Goal: Task Accomplishment & Management: Use online tool/utility

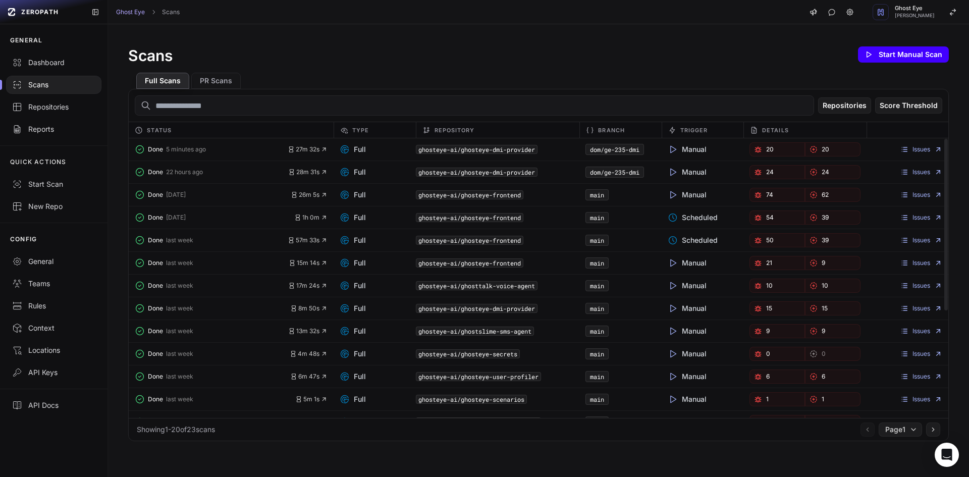
click at [893, 48] on button "Start Manual Scan" at bounding box center [903, 54] width 91 height 16
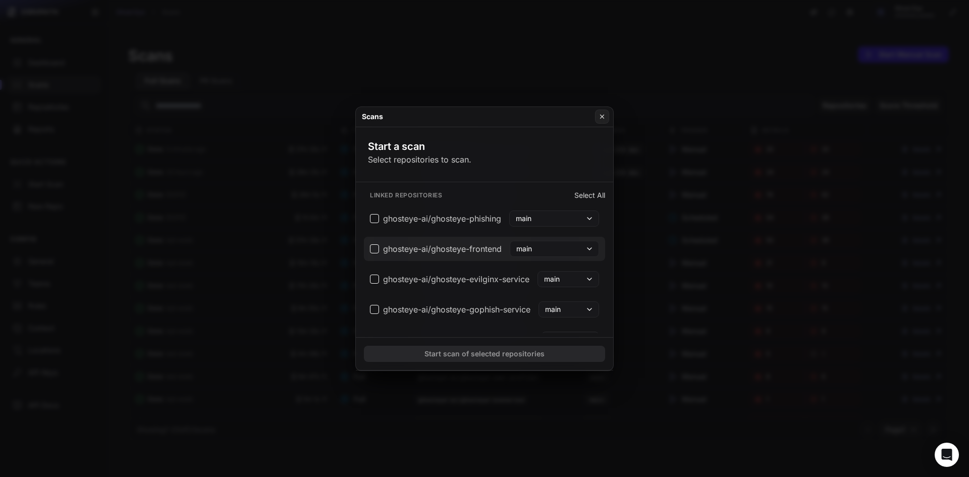
scroll to position [415, 0]
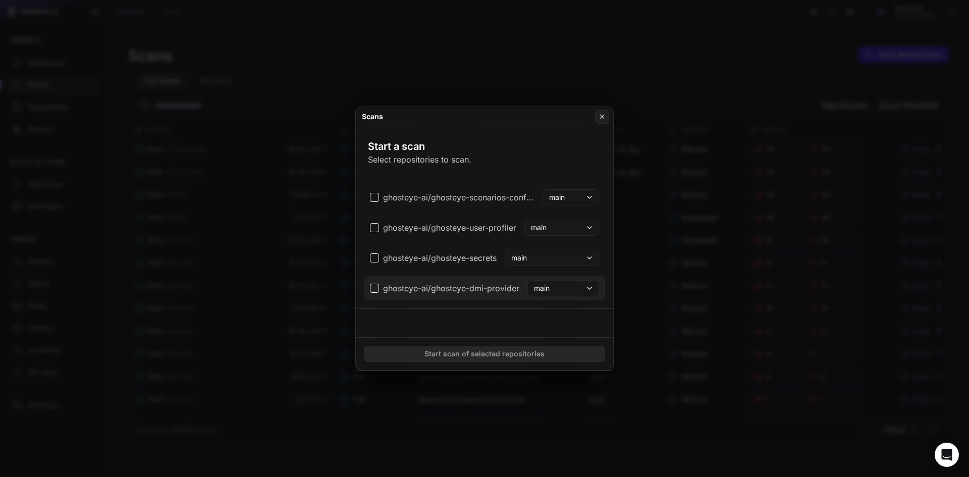
click at [568, 291] on button "main" at bounding box center [563, 288] width 72 height 16
click at [556, 290] on button "main" at bounding box center [563, 288] width 72 height 16
click at [475, 296] on button "ghosteye-ai/ghosteye-dmi-provider main" at bounding box center [484, 288] width 241 height 24
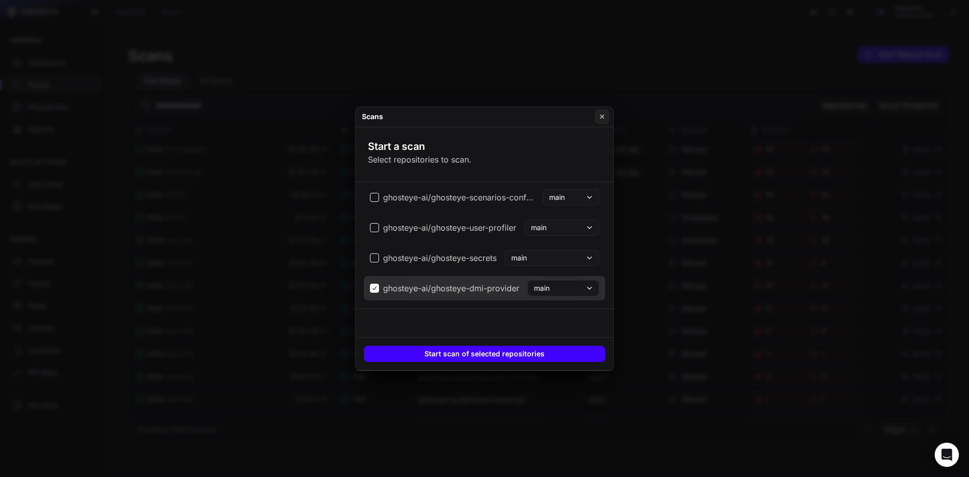
click at [483, 356] on button "Start scan of selected repositories" at bounding box center [484, 354] width 241 height 16
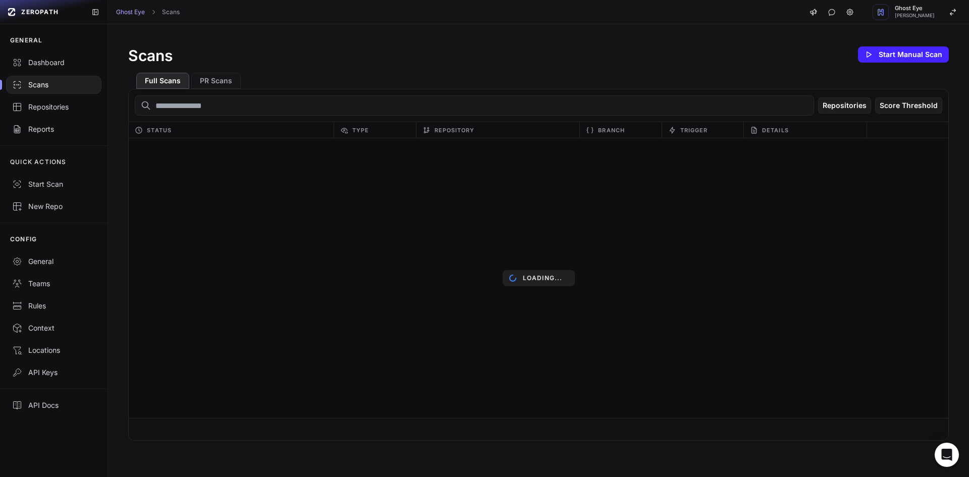
click at [585, 88] on div "Full Scans PR Scans" at bounding box center [538, 77] width 820 height 24
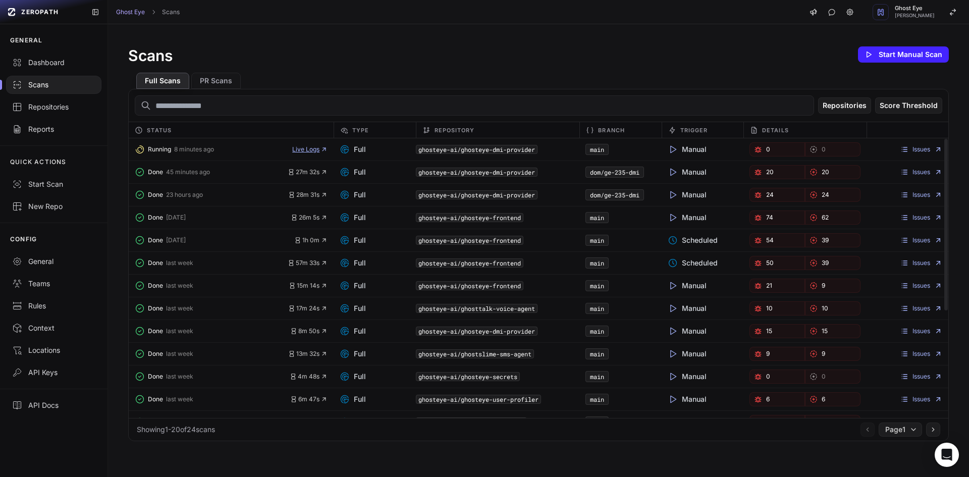
click at [295, 145] on span "Live Logs" at bounding box center [309, 149] width 35 height 8
click at [319, 176] on div "Done 45 minutes ago 27m 32s" at bounding box center [231, 172] width 205 height 14
click at [320, 172] on icon "button" at bounding box center [323, 172] width 7 height 7
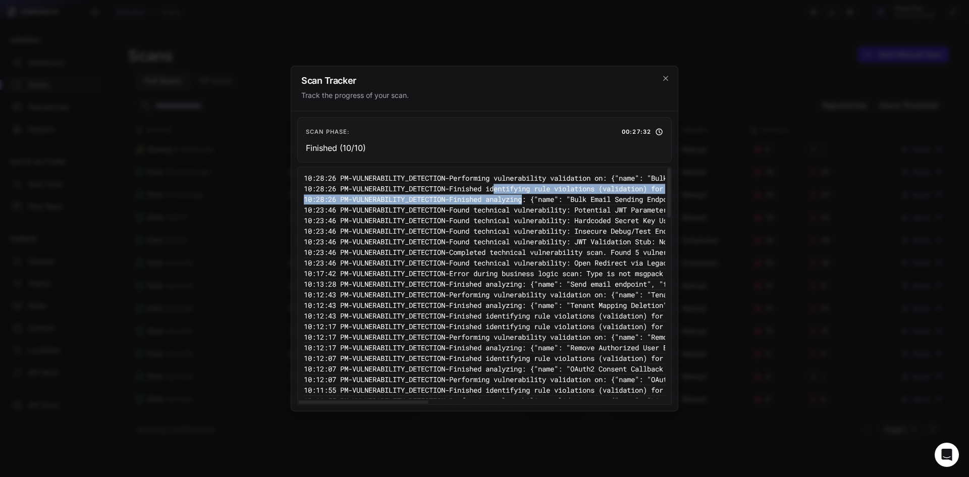
drag, startPoint x: 526, startPoint y: 185, endPoint x: 548, endPoint y: 202, distance: 28.5
click at [548, 202] on pre "10:28:26 PM - VULNERABILITY_DETECTION - Finished analyzing: {"name": "Bulk Emai…" at bounding box center [788, 199] width 969 height 11
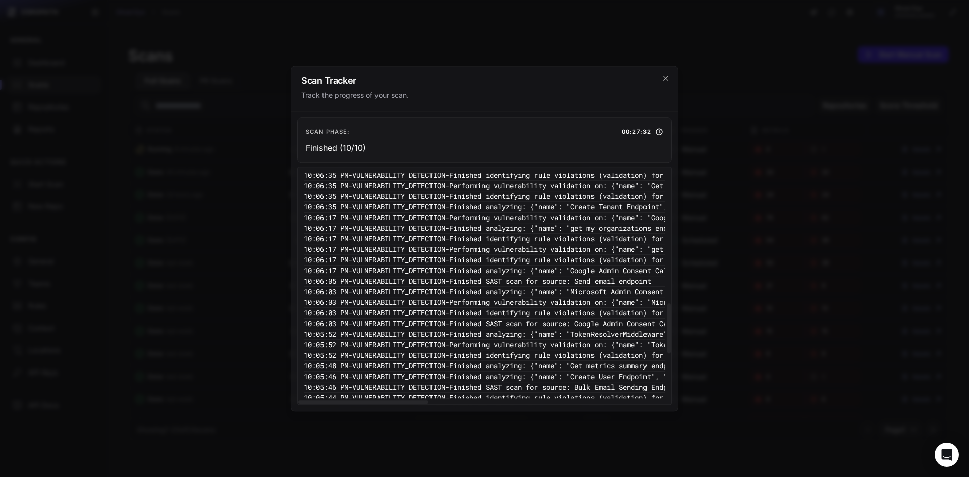
scroll to position [834, 0]
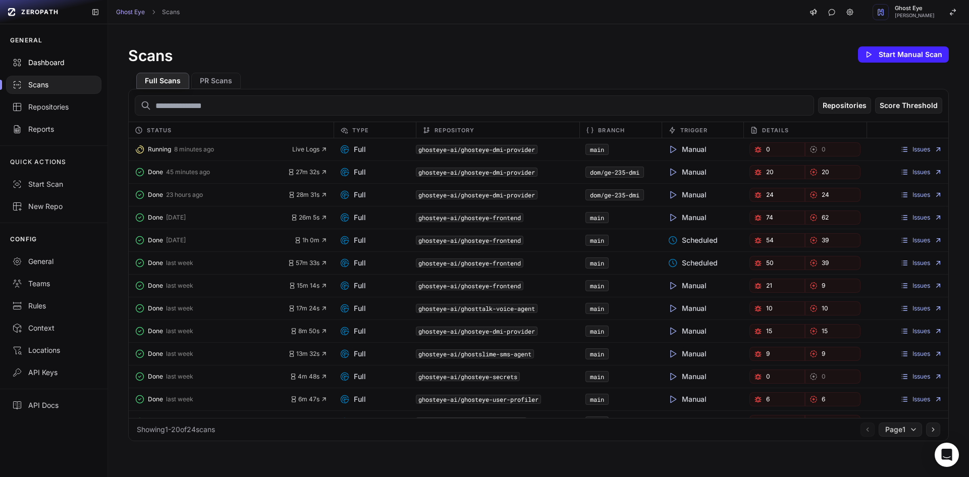
click at [72, 67] on link "Dashboard" at bounding box center [53, 62] width 107 height 22
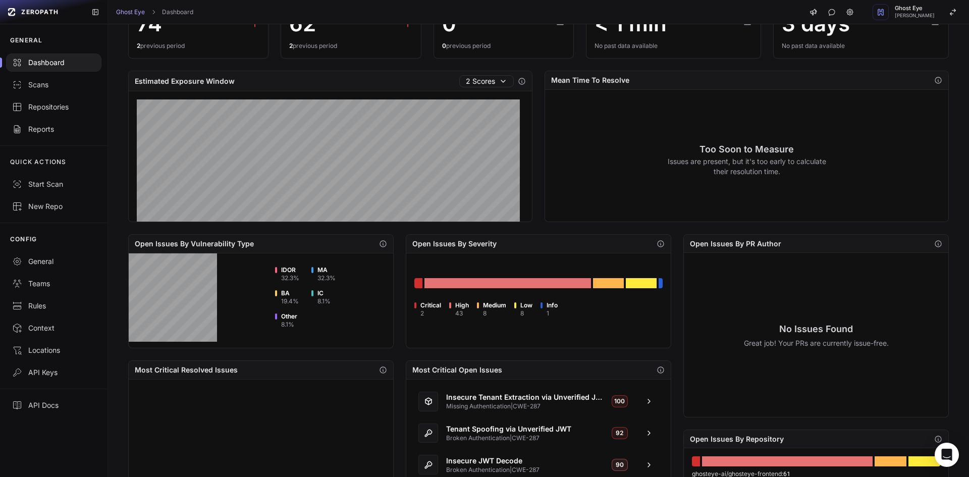
scroll to position [274, 0]
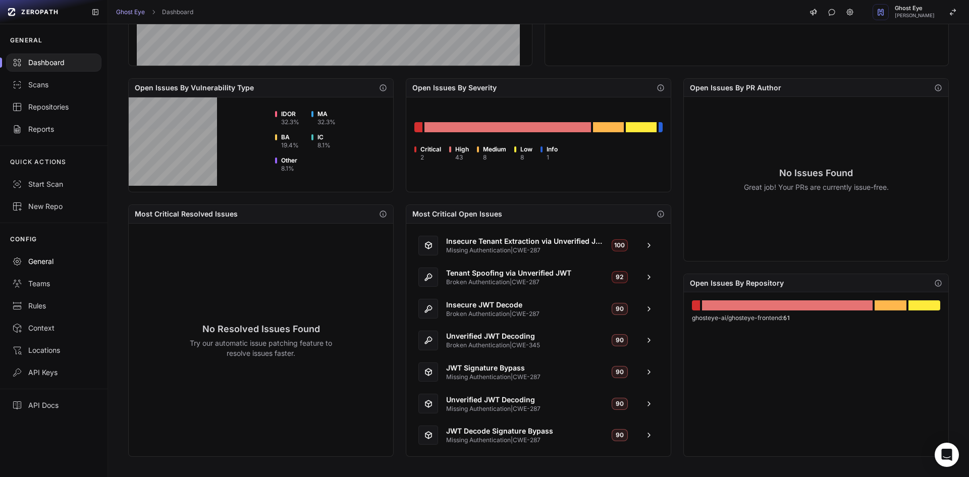
click at [59, 265] on div "General" at bounding box center [53, 261] width 83 height 10
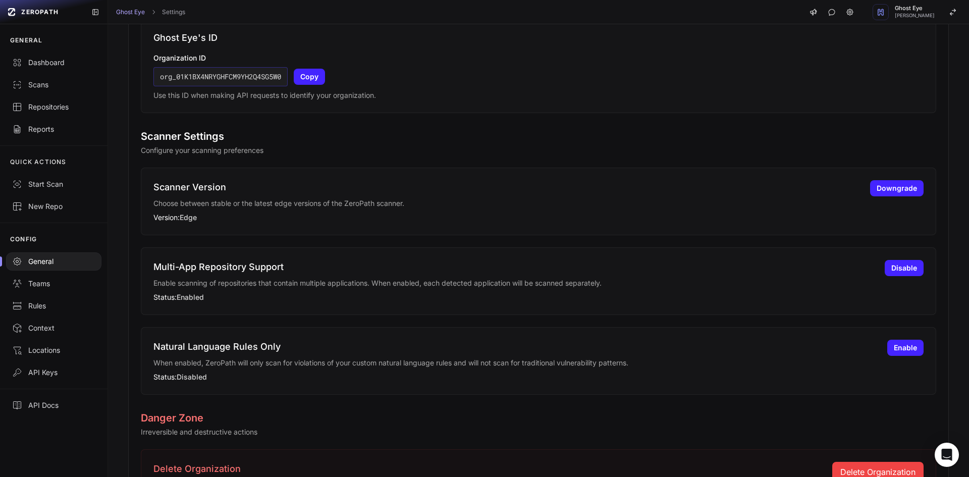
scroll to position [445, 0]
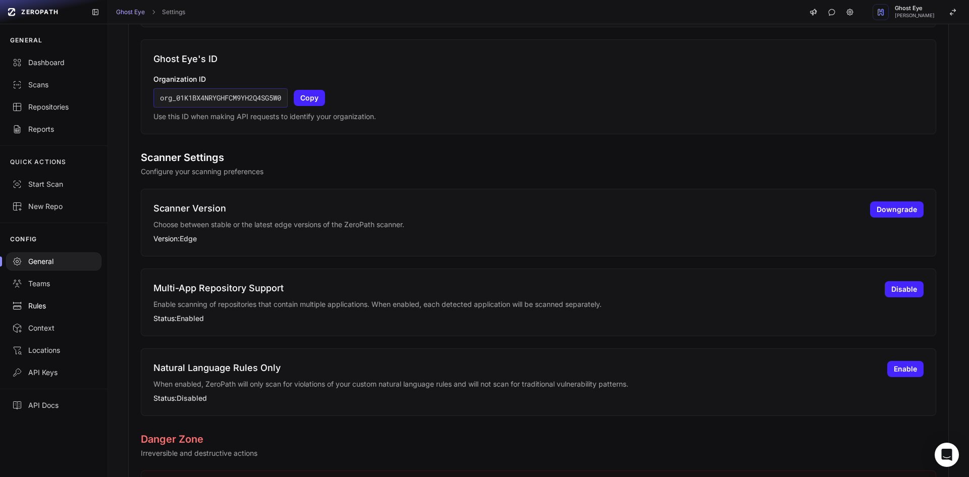
click at [65, 306] on div "Rules" at bounding box center [53, 306] width 83 height 10
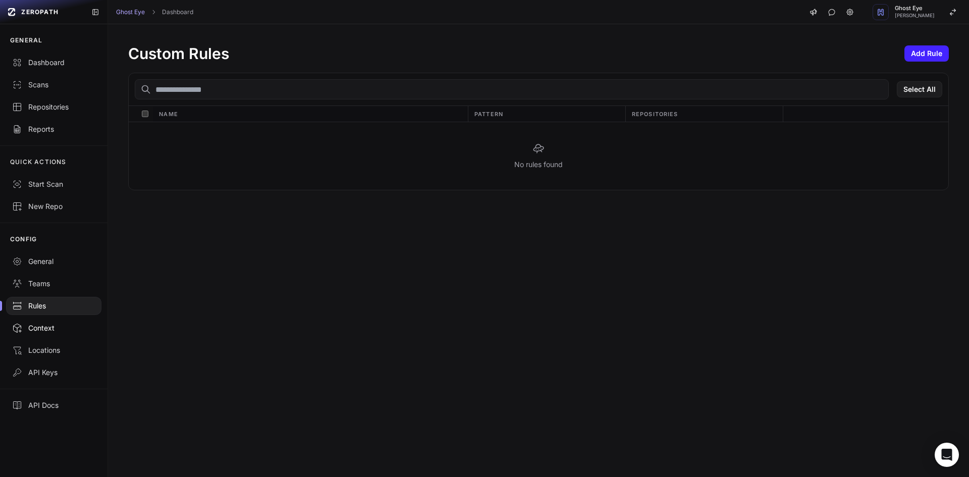
click at [70, 334] on link "Context" at bounding box center [53, 328] width 107 height 22
click at [74, 272] on link "Teams" at bounding box center [53, 283] width 107 height 22
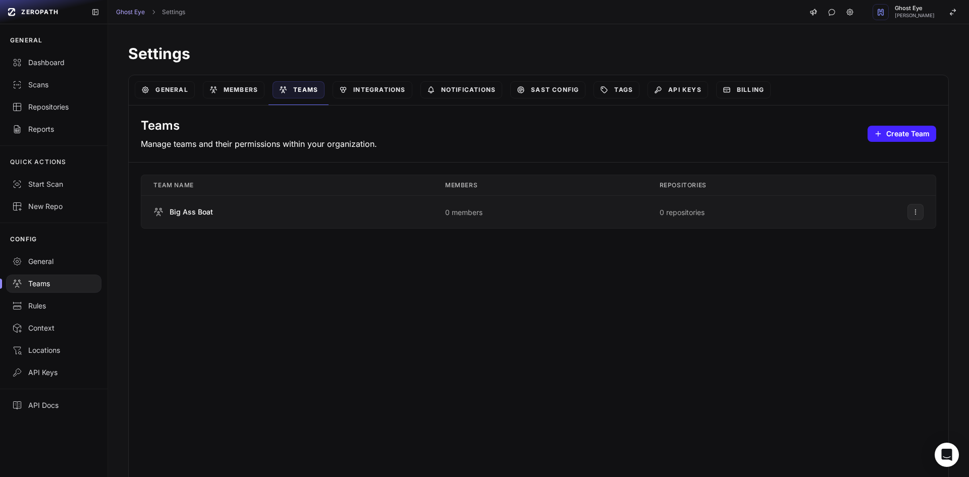
click at [186, 214] on span "Big Ass Boat" at bounding box center [191, 212] width 43 height 10
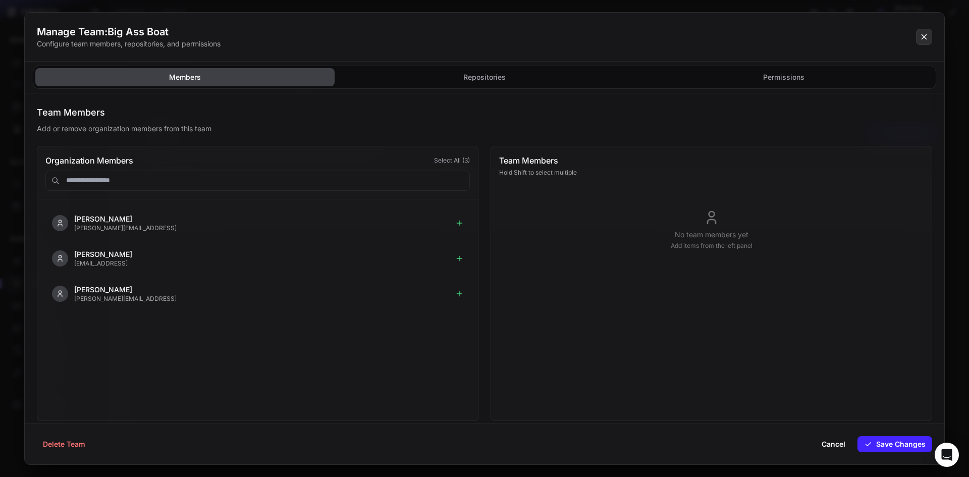
click at [927, 32] on icon at bounding box center [923, 37] width 9 height 12
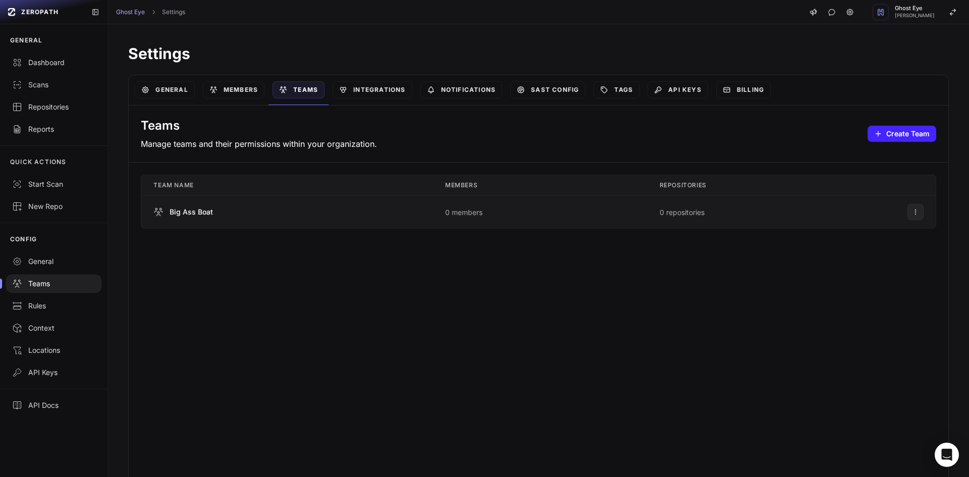
click at [268, 215] on div "Big Ass Boat" at bounding box center [286, 212] width 267 height 10
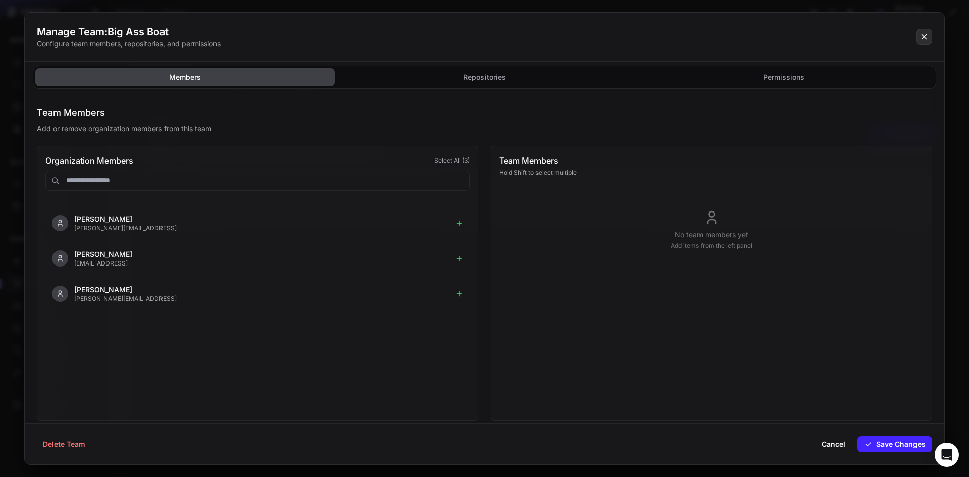
click at [924, 34] on icon at bounding box center [923, 37] width 9 height 12
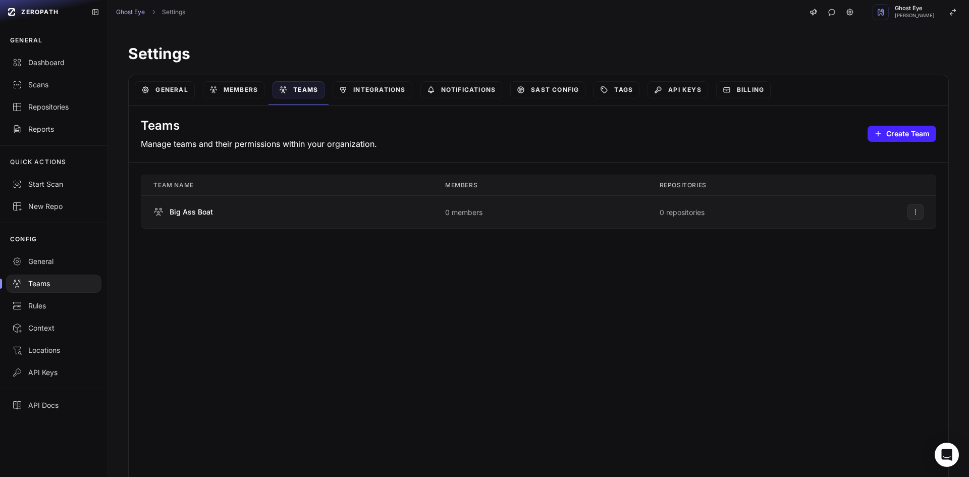
click at [415, 217] on td "Big Ass Boat" at bounding box center [287, 212] width 292 height 33
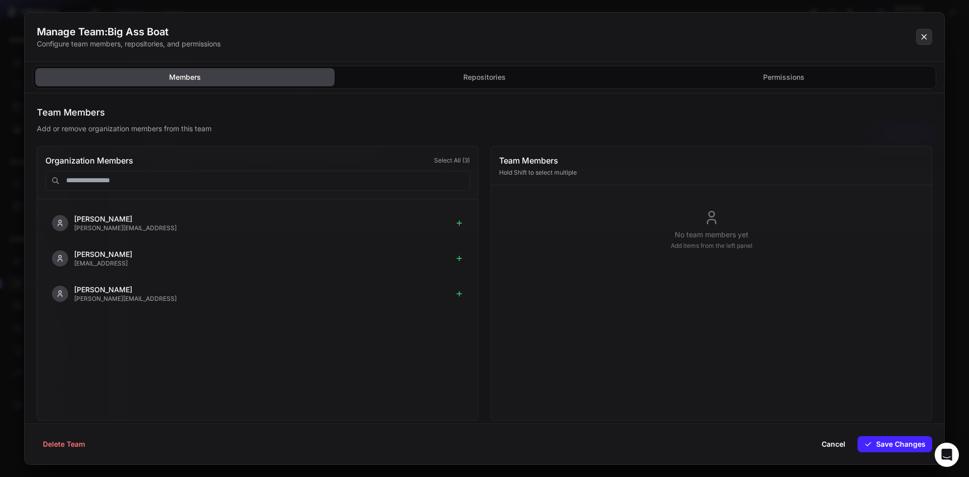
click at [921, 37] on icon at bounding box center [923, 37] width 9 height 12
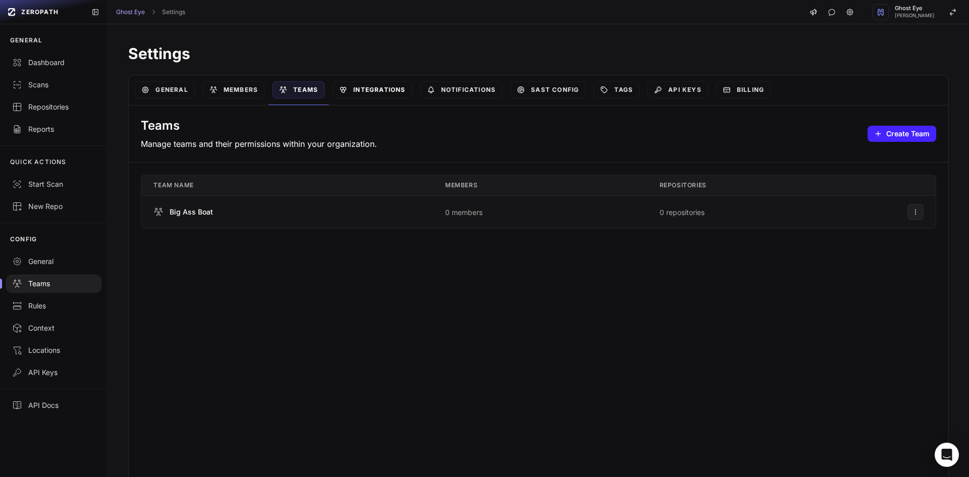
click at [383, 95] on link "Integrations" at bounding box center [371, 89] width 79 height 17
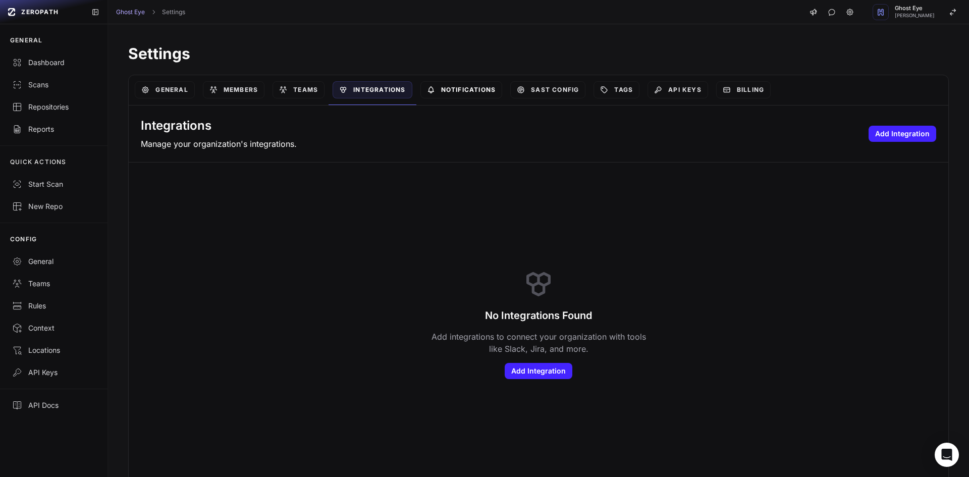
click at [447, 90] on link "Notifications" at bounding box center [461, 89] width 82 height 17
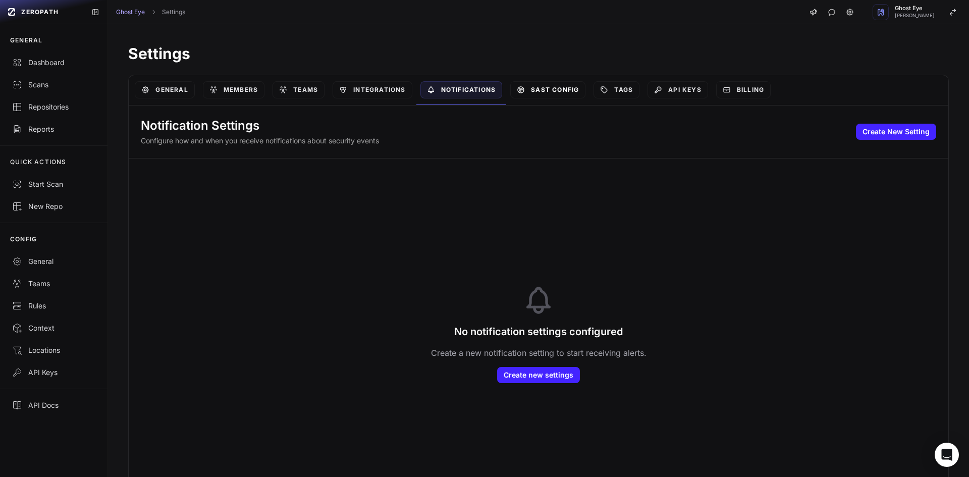
click at [547, 92] on link "SAST Config" at bounding box center [547, 89] width 75 height 17
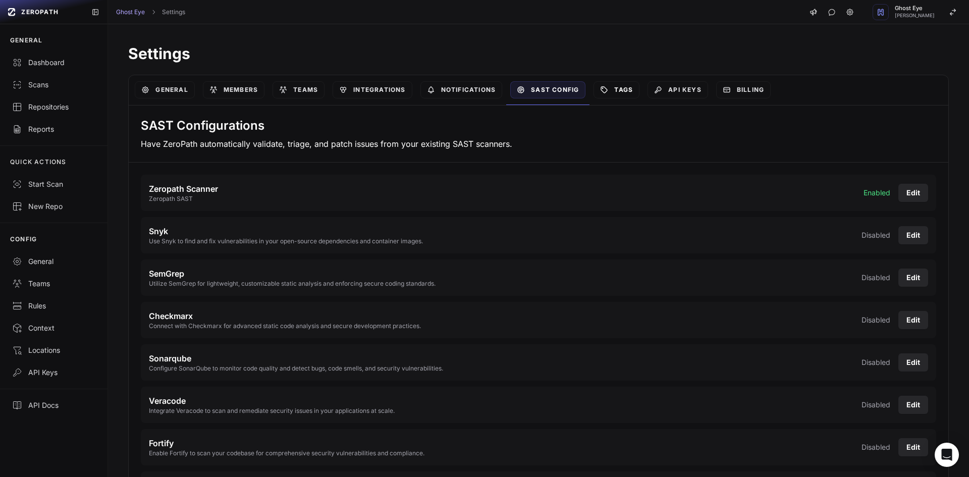
click at [634, 95] on link "Tags" at bounding box center [616, 89] width 46 height 17
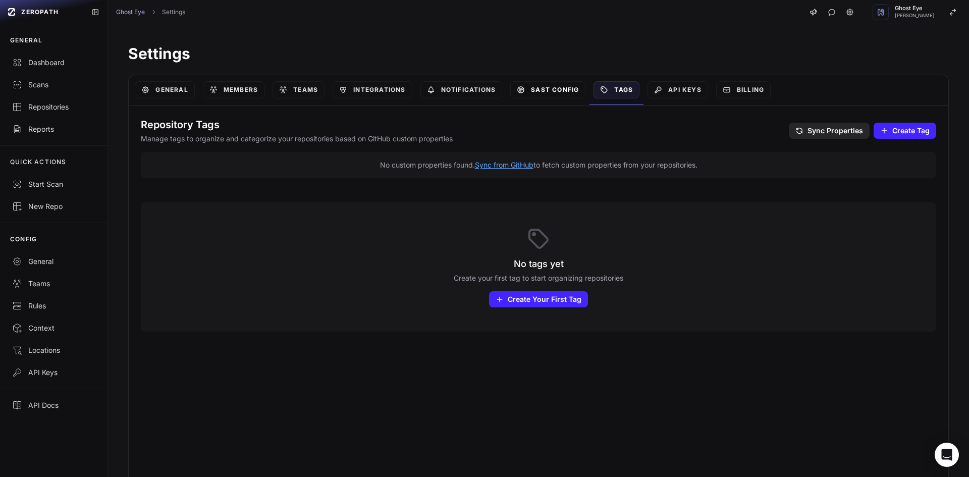
click at [569, 93] on link "SAST Config" at bounding box center [547, 89] width 75 height 17
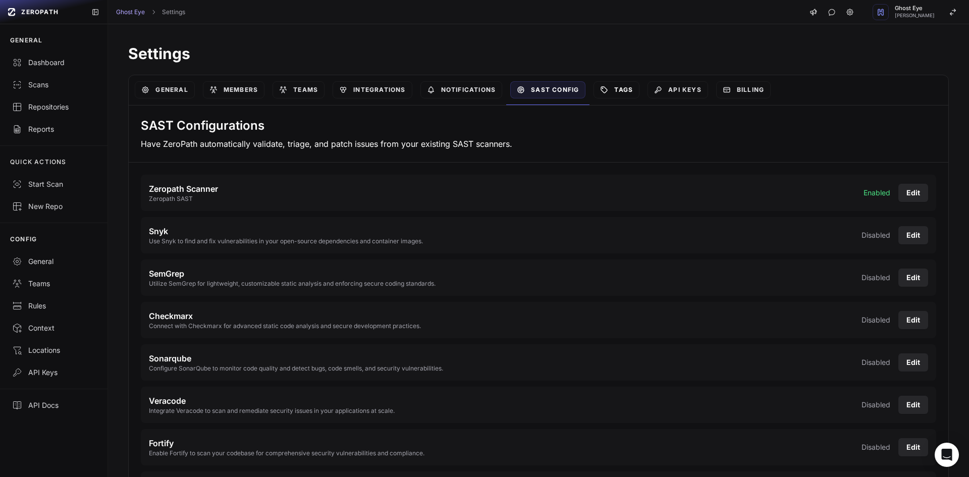
click at [618, 93] on link "Tags" at bounding box center [616, 89] width 46 height 17
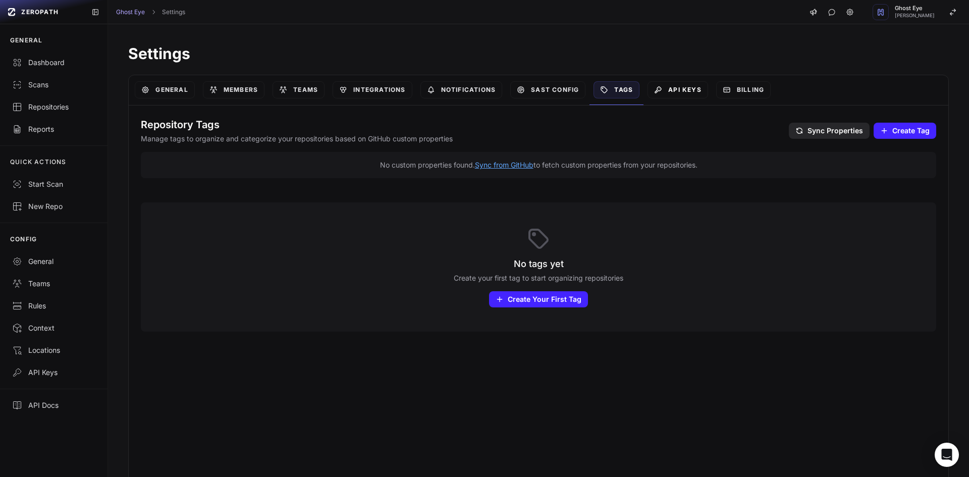
click at [659, 95] on link "API Keys" at bounding box center [677, 89] width 61 height 17
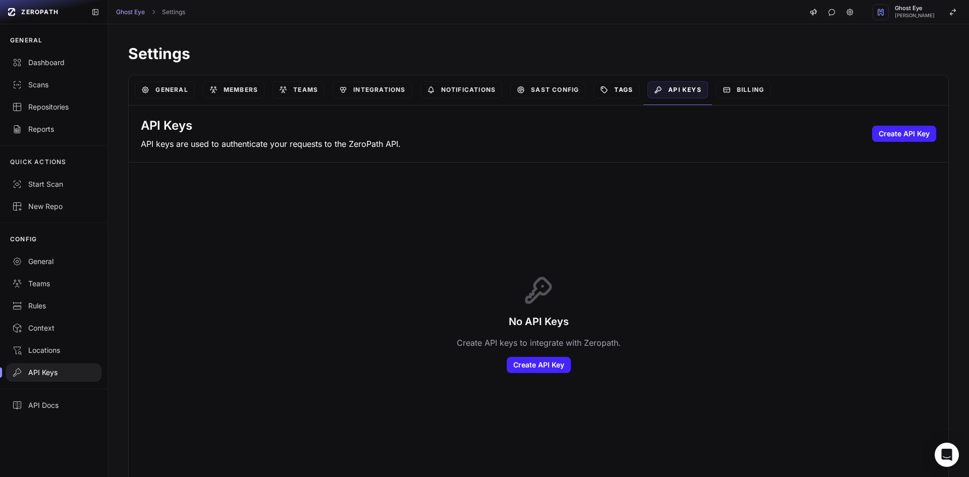
click at [623, 94] on link "Tags" at bounding box center [616, 89] width 46 height 17
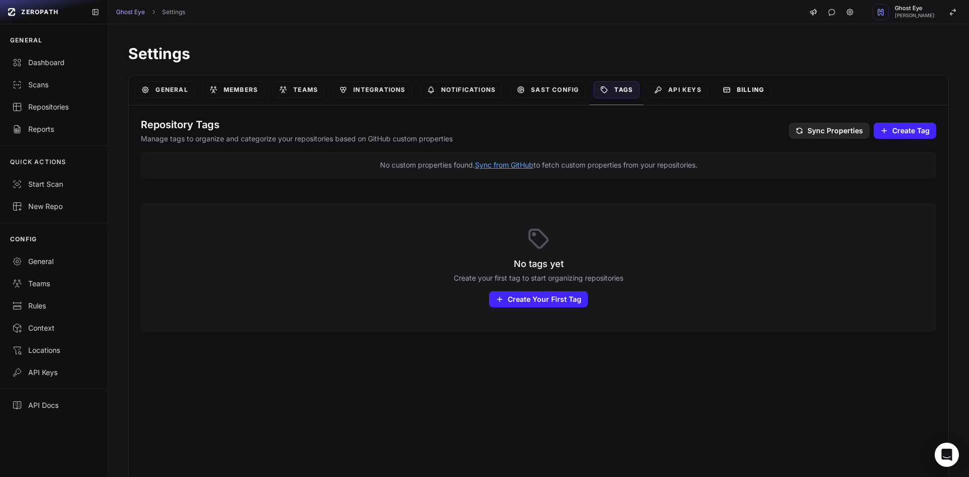
click at [738, 98] on link "Billing" at bounding box center [743, 89] width 54 height 17
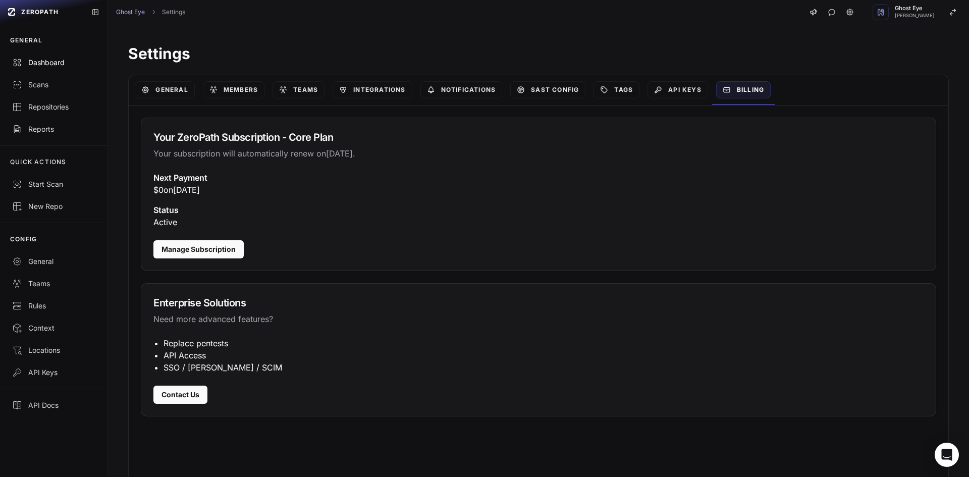
click at [70, 60] on div "Dashboard" at bounding box center [53, 63] width 83 height 10
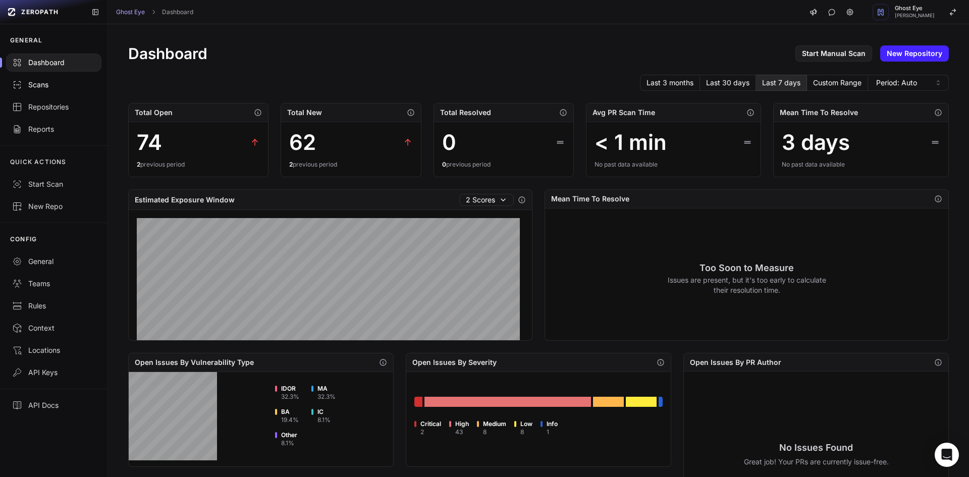
click at [40, 86] on div "Scans" at bounding box center [53, 85] width 83 height 10
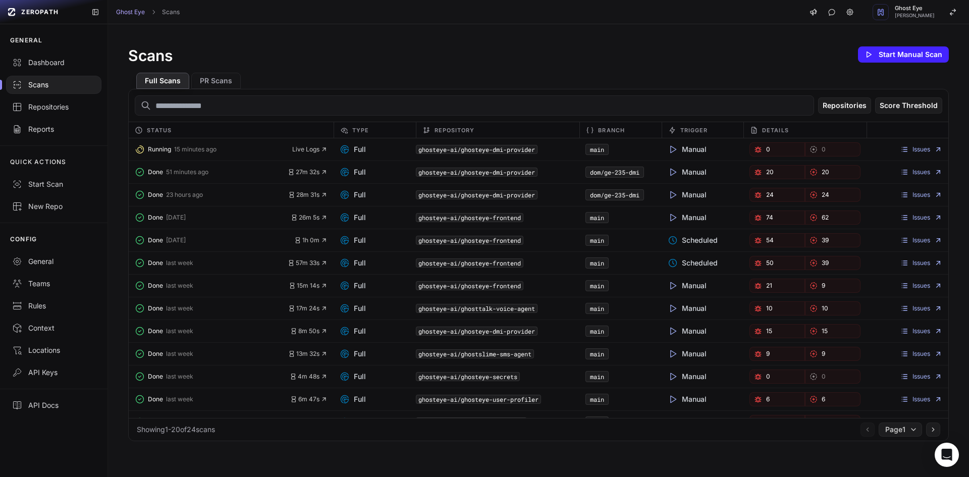
click at [330, 149] on div "Running 15 minutes ago Live Logs" at bounding box center [231, 149] width 205 height 14
click at [316, 149] on span "Live Logs" at bounding box center [309, 149] width 35 height 8
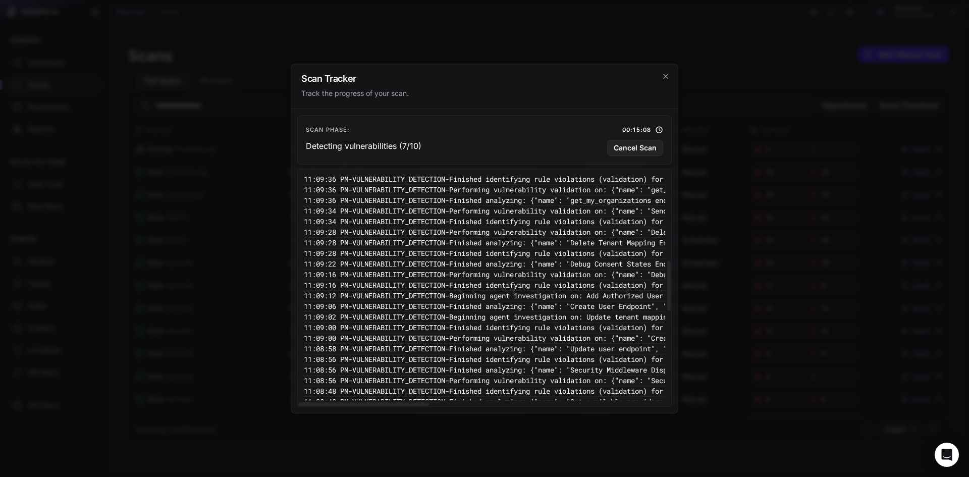
scroll to position [834, 0]
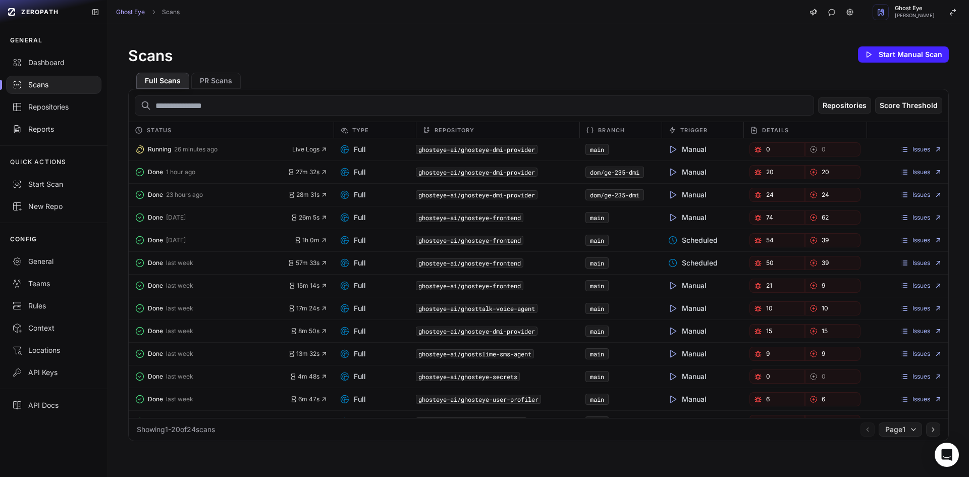
click at [349, 26] on div "Scans Start Manual Scan Full Scans PR Scans Repositories Score Threshold Status…" at bounding box center [538, 242] width 861 height 437
click at [322, 152] on icon "button" at bounding box center [323, 149] width 7 height 7
drag, startPoint x: 355, startPoint y: 151, endPoint x: 578, endPoint y: 151, distance: 222.5
click at [355, 150] on span "Full" at bounding box center [353, 149] width 26 height 10
click at [524, 146] on code "ghosteye-ai/ghosteye-dmi-provider" at bounding box center [477, 149] width 122 height 9
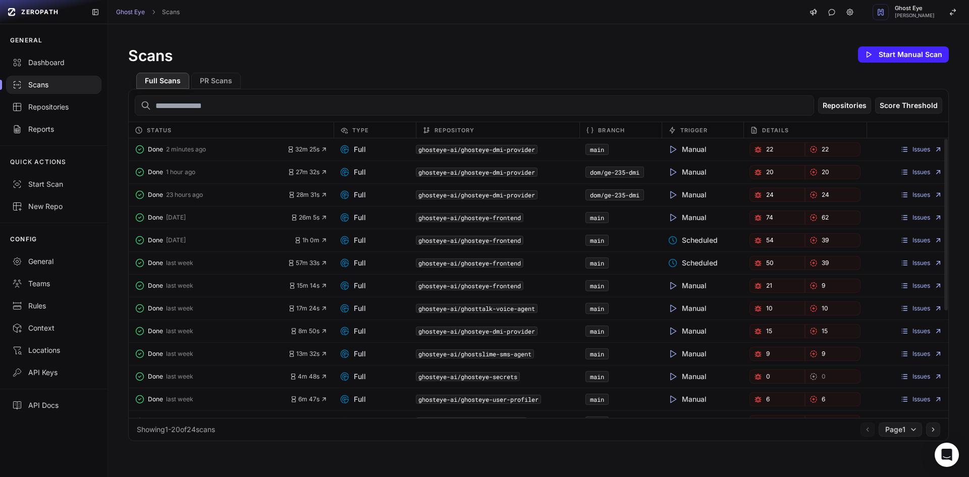
click at [585, 146] on code "main" at bounding box center [596, 149] width 23 height 11
click at [757, 147] on link "22" at bounding box center [776, 149] width 55 height 14
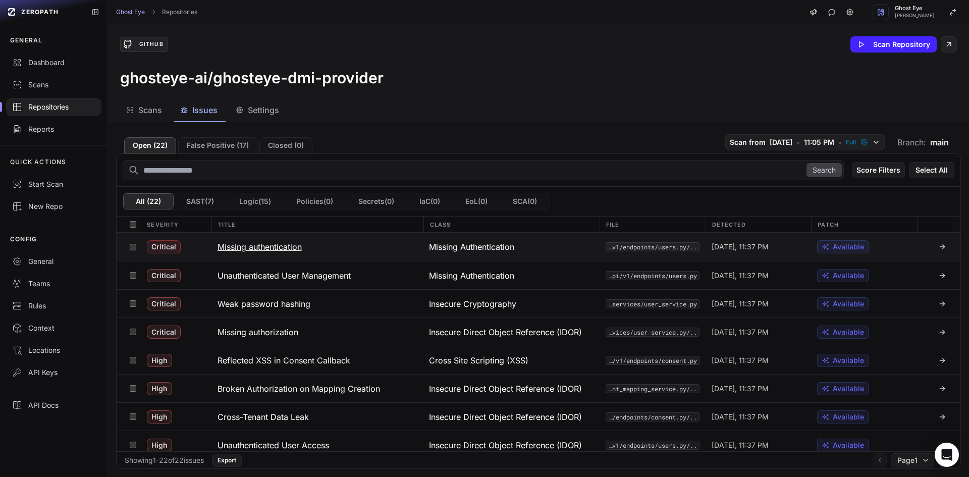
click at [249, 248] on h3 "Missing authentication" at bounding box center [259, 247] width 84 height 12
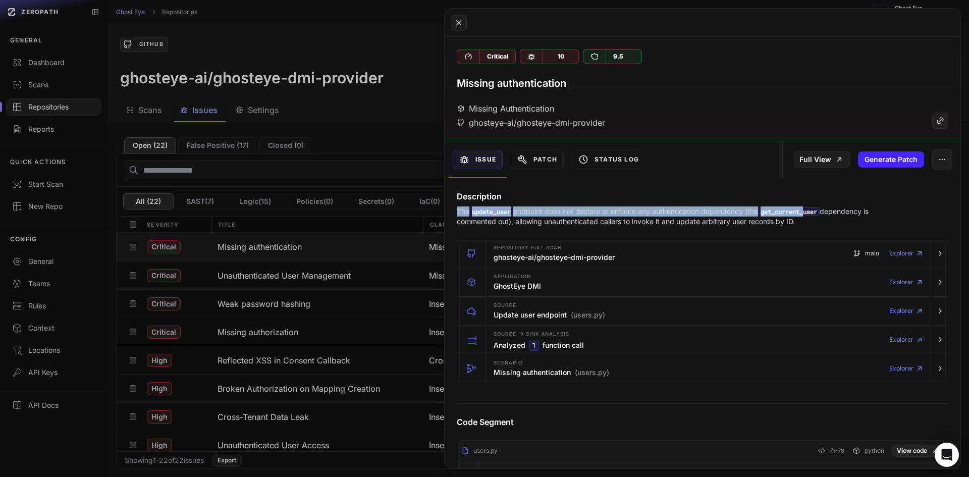
drag, startPoint x: 459, startPoint y: 210, endPoint x: 744, endPoint y: 213, distance: 285.1
click at [811, 213] on div "Description The update_user endpoint does not declare or enforce any authentica…" at bounding box center [702, 208] width 516 height 36
click at [733, 213] on p "The update_user endpoint does not declare or enforce any authentication depende…" at bounding box center [683, 216] width 452 height 20
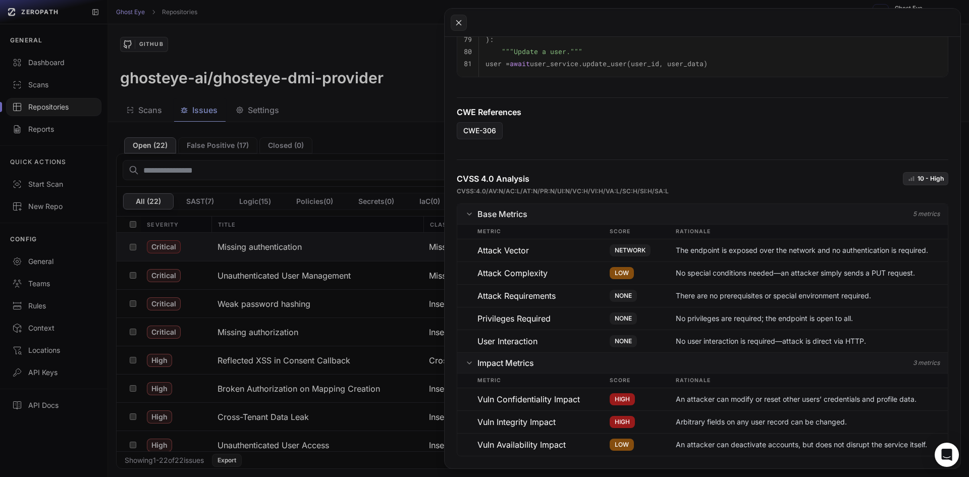
scroll to position [611, 0]
drag, startPoint x: 405, startPoint y: 286, endPoint x: 486, endPoint y: 289, distance: 81.8
click at [408, 286] on button at bounding box center [484, 238] width 969 height 477
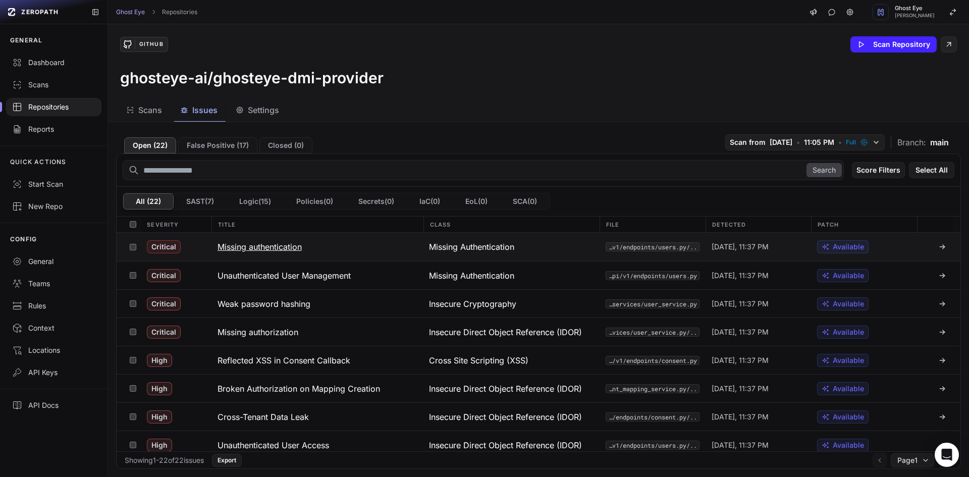
click at [846, 245] on span "Available" at bounding box center [847, 247] width 31 height 10
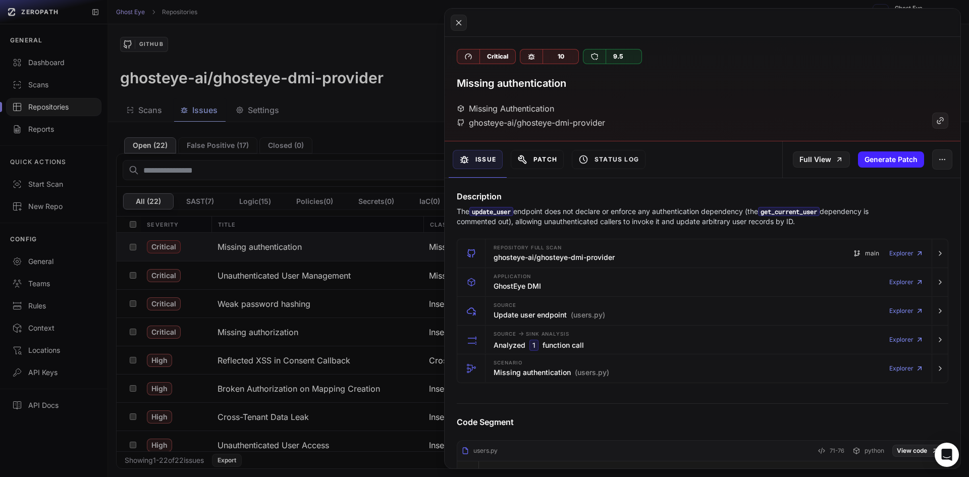
click at [525, 160] on icon at bounding box center [522, 159] width 8 height 8
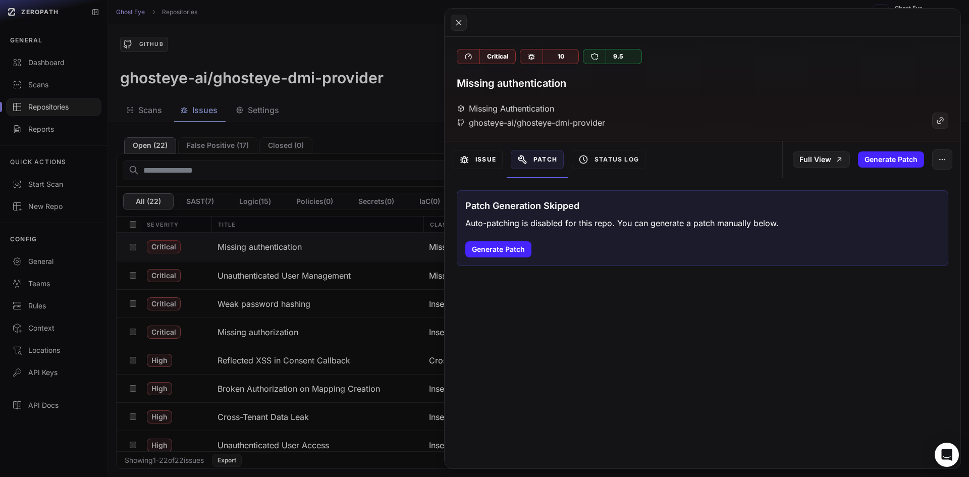
click at [478, 161] on button "Issue" at bounding box center [478, 159] width 50 height 19
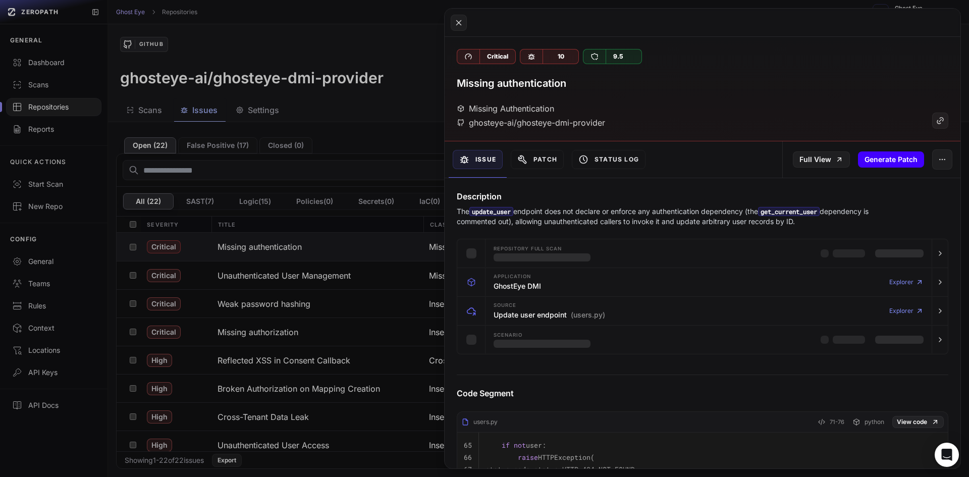
click at [877, 161] on button "Generate Patch" at bounding box center [891, 159] width 66 height 16
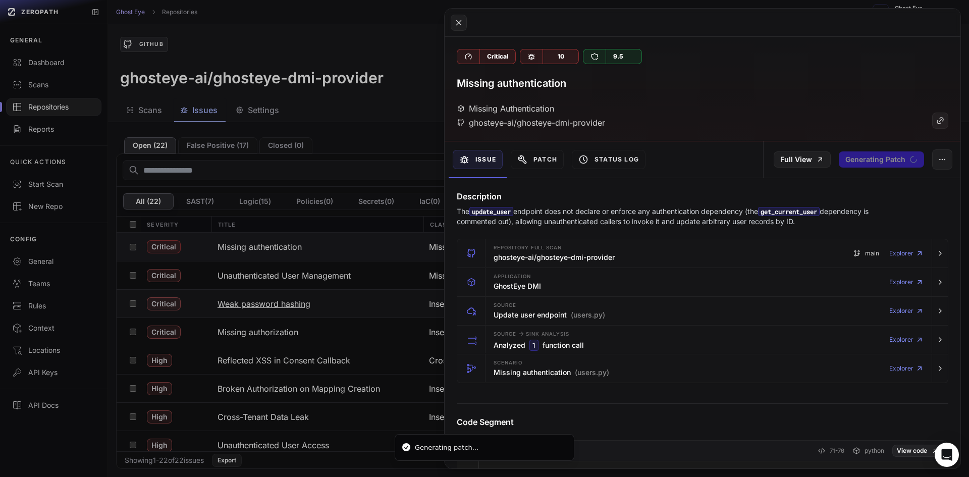
click at [347, 300] on button at bounding box center [484, 238] width 969 height 477
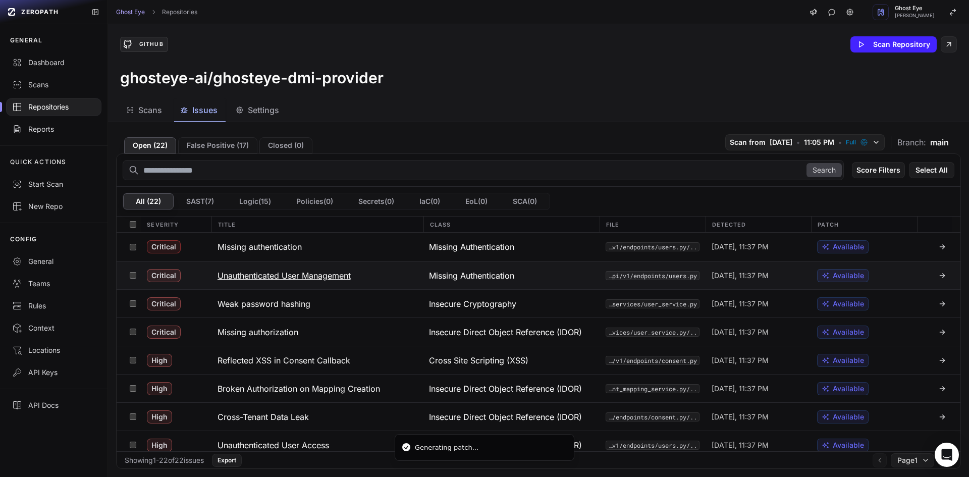
click at [849, 279] on span "Available" at bounding box center [847, 275] width 31 height 10
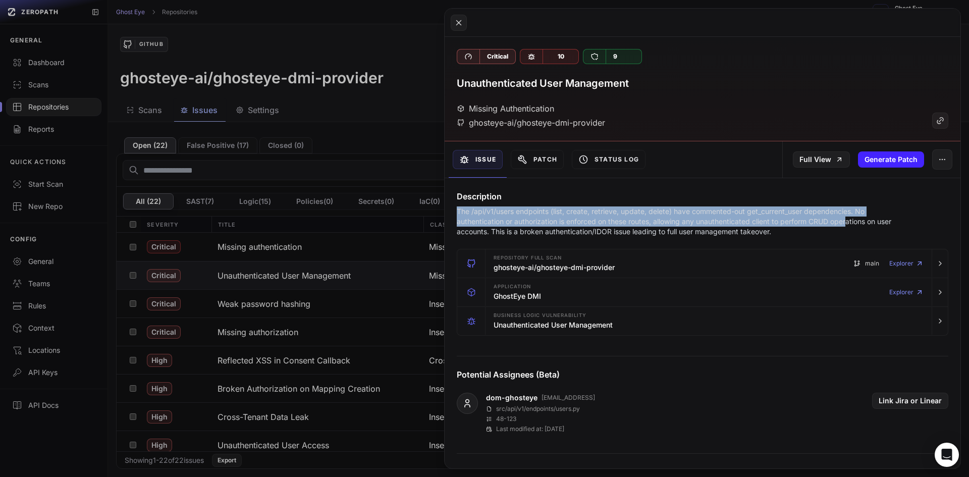
drag, startPoint x: 445, startPoint y: 212, endPoint x: 773, endPoint y: 236, distance: 328.3
click at [837, 221] on div "Description The /api/v1/users endpoints (list, create, retrieve, update, delete…" at bounding box center [702, 213] width 516 height 46
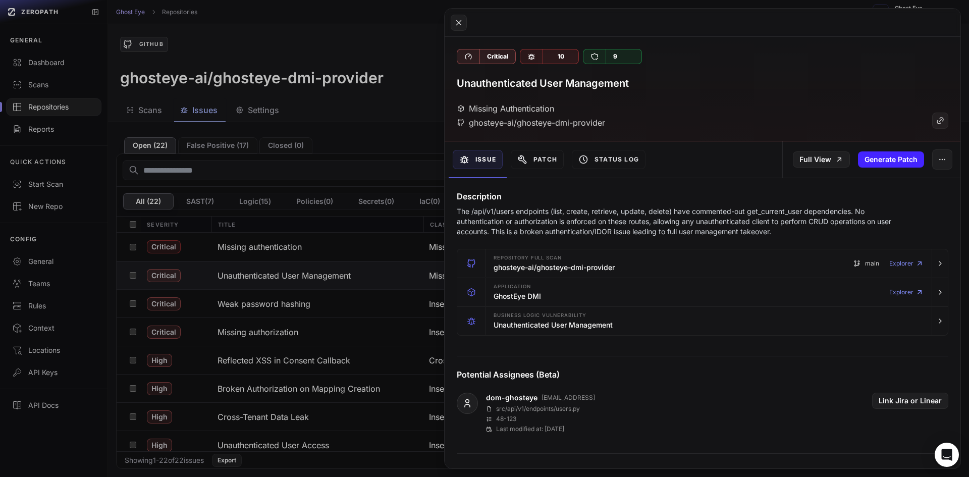
click at [333, 243] on button at bounding box center [484, 238] width 969 height 477
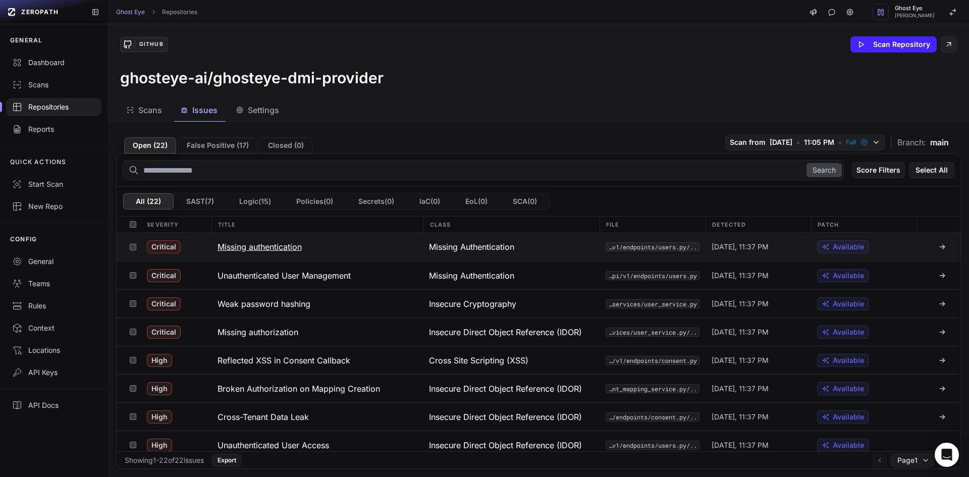
click at [832, 245] on span "Available" at bounding box center [847, 247] width 31 height 10
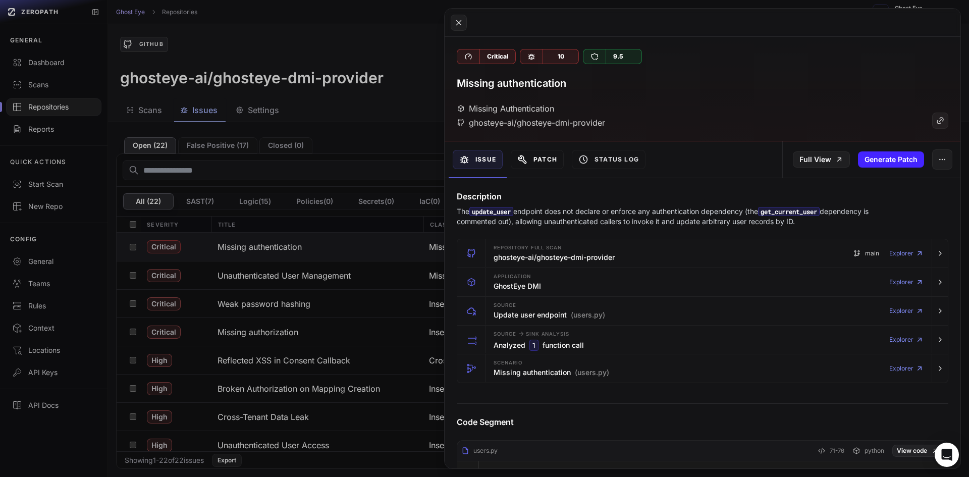
click at [540, 161] on button "Patch" at bounding box center [537, 159] width 53 height 19
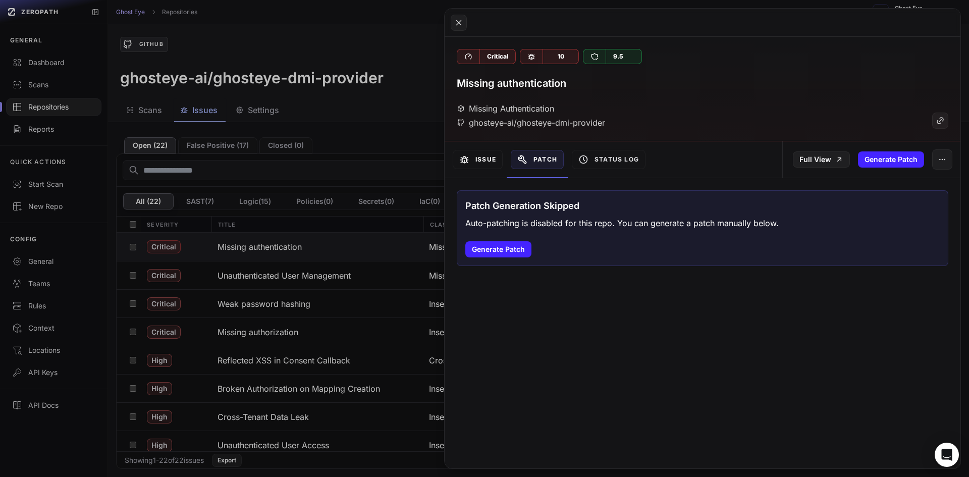
click at [484, 160] on button "Issue" at bounding box center [478, 159] width 50 height 19
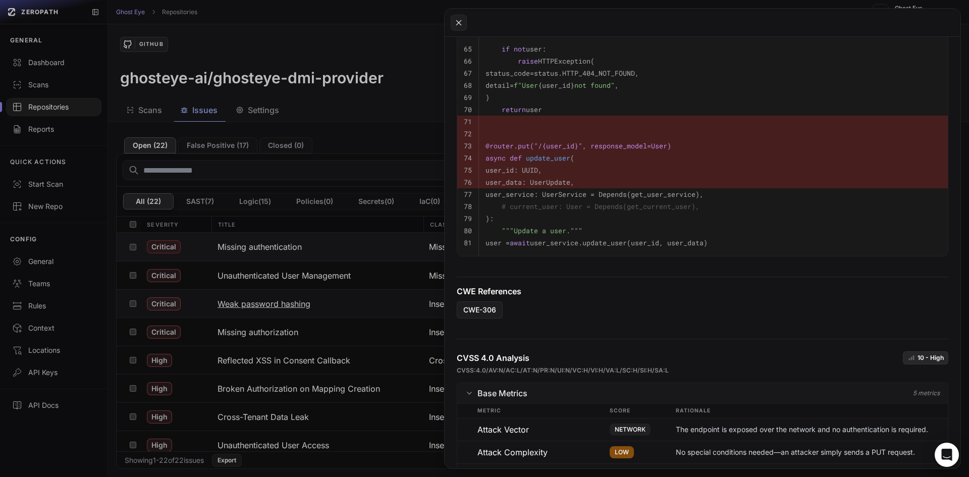
scroll to position [505, 0]
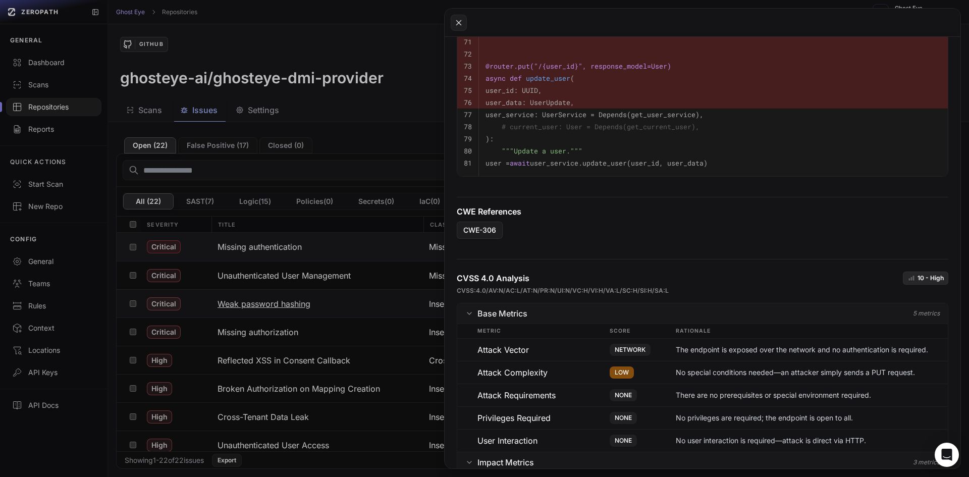
drag, startPoint x: 346, startPoint y: 306, endPoint x: 345, endPoint y: 301, distance: 5.8
click at [346, 305] on button at bounding box center [484, 238] width 969 height 477
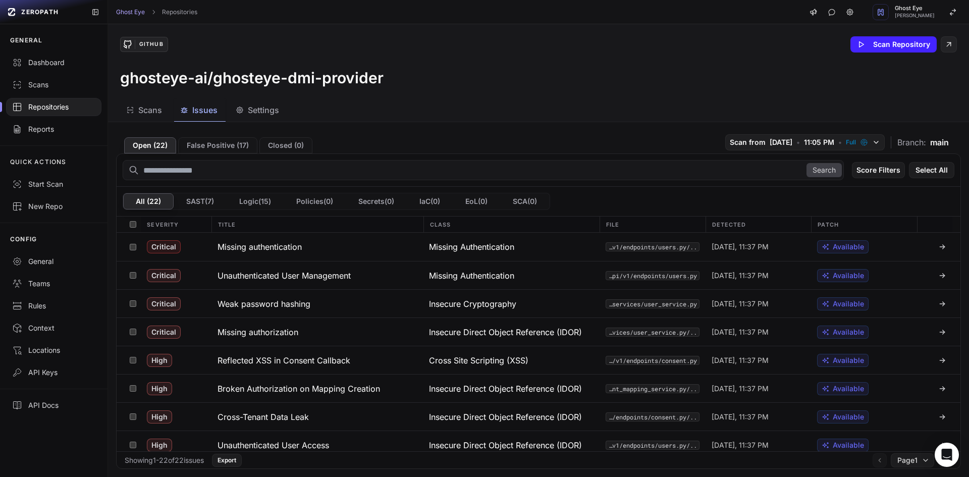
click at [237, 107] on icon "button" at bounding box center [240, 110] width 8 height 8
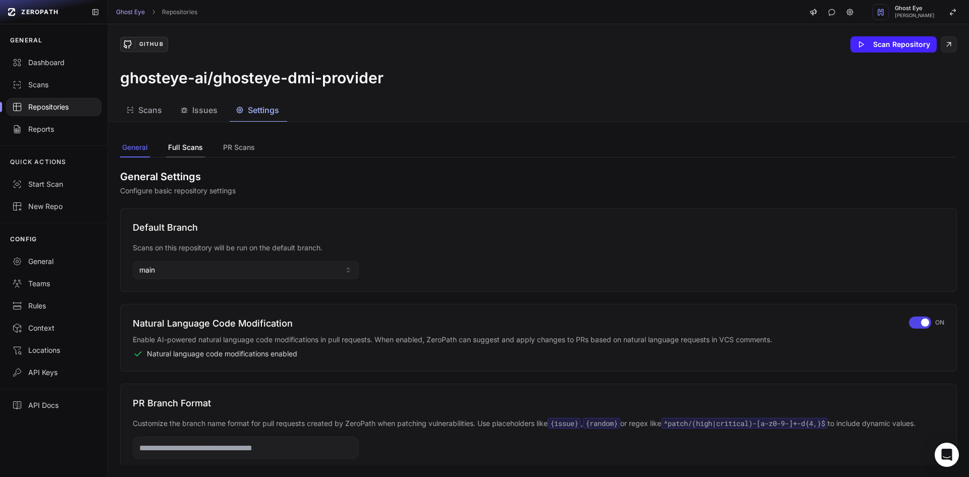
click at [221, 146] on button "Full Scans" at bounding box center [239, 147] width 36 height 19
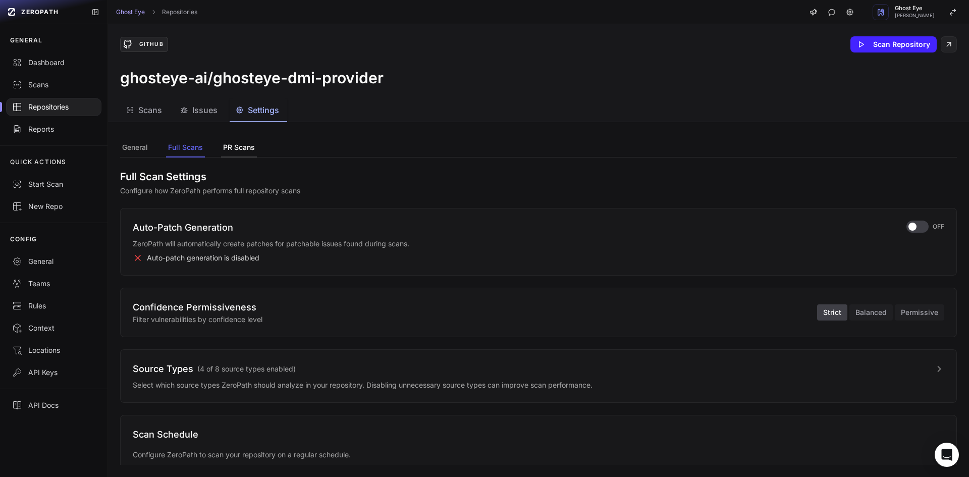
click at [229, 145] on button "PR Scans" at bounding box center [239, 147] width 36 height 19
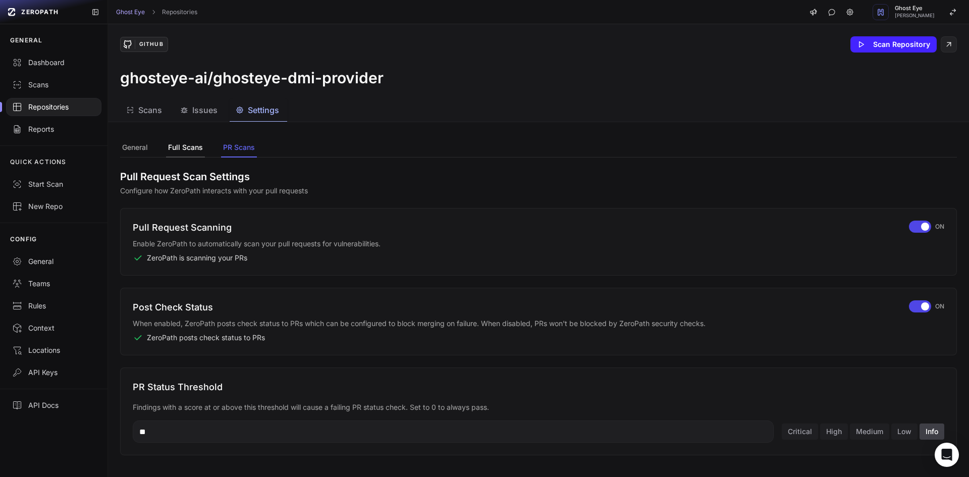
click at [198, 142] on button "Full Scans" at bounding box center [185, 147] width 39 height 19
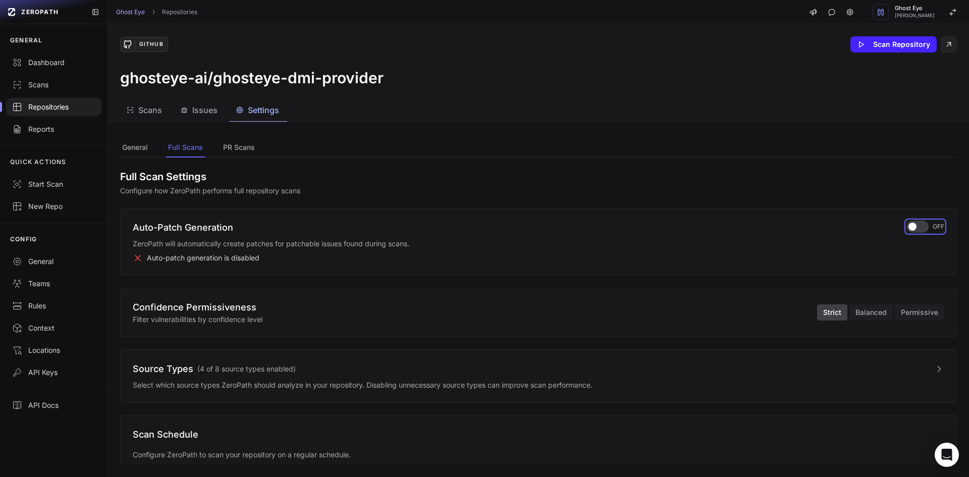
click at [906, 220] on div "button" at bounding box center [917, 226] width 22 height 12
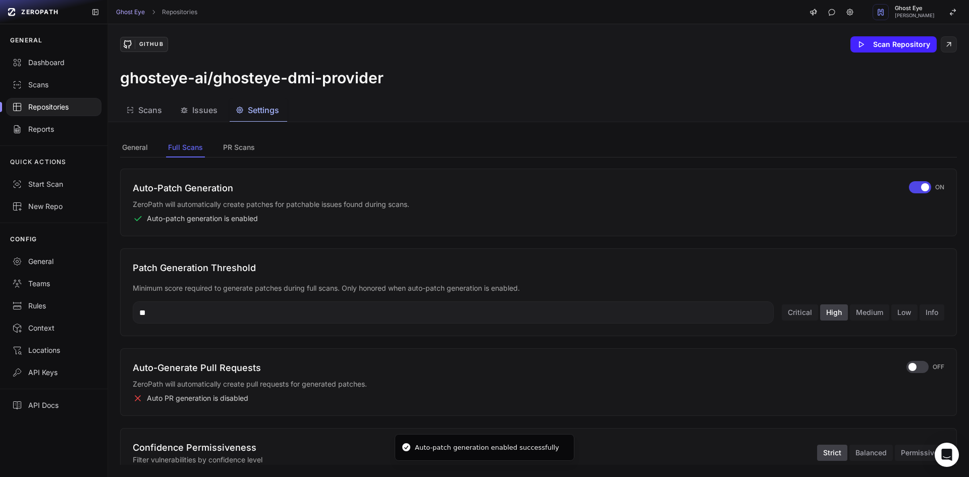
scroll to position [101, 0]
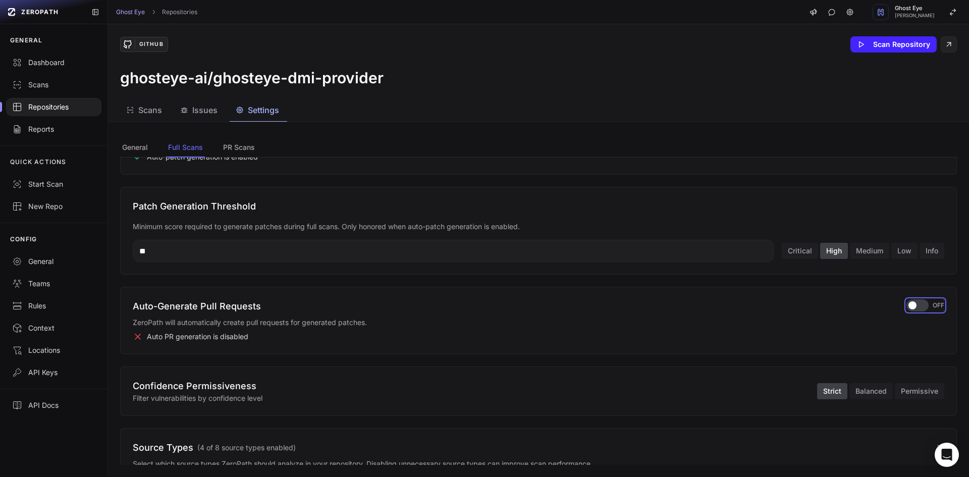
click at [908, 306] on span "button" at bounding box center [912, 305] width 8 height 8
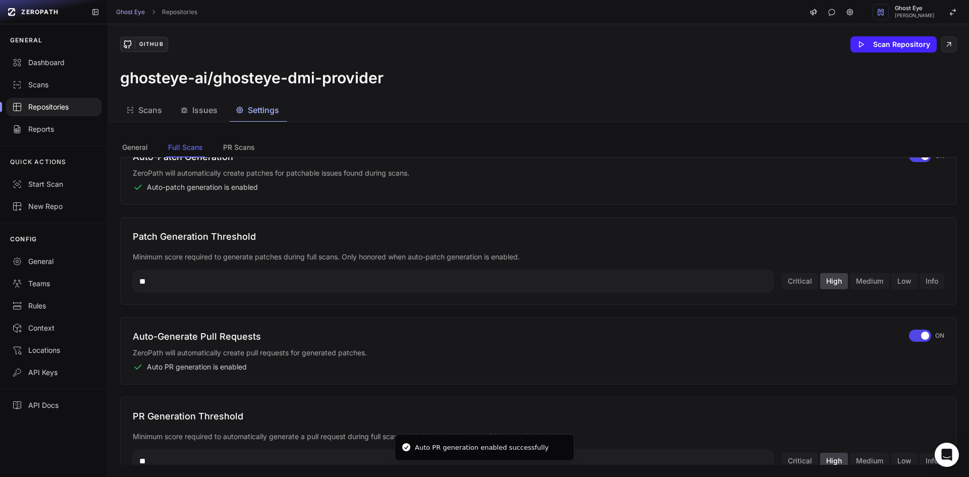
scroll to position [202, 0]
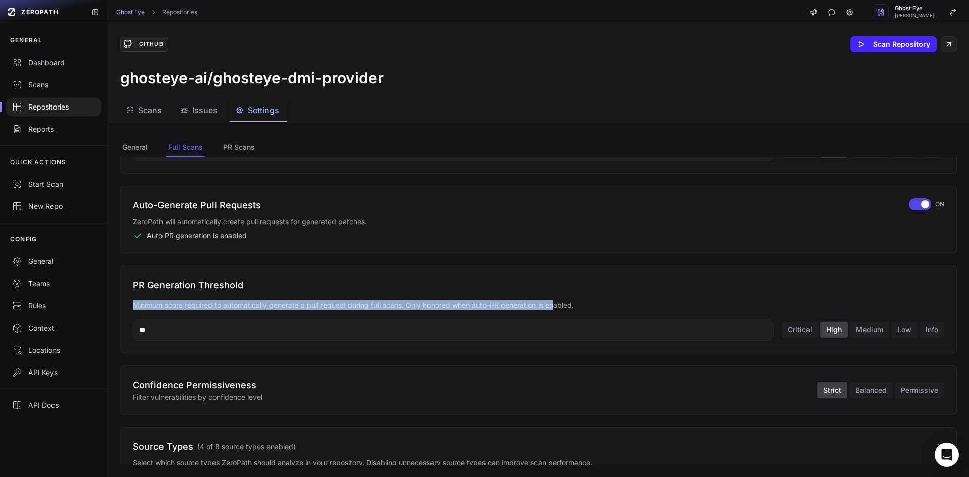
drag, startPoint x: 154, startPoint y: 307, endPoint x: 569, endPoint y: 305, distance: 414.2
click at [563, 306] on div "PR Generation Threshold Minimum score required to automatically generate a pull…" at bounding box center [538, 309] width 836 height 88
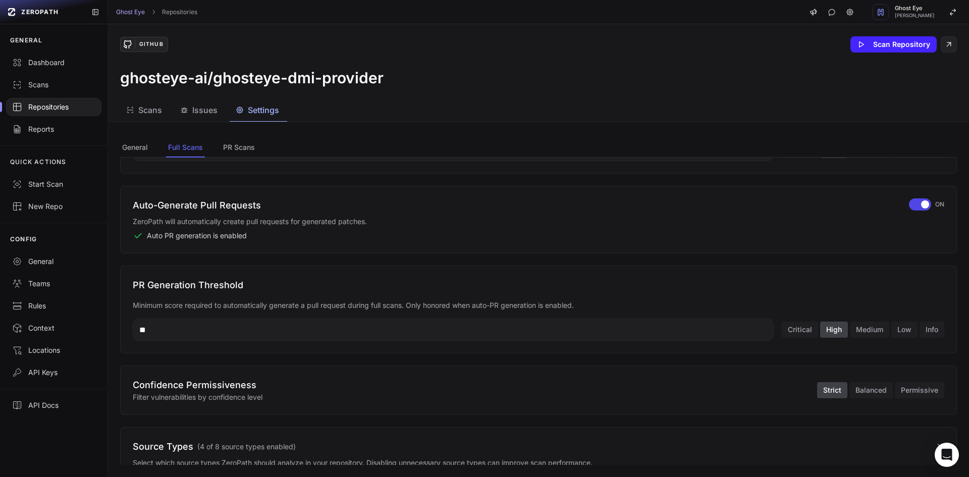
click at [605, 303] on p "Minimum score required to automatically generate a pull request during full sca…" at bounding box center [538, 305] width 811 height 10
drag, startPoint x: 547, startPoint y: 308, endPoint x: 413, endPoint y: 310, distance: 134.2
click at [413, 310] on p "Minimum score required to automatically generate a pull request during full sca…" at bounding box center [538, 305] width 811 height 10
click at [412, 307] on p "Minimum score required to automatically generate a pull request during full sca…" at bounding box center [538, 305] width 811 height 10
drag, startPoint x: 405, startPoint y: 304, endPoint x: 593, endPoint y: 309, distance: 187.7
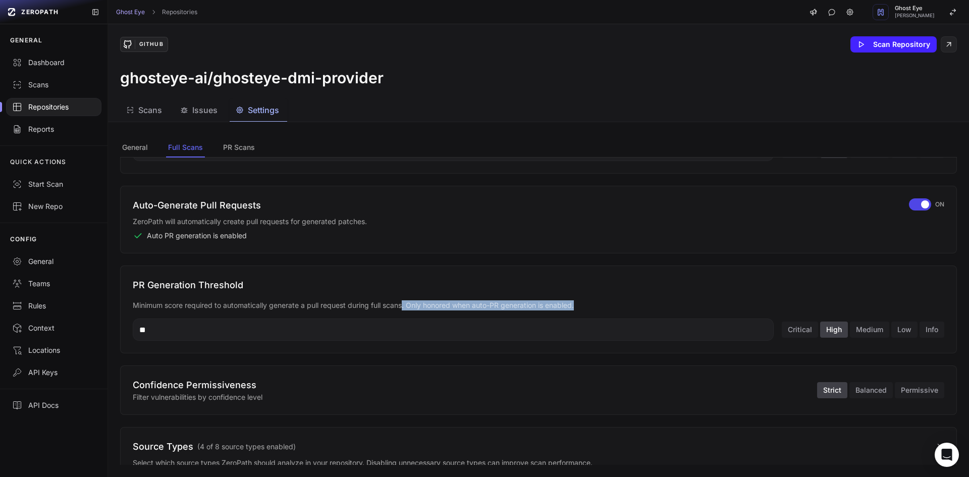
click at [593, 309] on p "Minimum score required to automatically generate a pull request during full sca…" at bounding box center [538, 305] width 811 height 10
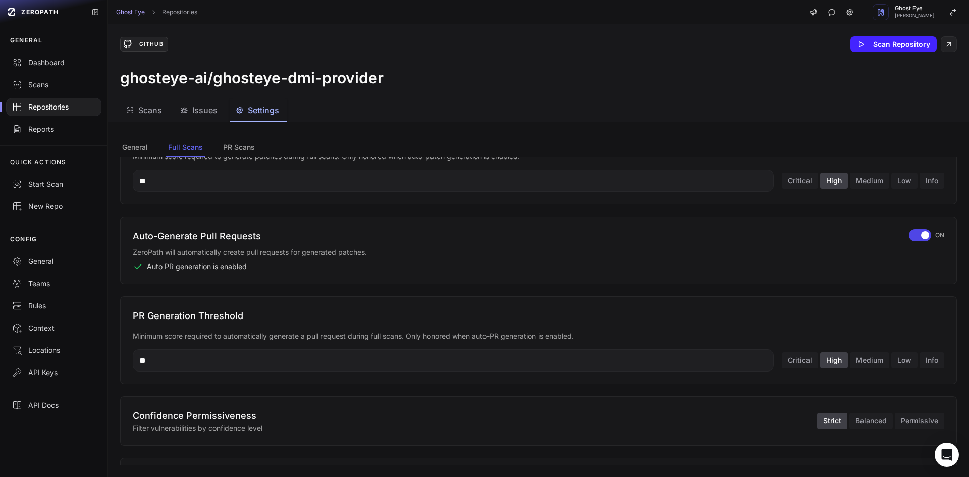
scroll to position [0, 0]
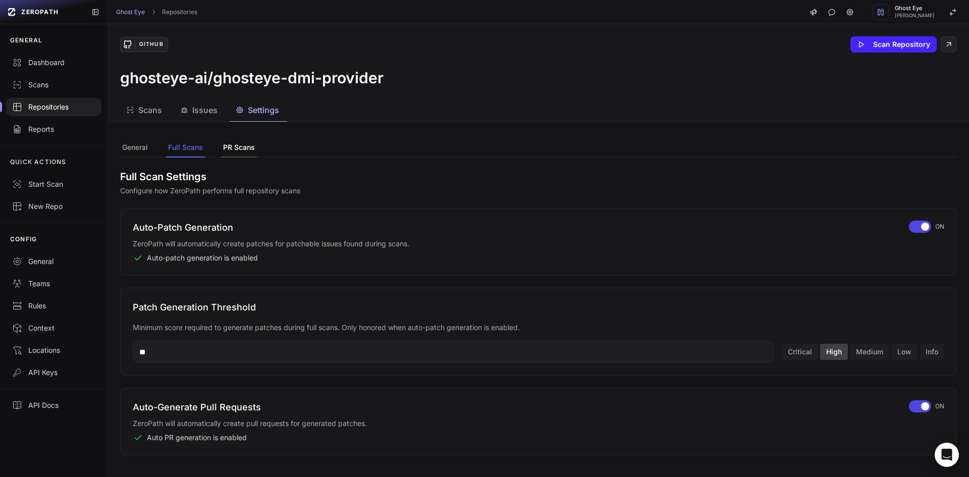
click at [241, 147] on button "PR Scans" at bounding box center [239, 147] width 36 height 19
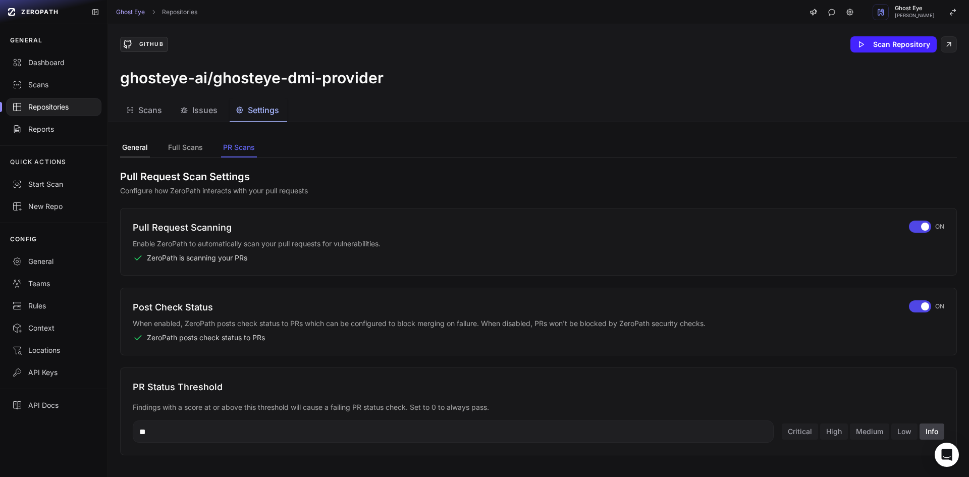
click at [145, 143] on button "General" at bounding box center [135, 147] width 30 height 19
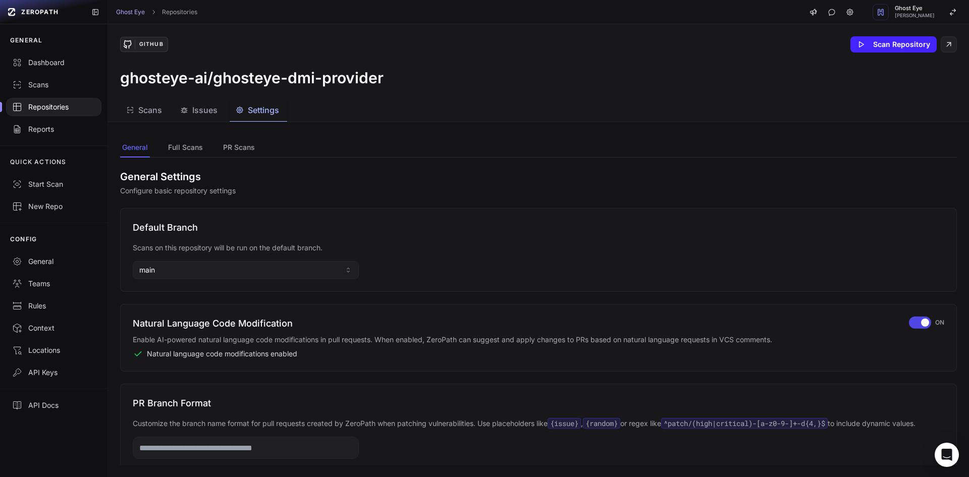
click at [204, 115] on span "Issues" at bounding box center [204, 110] width 25 height 12
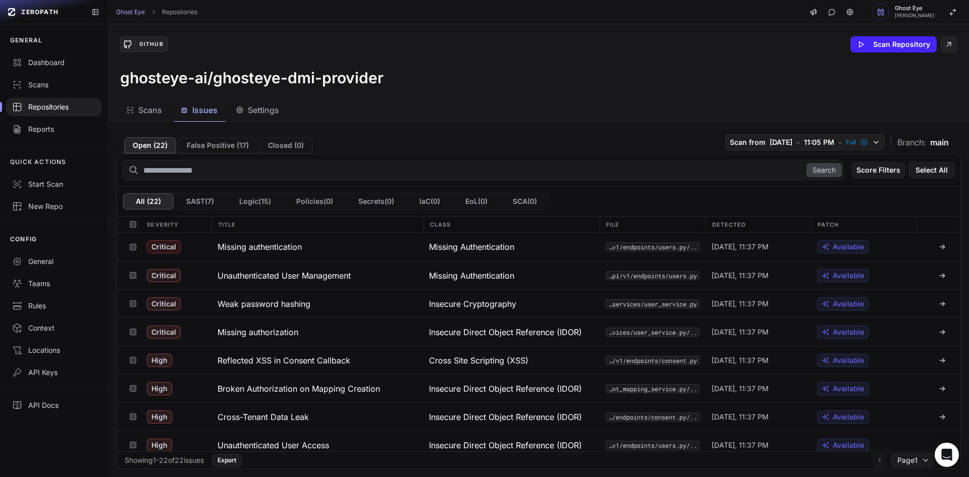
click at [155, 112] on span "Scans" at bounding box center [150, 110] width 24 height 12
click at [230, 108] on button "Issues" at bounding box center [259, 110] width 58 height 23
click at [817, 251] on div "Available" at bounding box center [842, 246] width 51 height 13
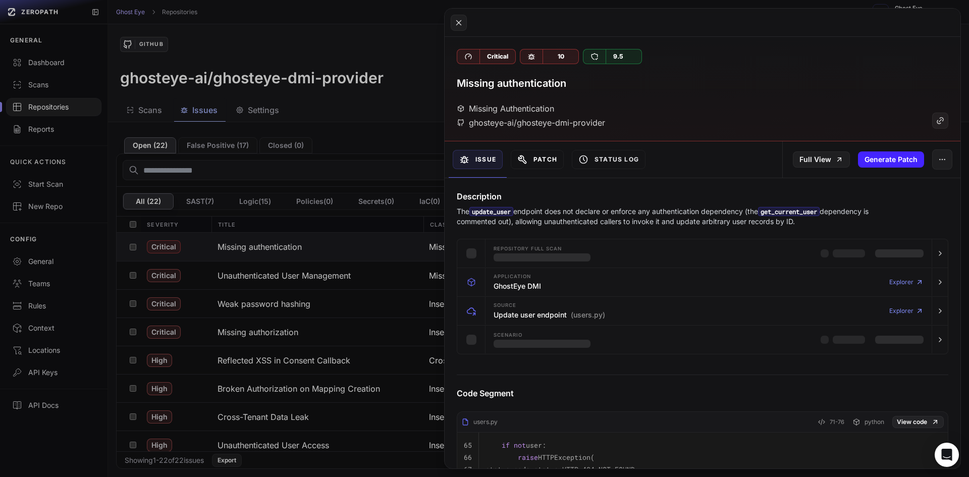
drag, startPoint x: 506, startPoint y: 158, endPoint x: 519, endPoint y: 160, distance: 13.8
click at [508, 157] on div "Issue Patch Status Log" at bounding box center [573, 159] width 258 height 36
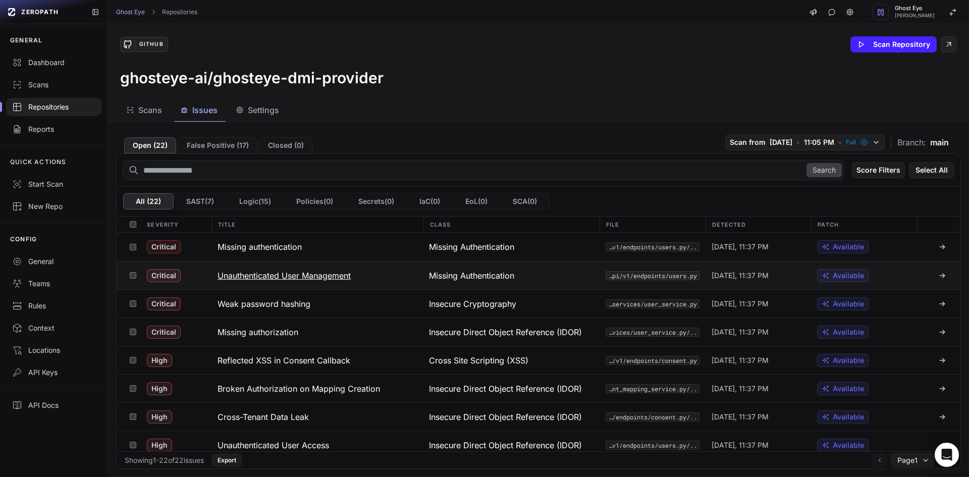
click at [847, 273] on span "Available" at bounding box center [847, 275] width 31 height 10
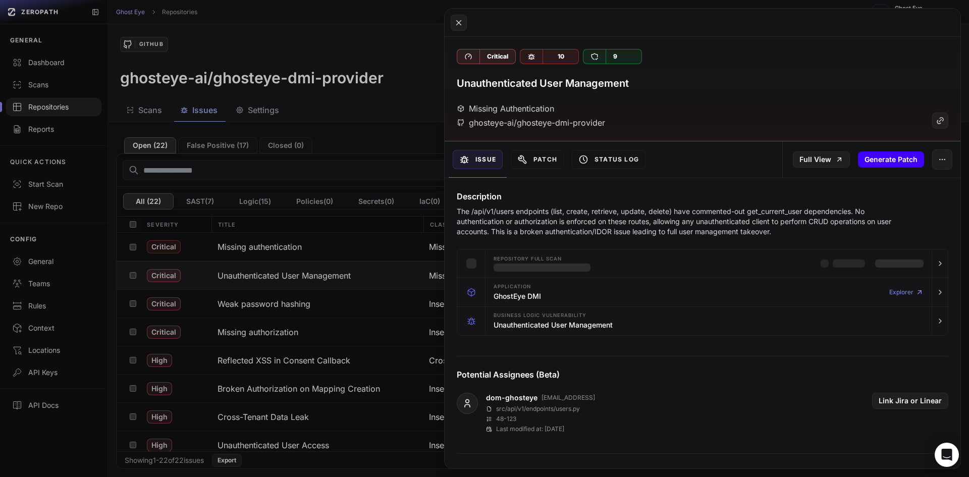
click at [887, 163] on button "Generate Patch" at bounding box center [891, 159] width 66 height 16
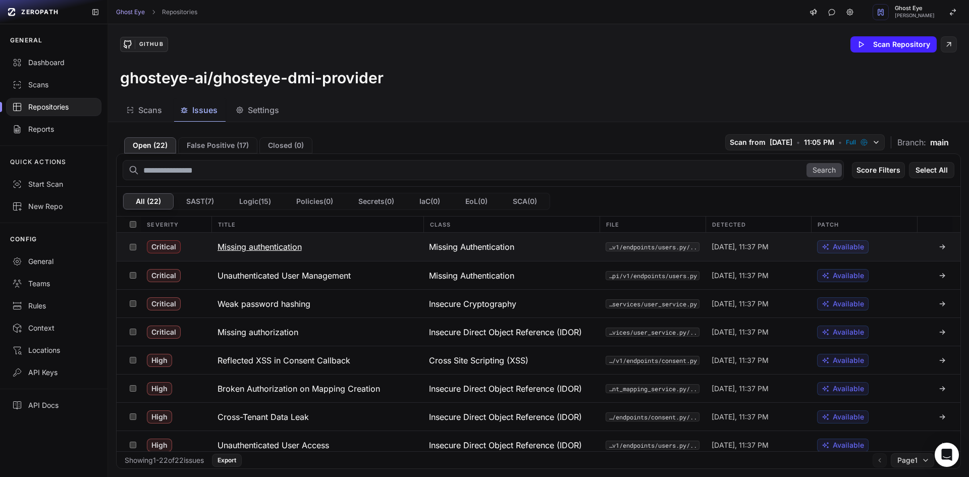
click at [846, 246] on span "Available" at bounding box center [847, 247] width 31 height 10
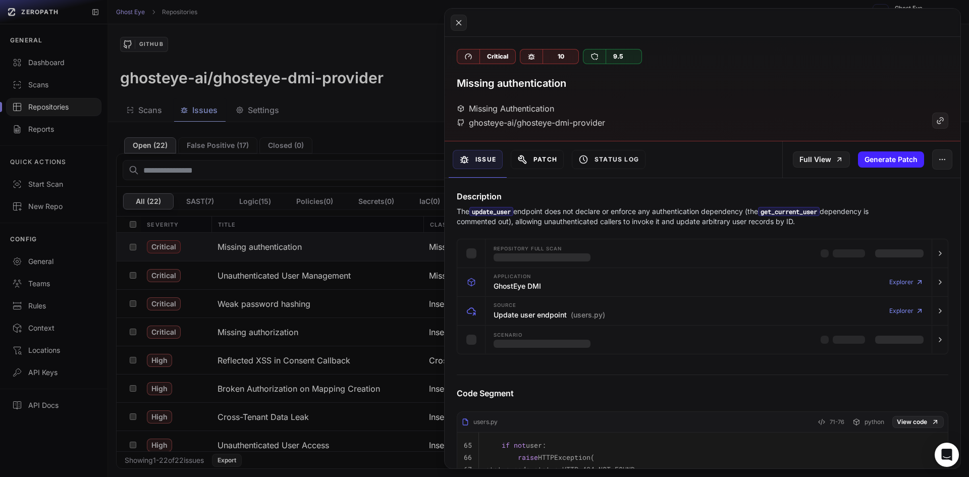
click at [554, 151] on button "Patch" at bounding box center [537, 159] width 53 height 19
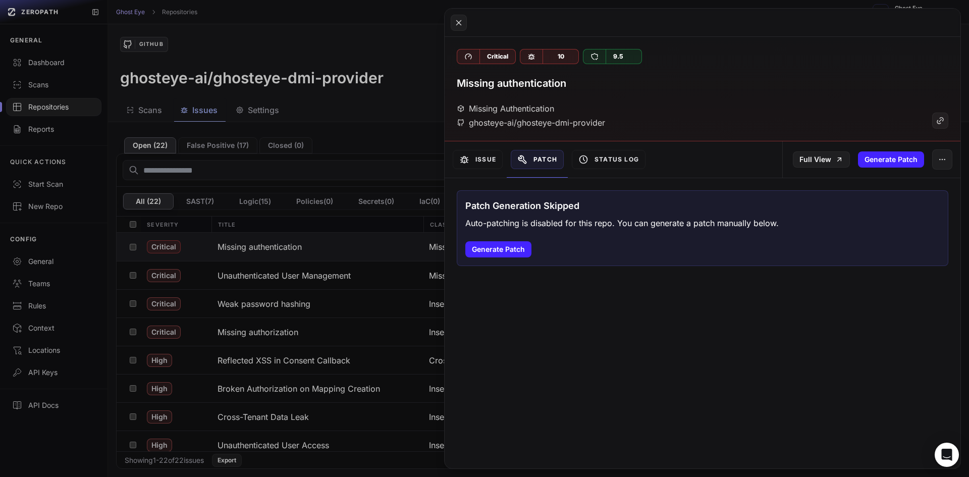
click at [551, 153] on button "Patch" at bounding box center [537, 159] width 53 height 19
click at [485, 150] on button "Issue" at bounding box center [478, 159] width 50 height 19
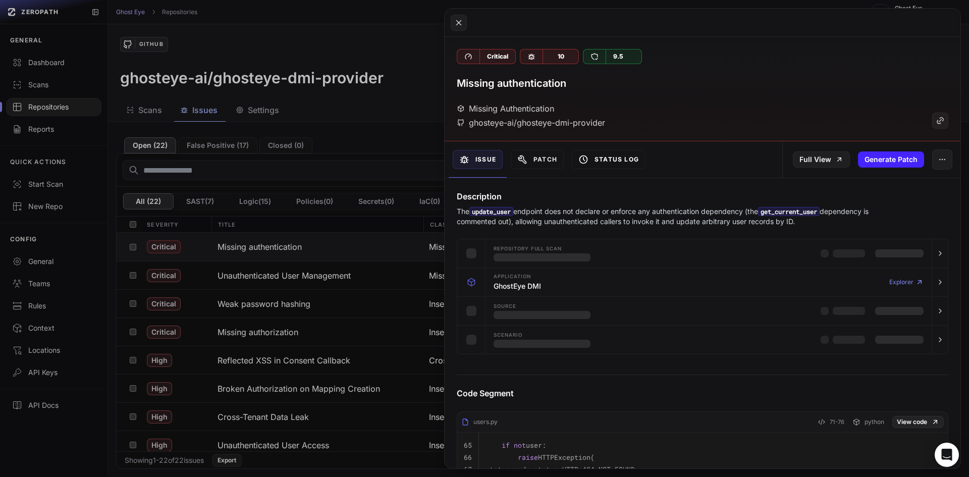
click at [594, 154] on button "Status Log" at bounding box center [609, 159] width 74 height 19
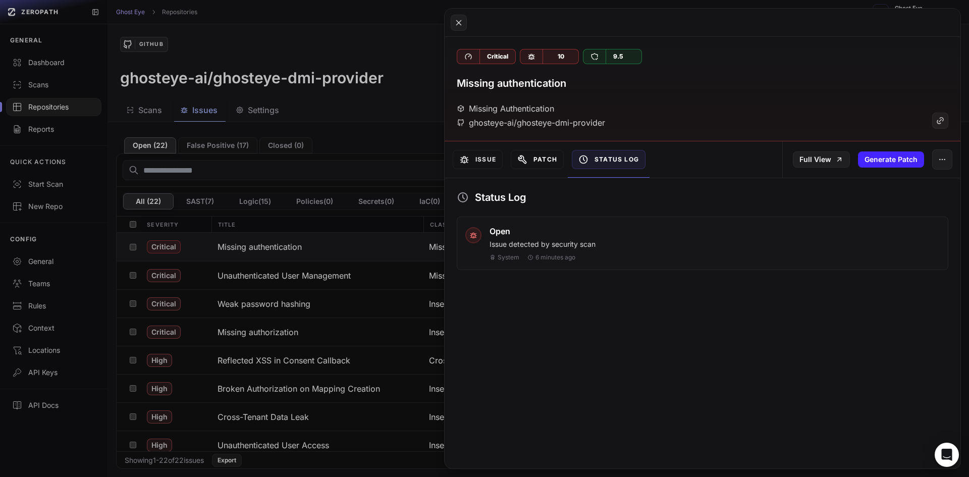
click at [539, 156] on button "Patch" at bounding box center [537, 159] width 53 height 19
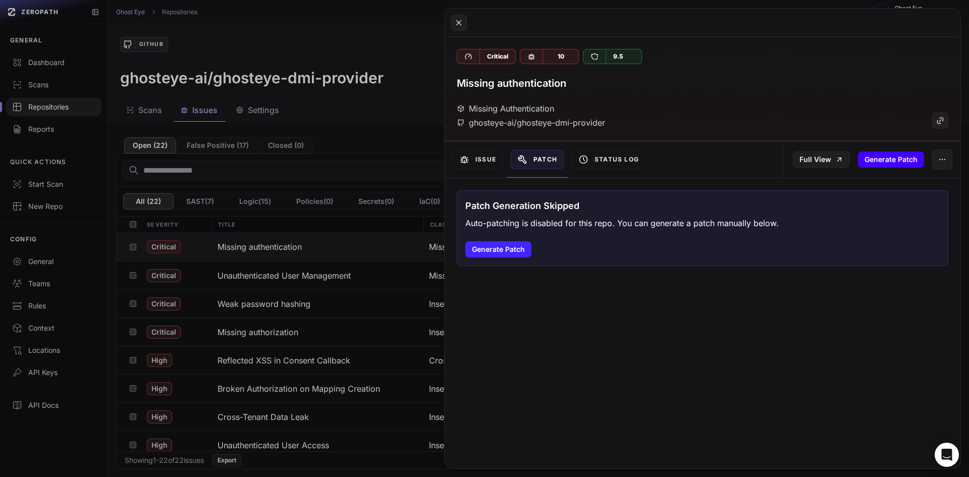
click at [886, 161] on button "Generate Patch" at bounding box center [891, 159] width 66 height 16
click at [387, 187] on button at bounding box center [484, 238] width 969 height 477
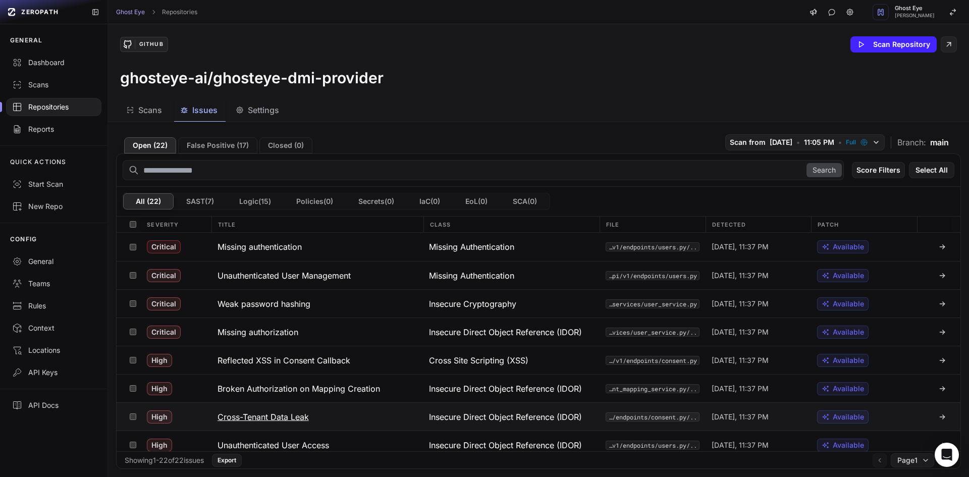
drag, startPoint x: 387, startPoint y: 187, endPoint x: 446, endPoint y: 415, distance: 235.1
click at [446, 415] on span "Insecure Direct Object Reference (IDOR)" at bounding box center [505, 417] width 153 height 12
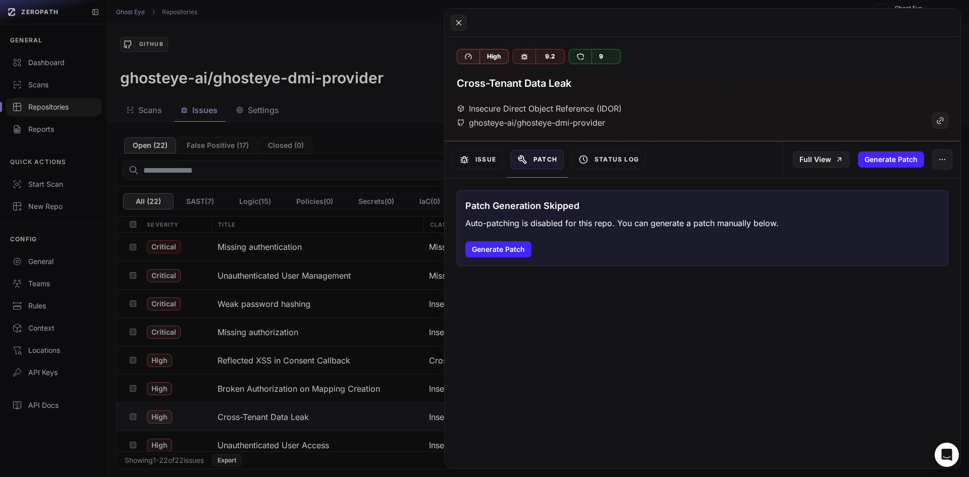
click at [367, 282] on button at bounding box center [484, 238] width 969 height 477
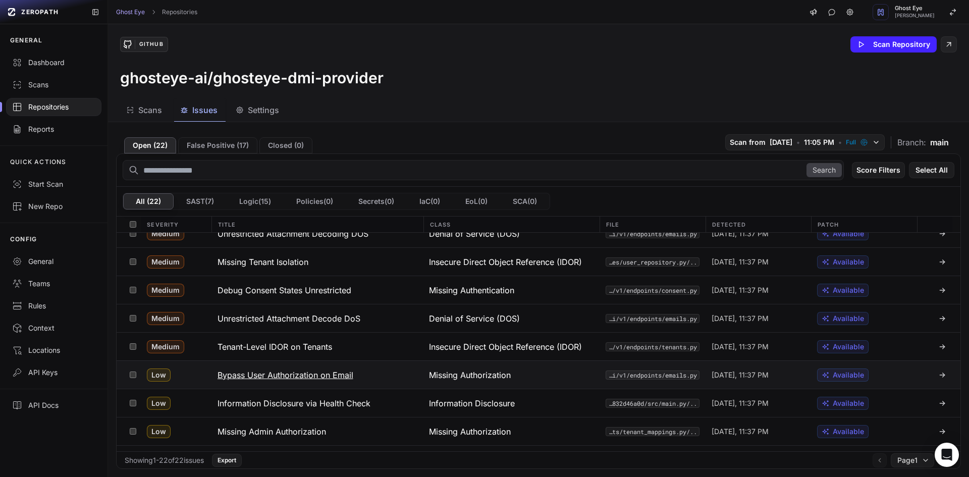
scroll to position [403, 0]
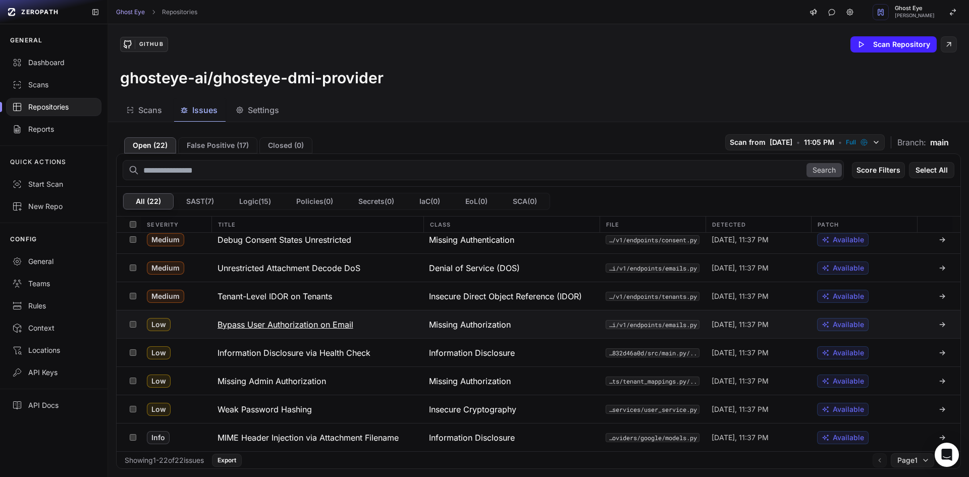
click at [821, 331] on div "Available" at bounding box center [864, 324] width 106 height 28
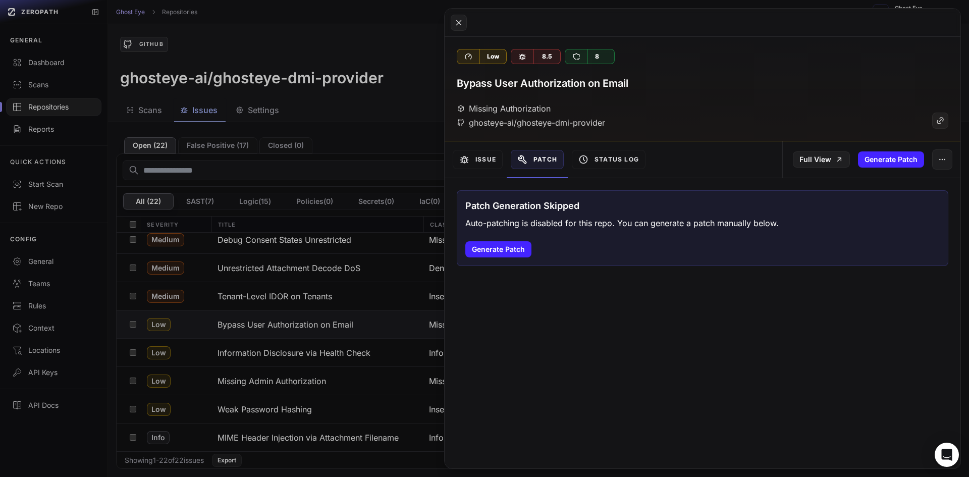
click at [470, 171] on div "Issue" at bounding box center [478, 159] width 58 height 36
click at [472, 169] on button "Issue" at bounding box center [478, 159] width 50 height 19
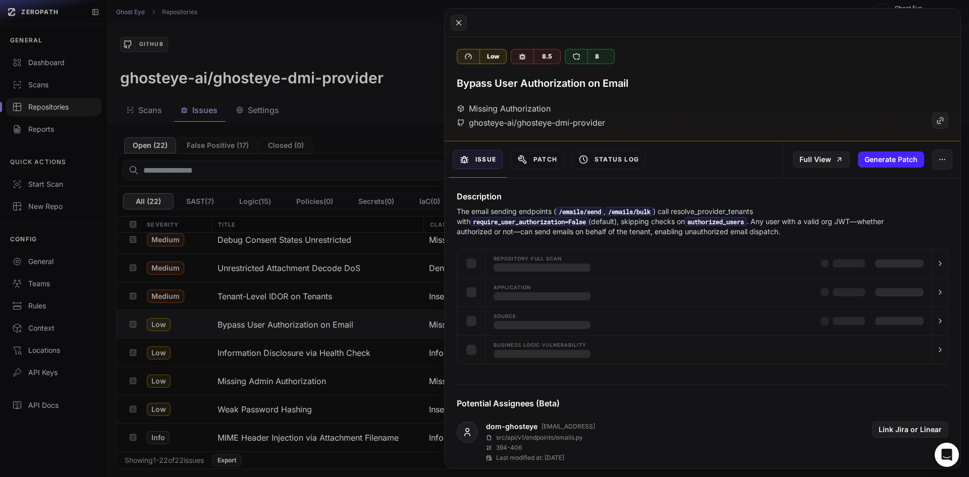
click at [474, 165] on button "Issue" at bounding box center [478, 159] width 50 height 19
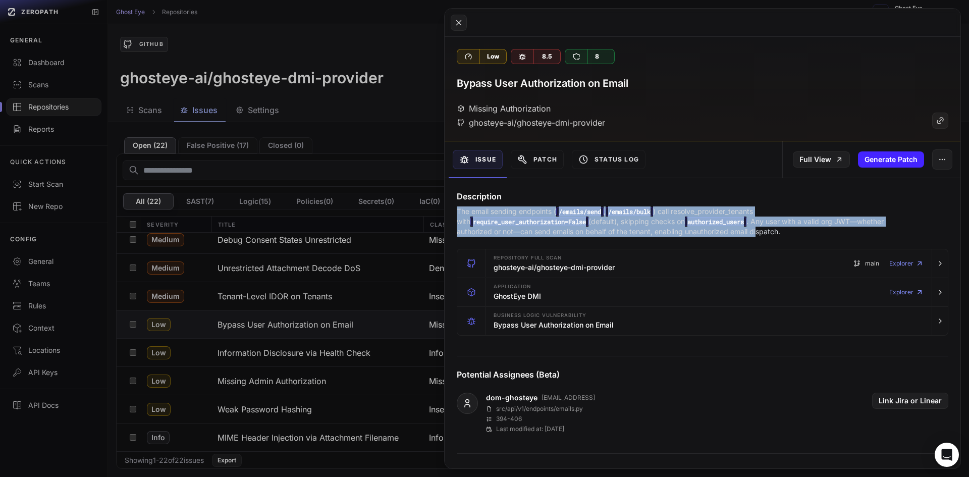
drag, startPoint x: 457, startPoint y: 208, endPoint x: 606, endPoint y: 232, distance: 151.7
click at [627, 229] on p "The email sending endpoints ( /emails/send , /emails/bulk ) call resolve_provid…" at bounding box center [683, 221] width 452 height 30
click at [606, 233] on p "The email sending endpoints ( /emails/send , /emails/bulk ) call resolve_provid…" at bounding box center [683, 221] width 452 height 30
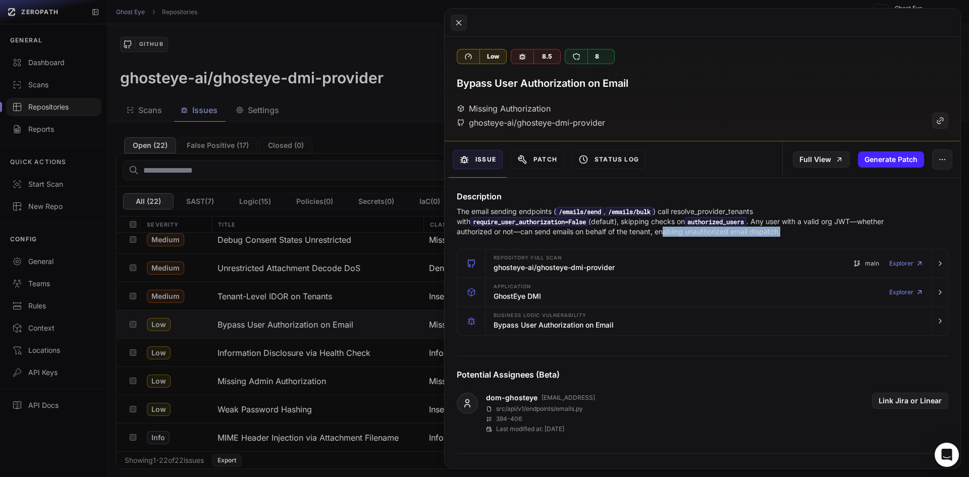
drag, startPoint x: 533, startPoint y: 230, endPoint x: 701, endPoint y: 231, distance: 168.0
click at [701, 231] on p "The email sending endpoints ( /emails/send , /emails/bulk ) call resolve_provid…" at bounding box center [683, 221] width 452 height 30
drag, startPoint x: 701, startPoint y: 231, endPoint x: 686, endPoint y: 229, distance: 15.3
click at [700, 231] on p "The email sending endpoints ( /emails/send , /emails/bulk ) call resolve_provid…" at bounding box center [683, 221] width 452 height 30
click at [301, 263] on button at bounding box center [484, 238] width 969 height 477
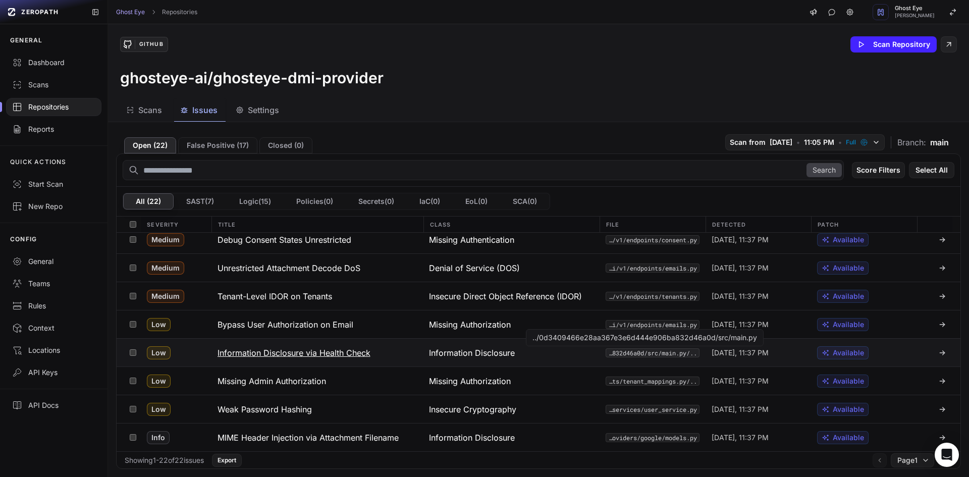
click at [686, 351] on code "../0d3409466e28aa367e3e6d444e906ba832d46a0d/src/main.py" at bounding box center [652, 352] width 94 height 9
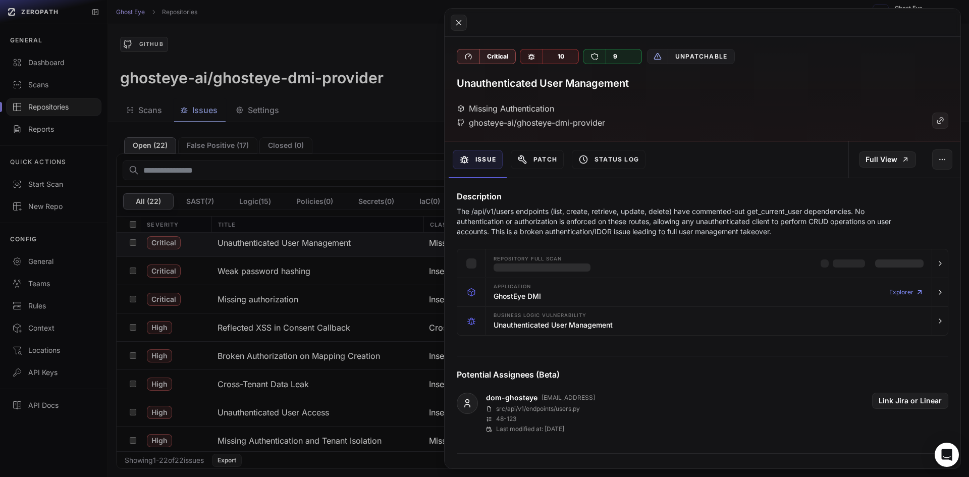
scroll to position [28, 0]
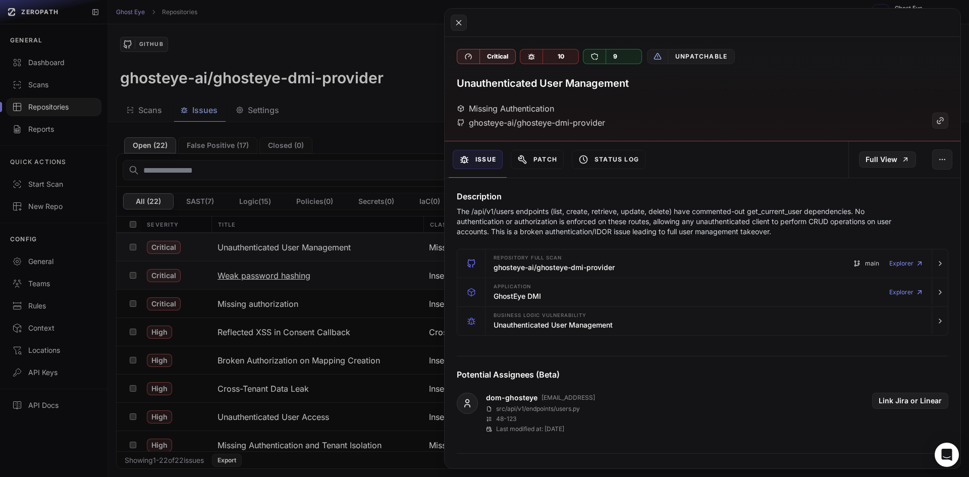
drag, startPoint x: 323, startPoint y: 291, endPoint x: 340, endPoint y: 284, distance: 17.8
click at [332, 291] on button at bounding box center [484, 238] width 969 height 477
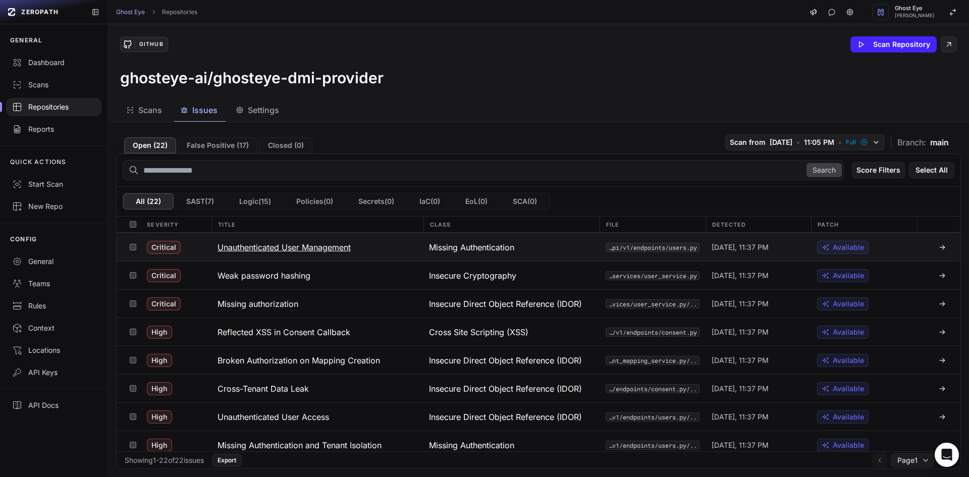
click at [716, 244] on span "Today, 11:37 PM" at bounding box center [739, 247] width 57 height 10
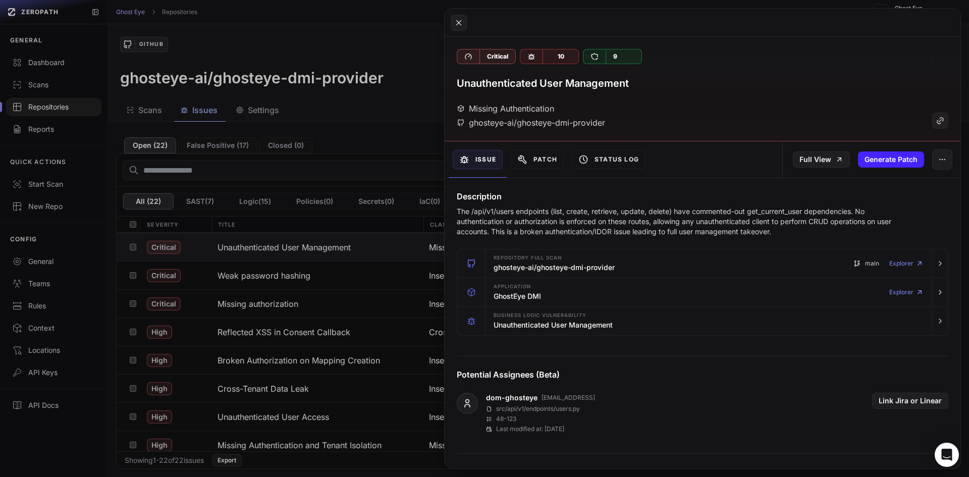
click at [455, 268] on div "Repository Full scan ghosteye-ai/ghosteye-dmi-provider main Explorer Applicatio…" at bounding box center [702, 292] width 516 height 87
click at [412, 270] on button at bounding box center [484, 238] width 969 height 477
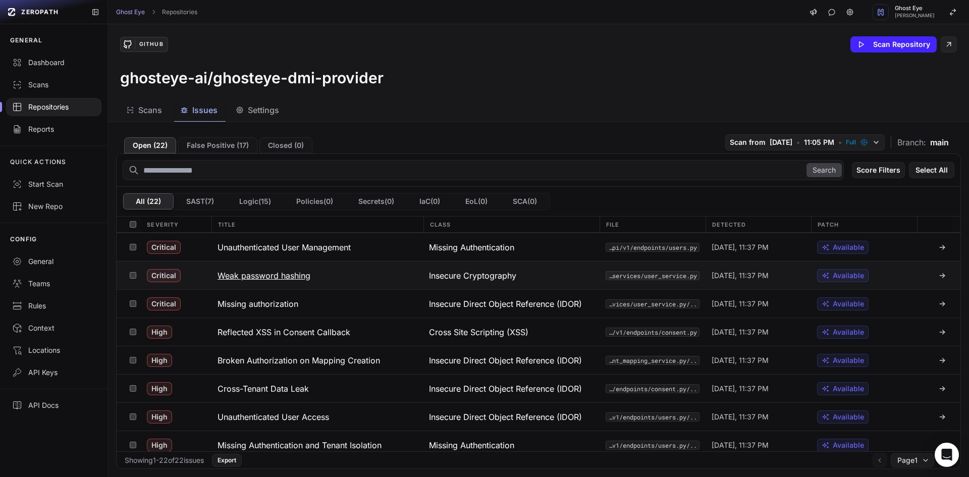
click at [404, 279] on button "Weak password hashing" at bounding box center [317, 275] width 212 height 28
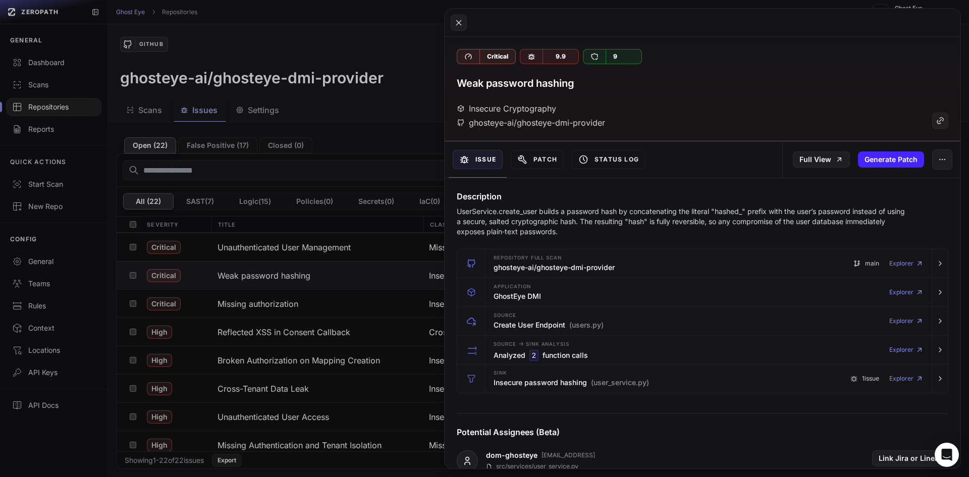
click at [403, 279] on button at bounding box center [484, 238] width 969 height 477
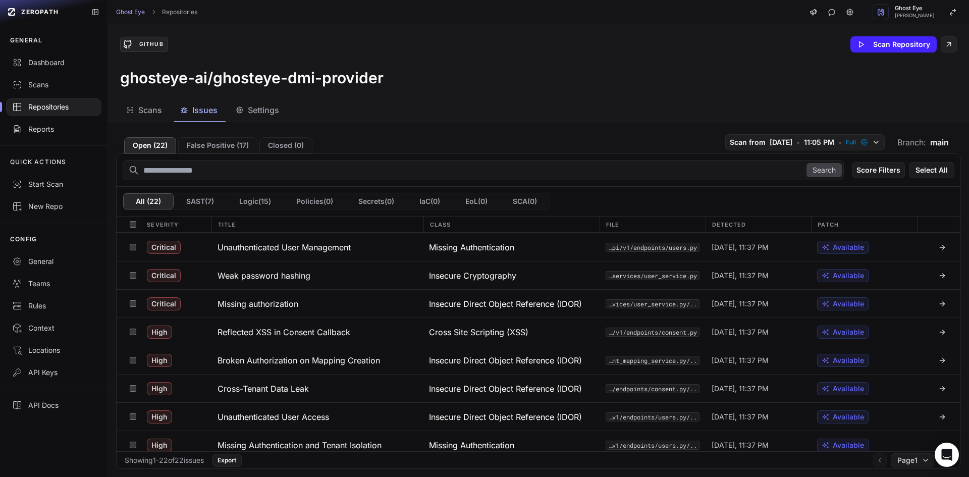
click at [452, 126] on div "Open ( 22 ) False Positive ( 17 ) Closed ( 0 ) Scan from 8/12/2025 • 11:05 PM •…" at bounding box center [538, 299] width 861 height 355
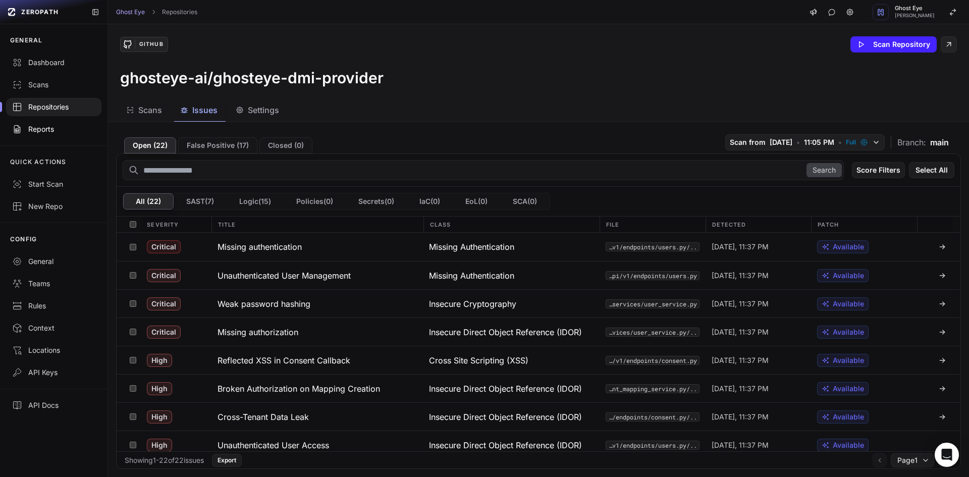
click at [36, 123] on link "Reports" at bounding box center [53, 129] width 107 height 22
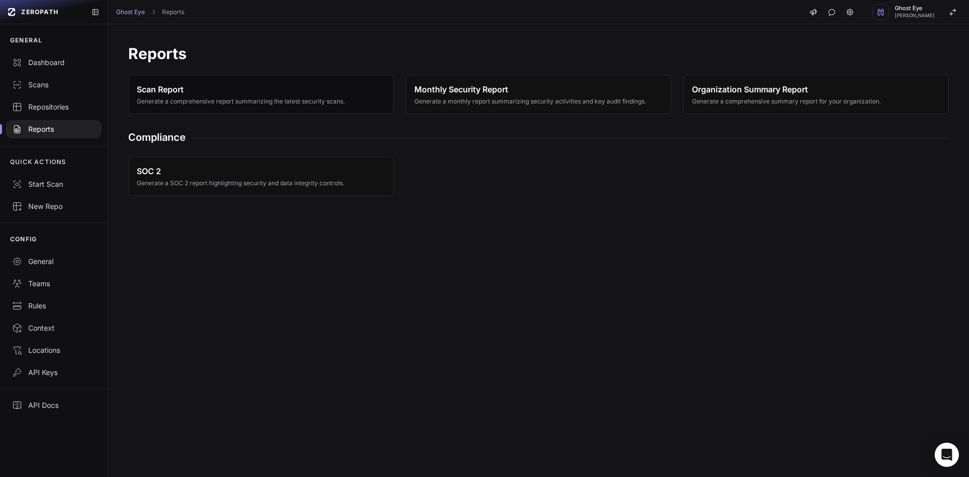
click at [207, 103] on span "Generate a comprehensive report summarizing the latest security scans." at bounding box center [241, 101] width 208 height 8
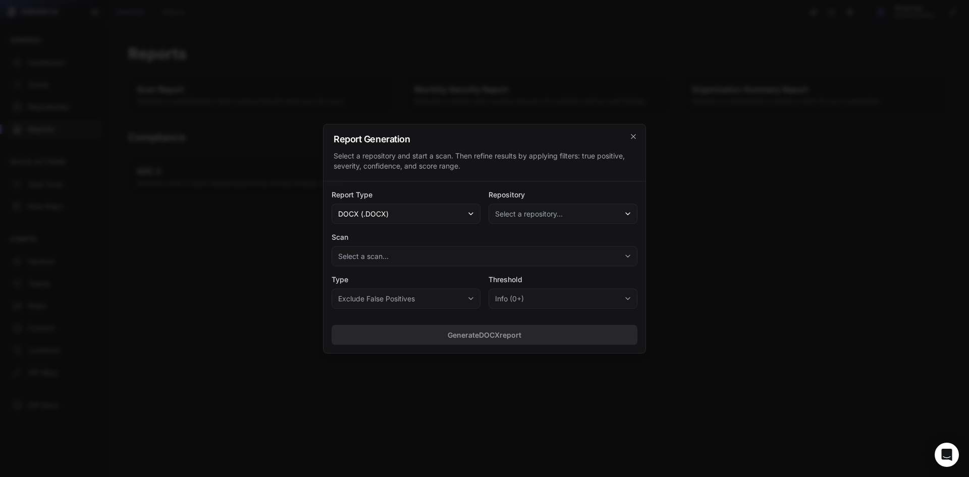
click at [525, 216] on span "Select a repository..." at bounding box center [529, 213] width 68 height 10
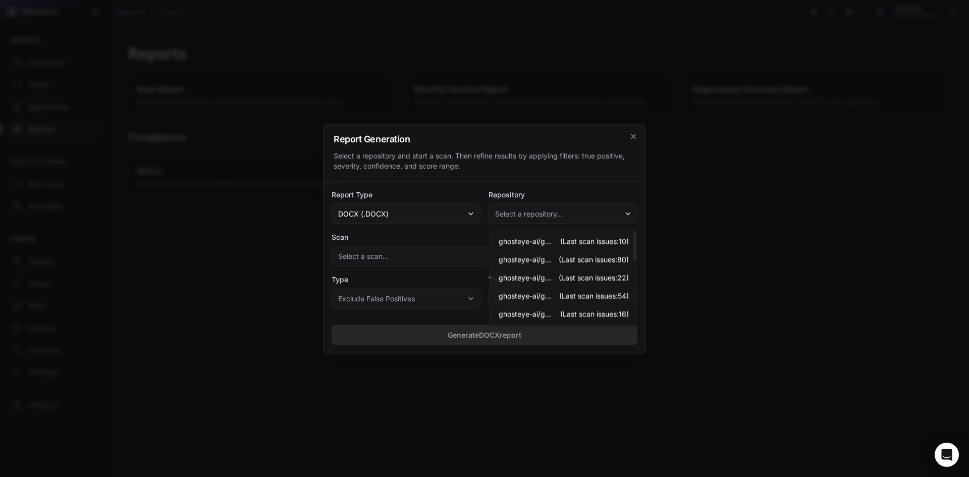
click at [564, 214] on button "Select a repository..." at bounding box center [562, 213] width 149 height 20
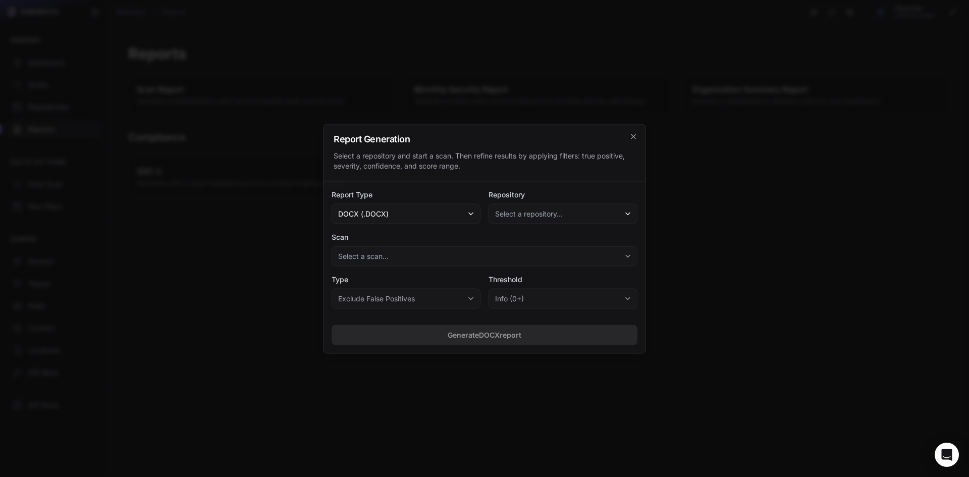
click at [539, 212] on span "Select a repository..." at bounding box center [529, 213] width 68 height 10
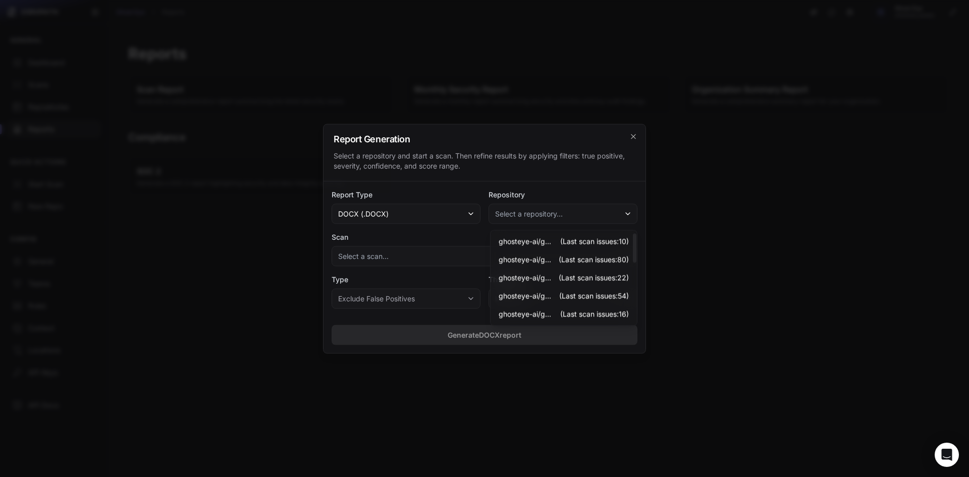
scroll to position [43, 0]
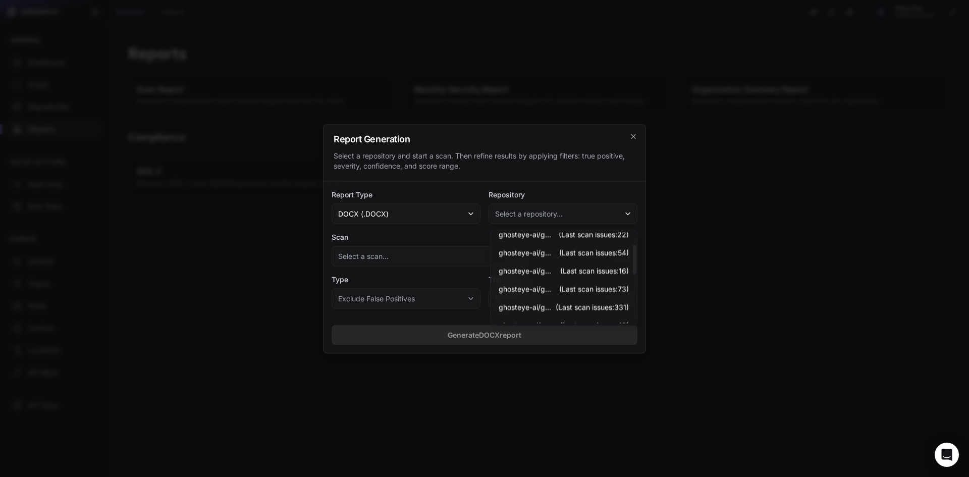
click at [629, 184] on div "Report Type docx (.docx) Repository Select a repository... ghosteye-ai/ghosteye…" at bounding box center [484, 248] width 322 height 135
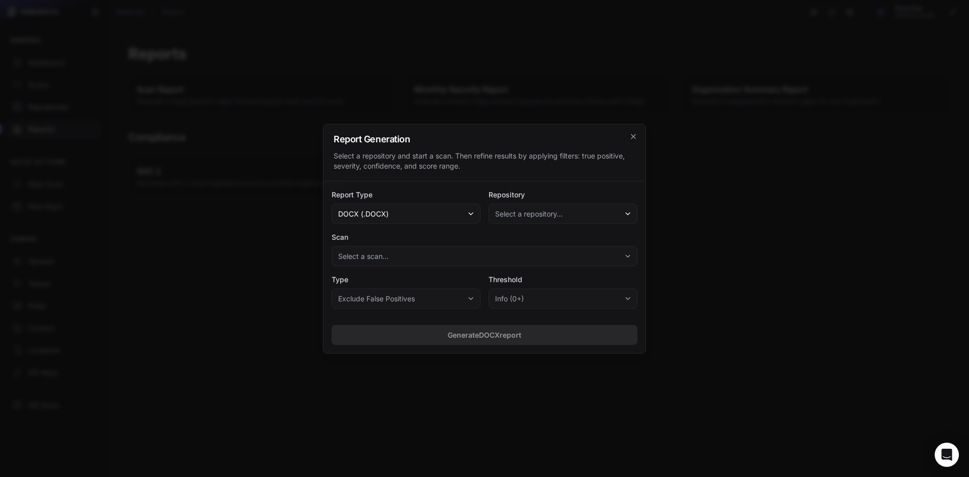
click at [639, 132] on div "Report Generation Select a repository and start a scan. Then refine results by …" at bounding box center [484, 152] width 322 height 57
click at [635, 134] on icon "cross 2," at bounding box center [633, 136] width 8 height 8
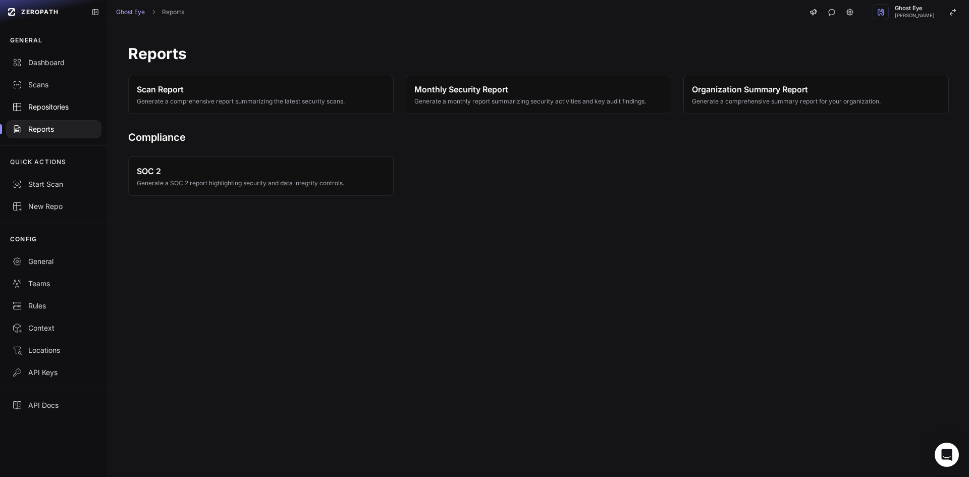
click at [86, 96] on link "Repositories" at bounding box center [53, 107] width 107 height 22
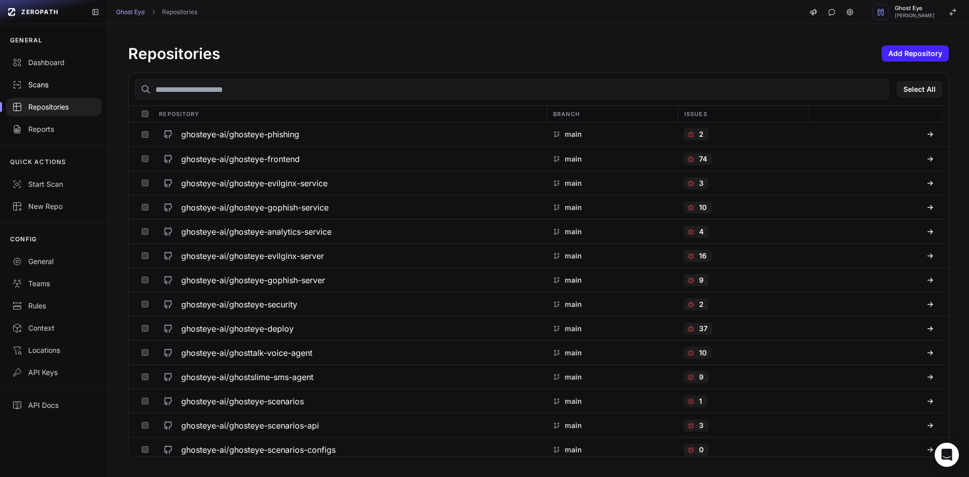
click at [80, 83] on div "Scans" at bounding box center [53, 85] width 83 height 10
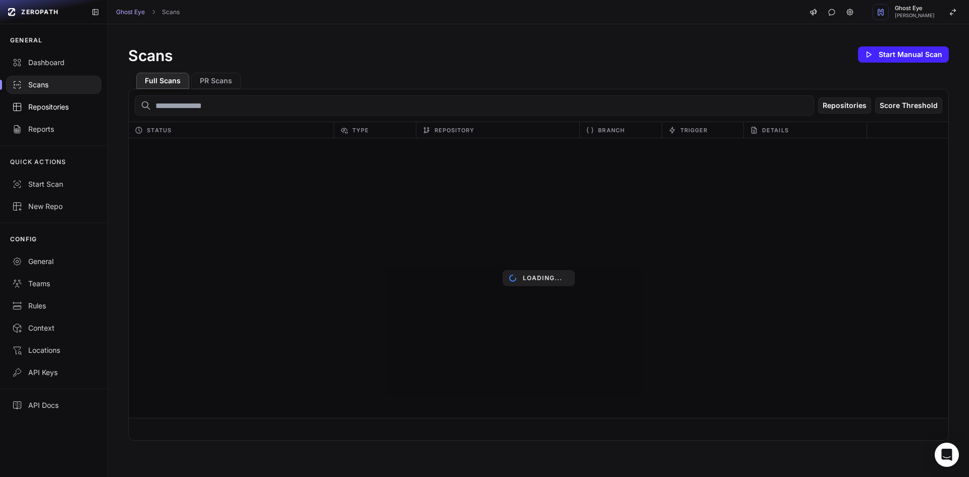
click at [71, 97] on link "Repositories" at bounding box center [53, 107] width 107 height 22
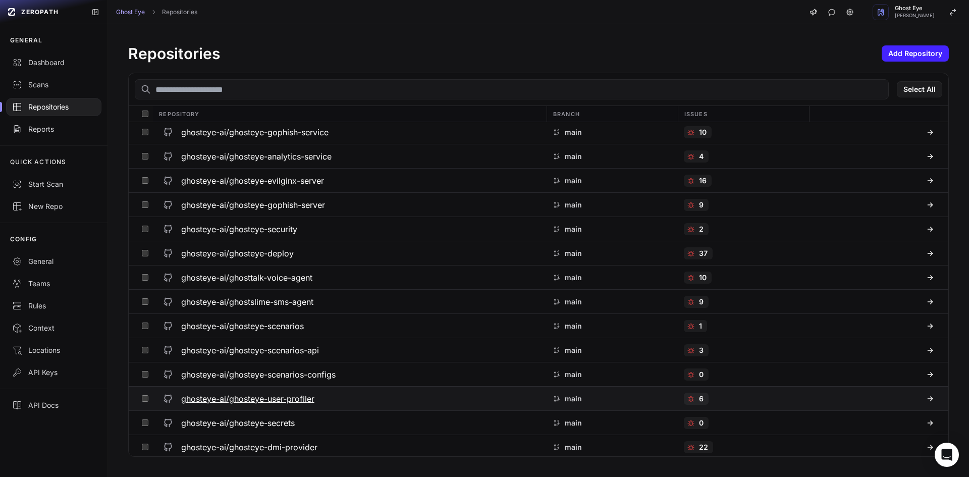
scroll to position [78, 0]
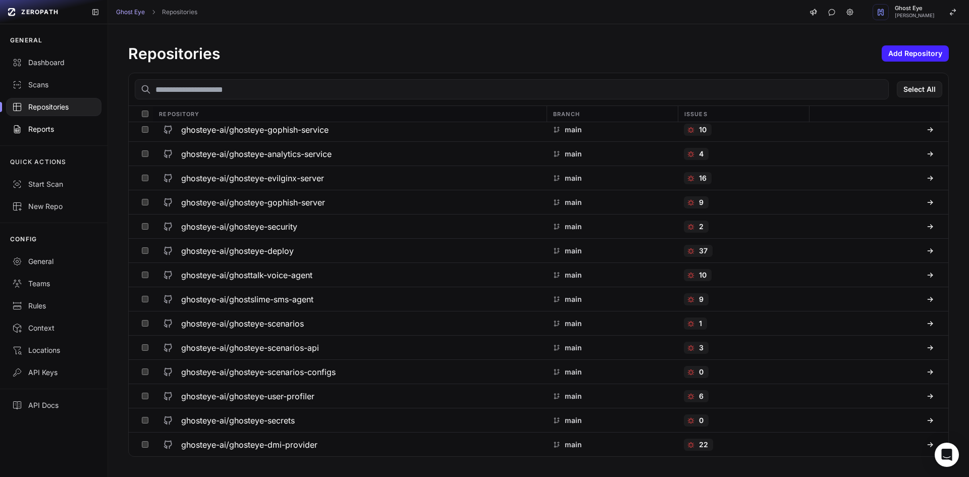
click at [48, 125] on div "Reports" at bounding box center [53, 129] width 83 height 10
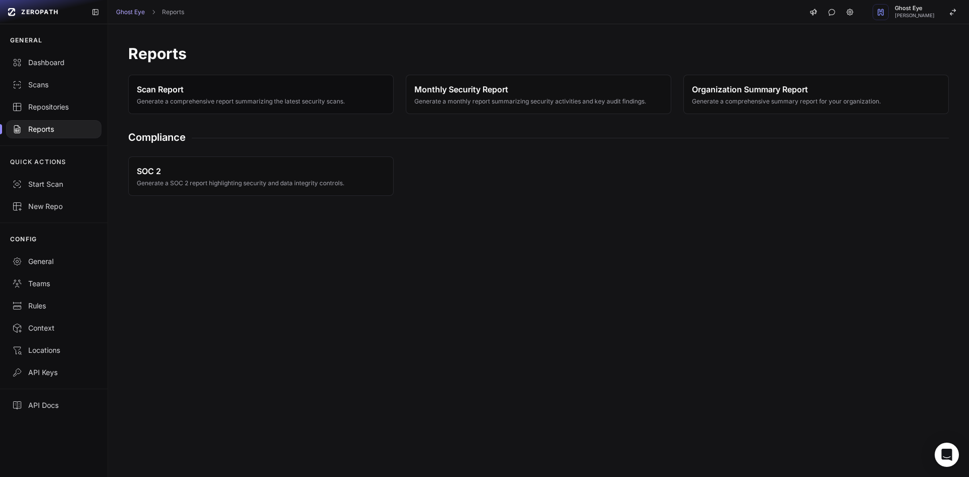
click at [220, 93] on span "Scan Report" at bounding box center [241, 89] width 208 height 12
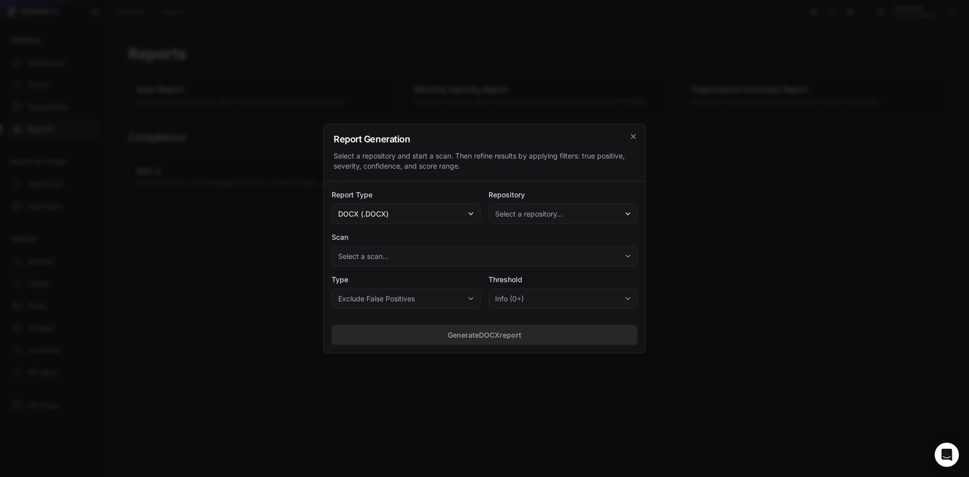
click at [539, 216] on span "Select a repository..." at bounding box center [529, 213] width 68 height 10
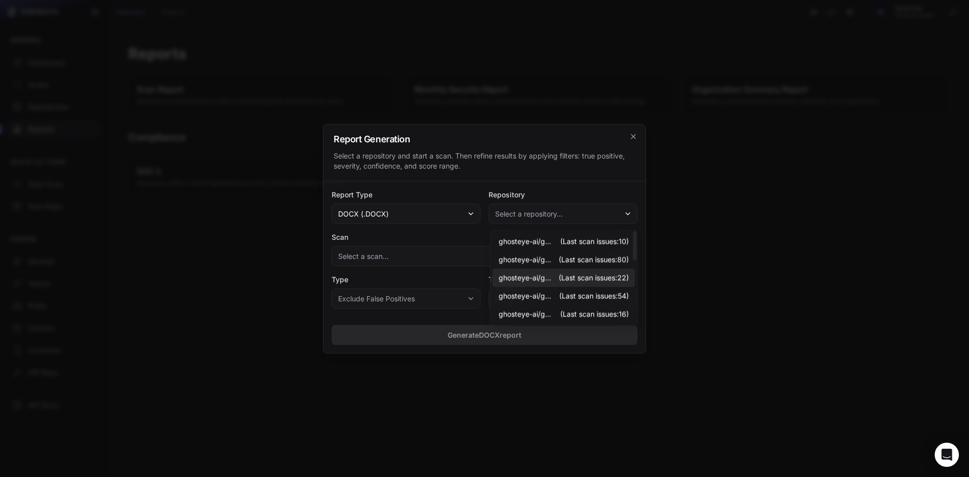
click at [613, 281] on span "(Last scan issues: 22 )" at bounding box center [593, 277] width 70 height 10
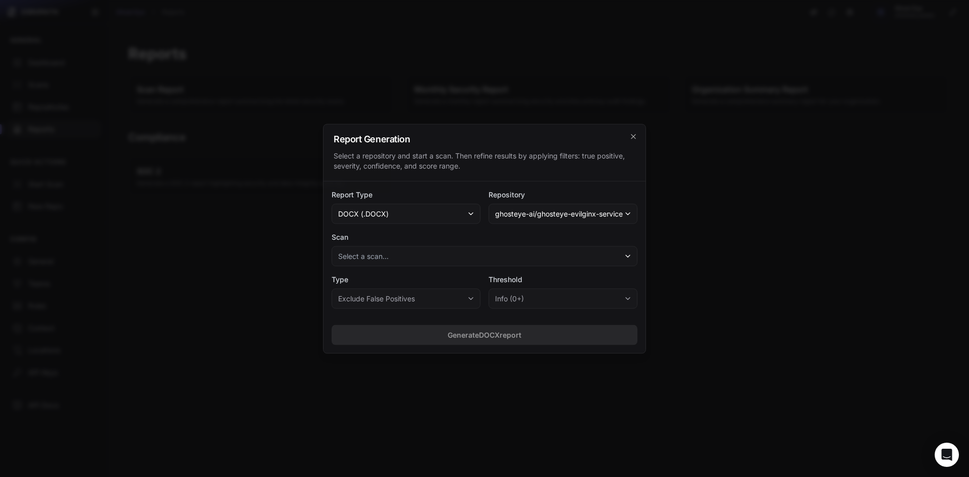
click at [447, 218] on button "docx (.docx)" at bounding box center [405, 213] width 149 height 20
click at [447, 215] on button "docx (.docx)" at bounding box center [405, 213] width 149 height 20
click at [470, 253] on button "Select a scan..." at bounding box center [484, 256] width 306 height 20
click at [468, 279] on span "Completed on 07/29/2025, 08:57 PM" at bounding box center [428, 283] width 104 height 10
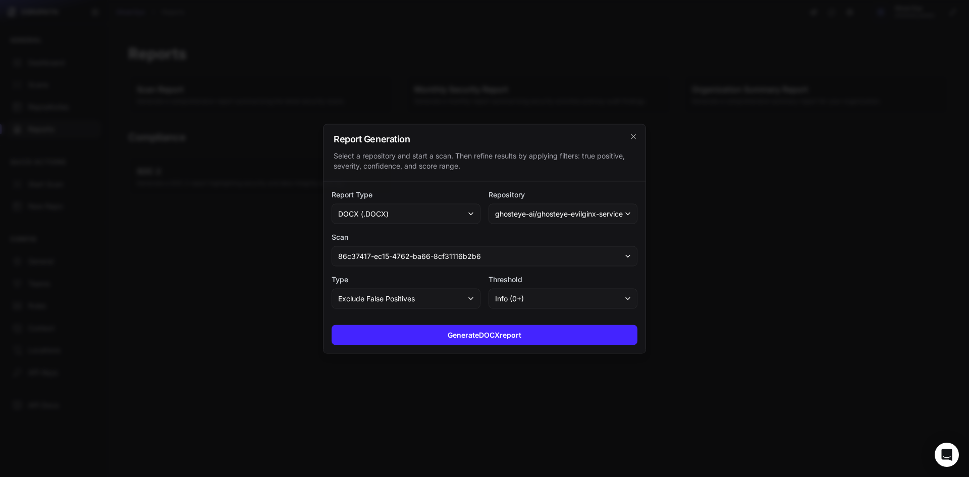
click at [460, 263] on button "86c37417-ec15-4762-ba66-8cf31116b2b6" at bounding box center [484, 256] width 306 height 20
click at [459, 259] on span "86c37417-ec15-4762-ba66-8cf31116b2b6" at bounding box center [409, 256] width 143 height 10
click at [465, 297] on button "Exclude False Positives" at bounding box center [405, 298] width 149 height 20
click at [458, 323] on div "All Issues" at bounding box center [406, 324] width 146 height 18
click at [517, 308] on button "info (0+)" at bounding box center [562, 298] width 149 height 20
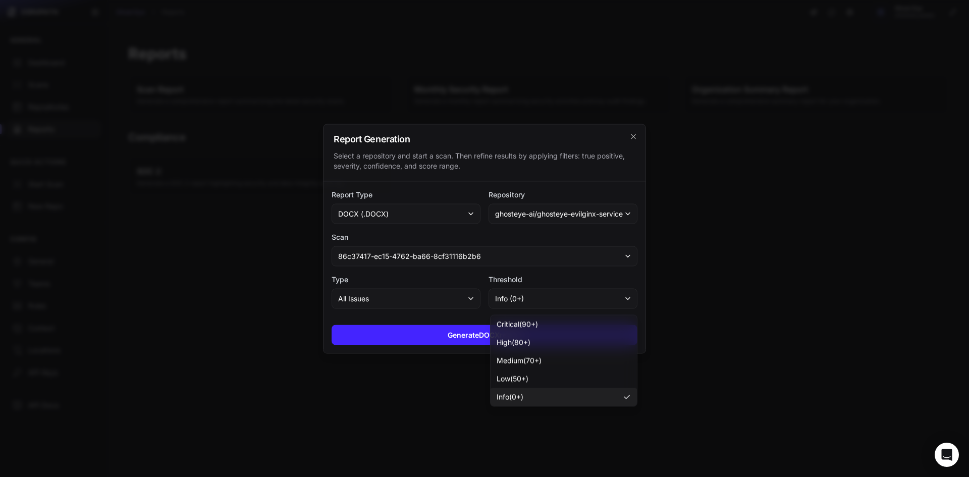
click at [521, 302] on span "info (0+)" at bounding box center [509, 298] width 29 height 10
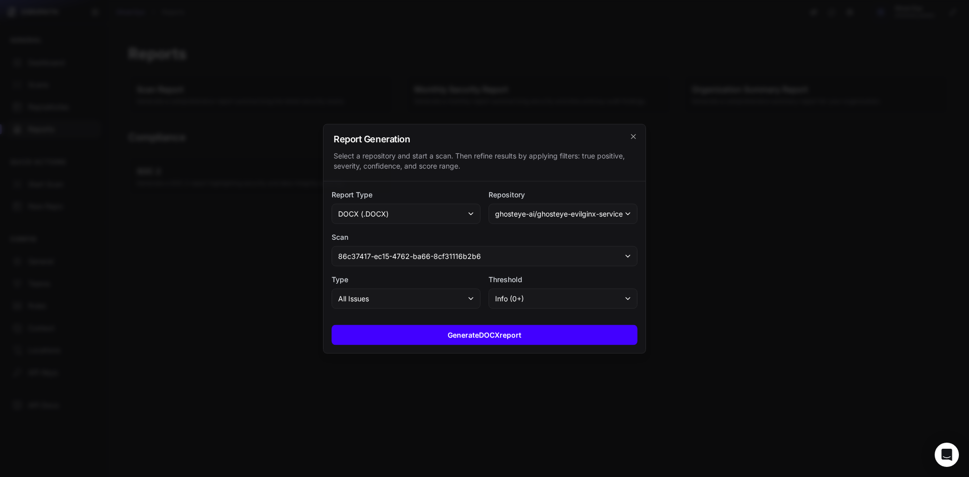
click at [507, 336] on button "Generate DOCX report" at bounding box center [484, 334] width 306 height 20
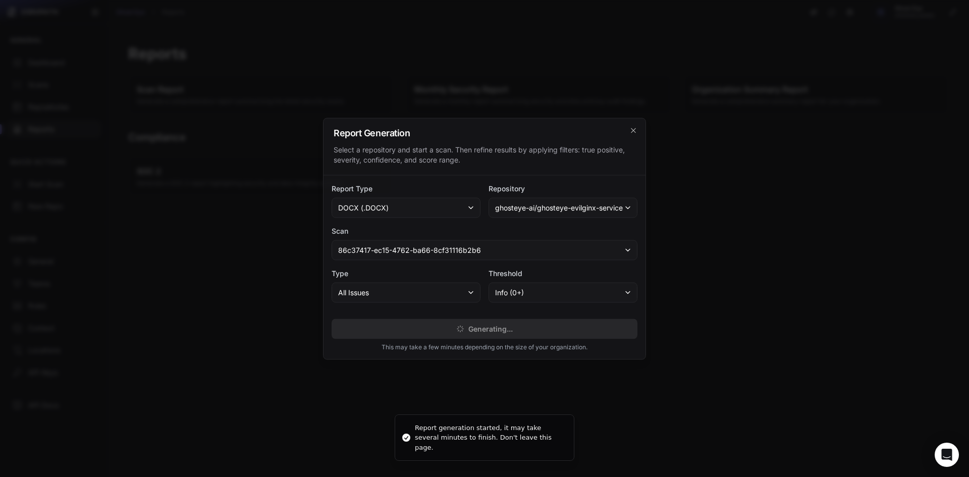
click at [530, 257] on button "86c37417-ec15-4762-ba66-8cf31116b2b6" at bounding box center [484, 250] width 306 height 20
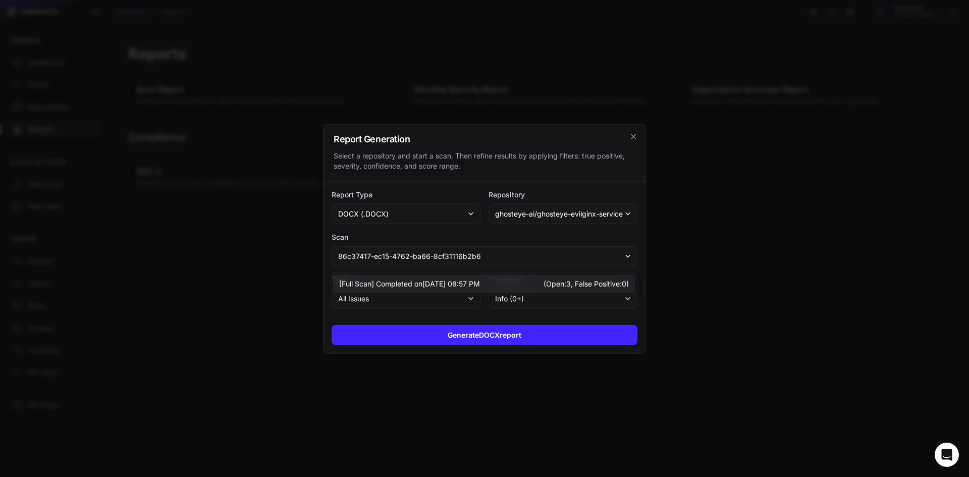
click at [524, 249] on button "86c37417-ec15-4762-ba66-8cf31116b2b6" at bounding box center [484, 256] width 306 height 20
click at [522, 248] on button "86c37417-ec15-4762-ba66-8cf31116b2b6" at bounding box center [484, 256] width 306 height 20
click at [536, 207] on button "ghosteye-ai/ghosteye-evilginx-service" at bounding box center [562, 213] width 149 height 20
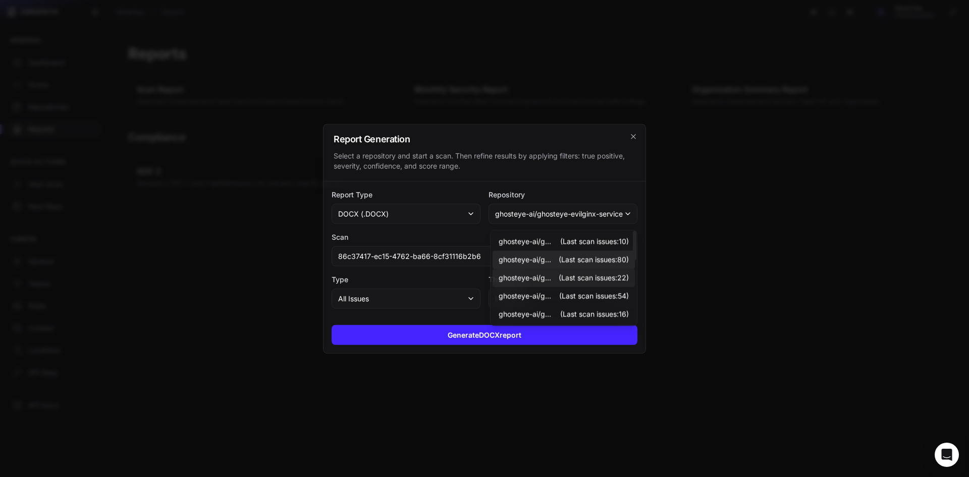
click at [558, 256] on span "(Last scan issues: 80 )" at bounding box center [593, 259] width 70 height 10
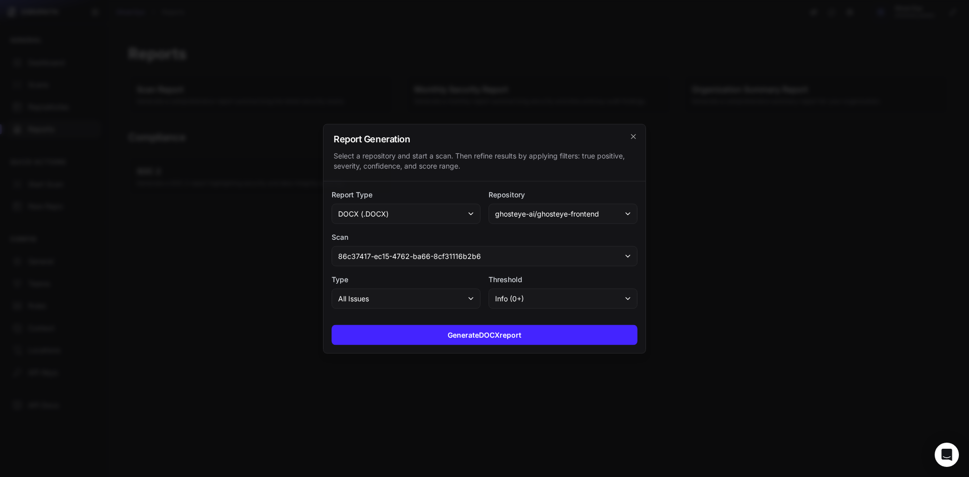
click at [565, 217] on span "ghosteye-ai/ghosteye-frontend" at bounding box center [547, 213] width 104 height 10
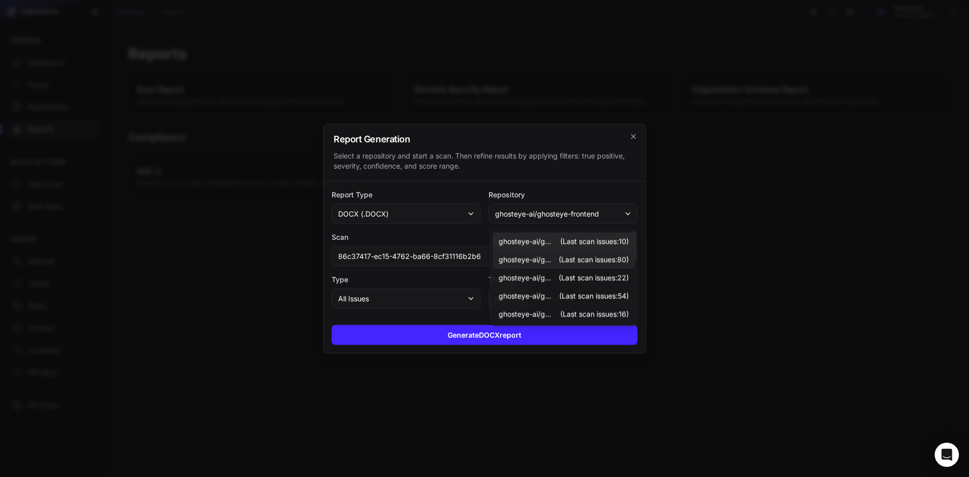
click at [564, 241] on span "(Last scan issues: 10 )" at bounding box center [594, 241] width 69 height 10
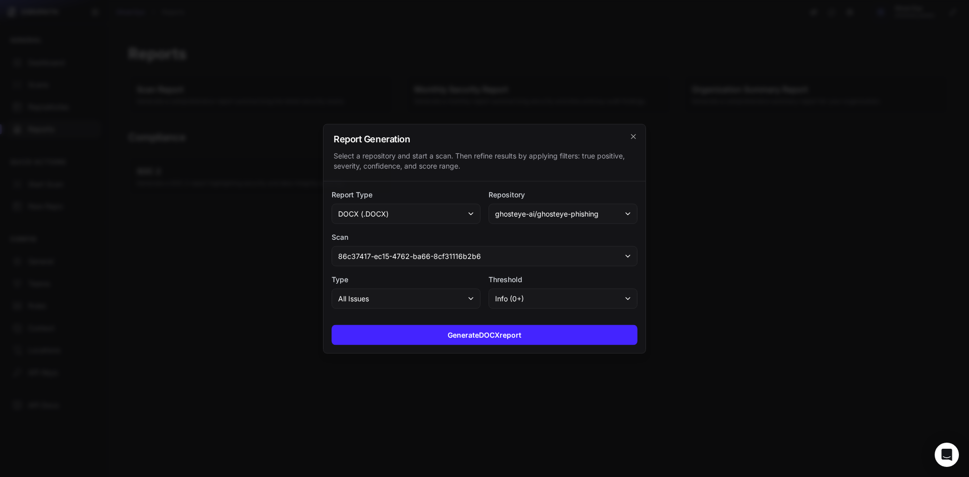
click at [571, 216] on span "ghosteye-ai/ghosteye-phishing" at bounding box center [546, 213] width 103 height 10
drag, startPoint x: 568, startPoint y: 230, endPoint x: 570, endPoint y: 219, distance: 10.9
click at [569, 226] on div "Report Type docx (.docx) Repository ghosteye-ai/ghosteye-gophish-service Scan 8…" at bounding box center [484, 248] width 322 height 135
click at [570, 219] on button "ghosteye-ai/ghosteye-gophish-service" at bounding box center [562, 213] width 149 height 20
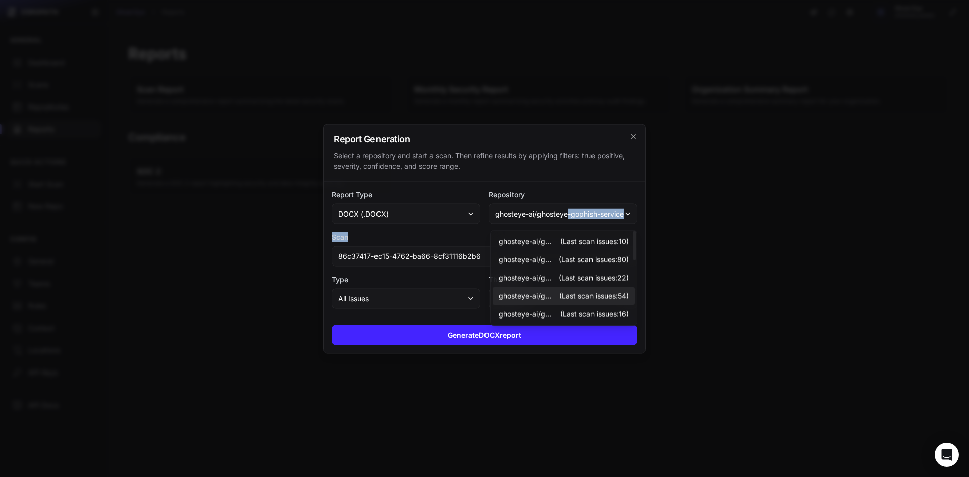
click at [581, 303] on div "ghosteye-ai/ghosteye-gophish-service (Last scan issues: 54 )" at bounding box center [563, 296] width 142 height 18
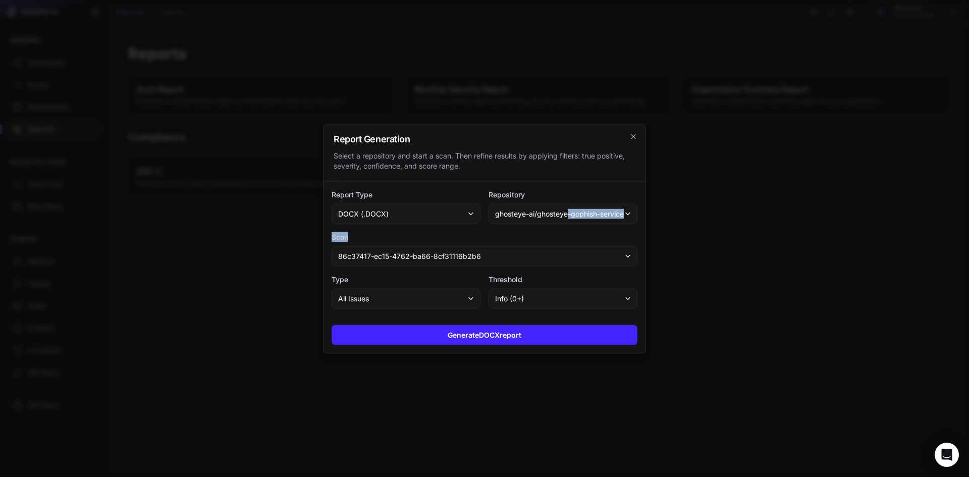
click at [583, 307] on button "info (0+)" at bounding box center [562, 298] width 149 height 20
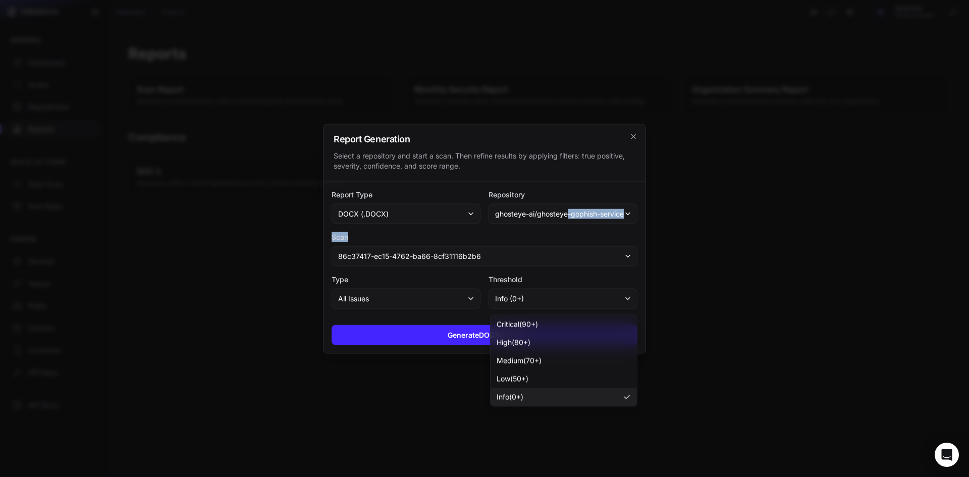
click at [570, 206] on button "ghosteye-ai/ghosteye-gophish-service" at bounding box center [562, 213] width 149 height 20
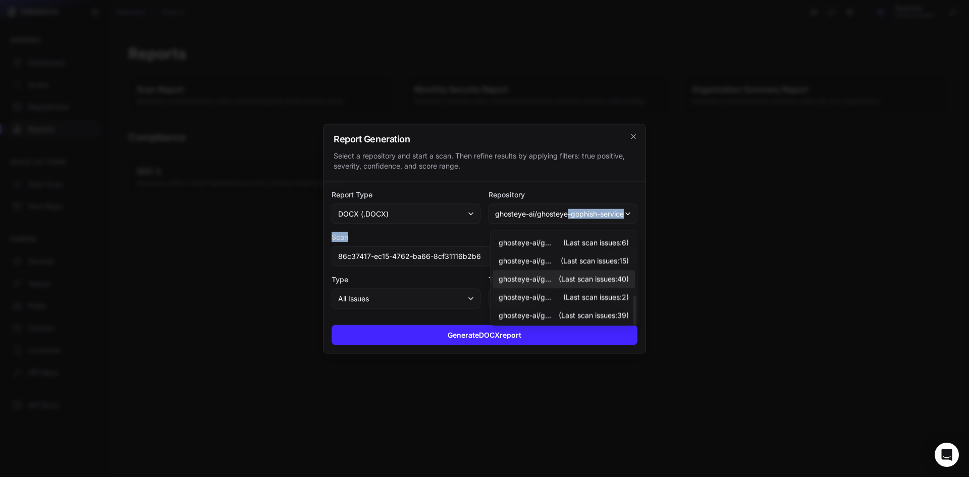
scroll to position [200, 0]
click at [574, 309] on span "(Last scan issues: 39 )" at bounding box center [593, 314] width 70 height 10
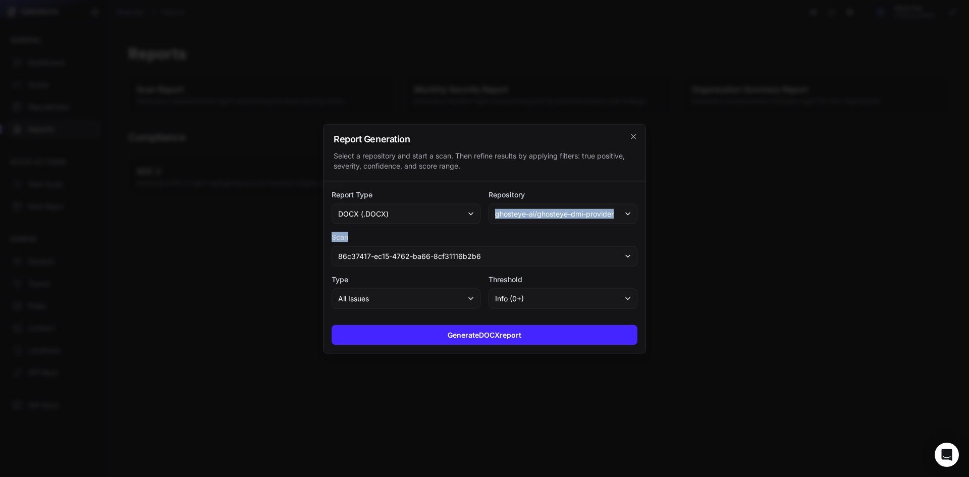
click at [556, 216] on span "ghosteye-ai/ghosteye-dmi-provider" at bounding box center [554, 213] width 119 height 10
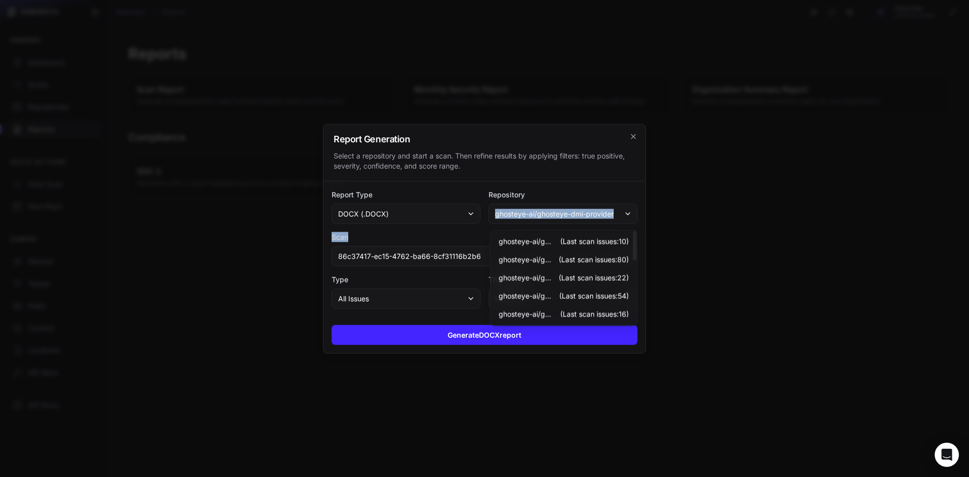
click at [444, 245] on div "Scan 86c37417-ec15-4762-ba66-8cf31116b2b6" at bounding box center [484, 249] width 306 height 34
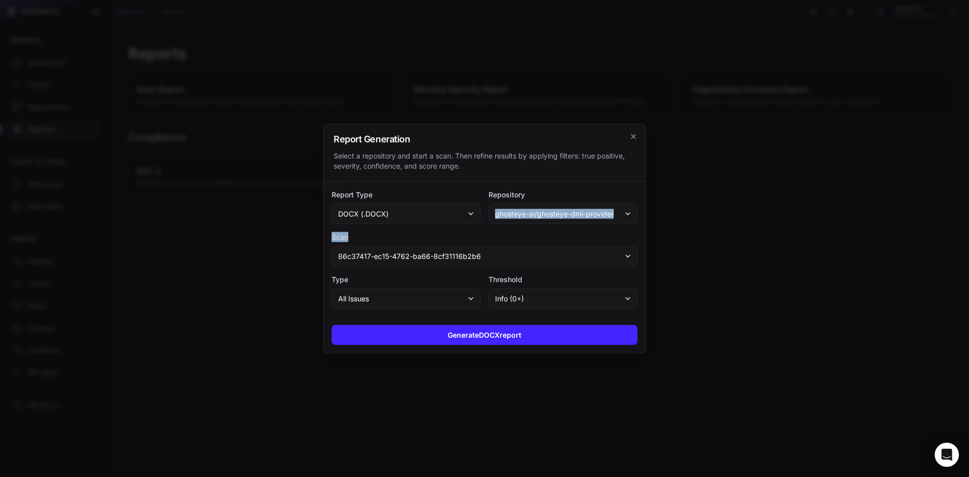
click at [455, 248] on button "86c37417-ec15-4762-ba66-8cf31116b2b6" at bounding box center [484, 256] width 306 height 20
click at [451, 253] on span "86c37417-ec15-4762-ba66-8cf31116b2b6" at bounding box center [409, 256] width 143 height 10
click at [452, 252] on span "86c37417-ec15-4762-ba66-8cf31116b2b6" at bounding box center [409, 256] width 143 height 10
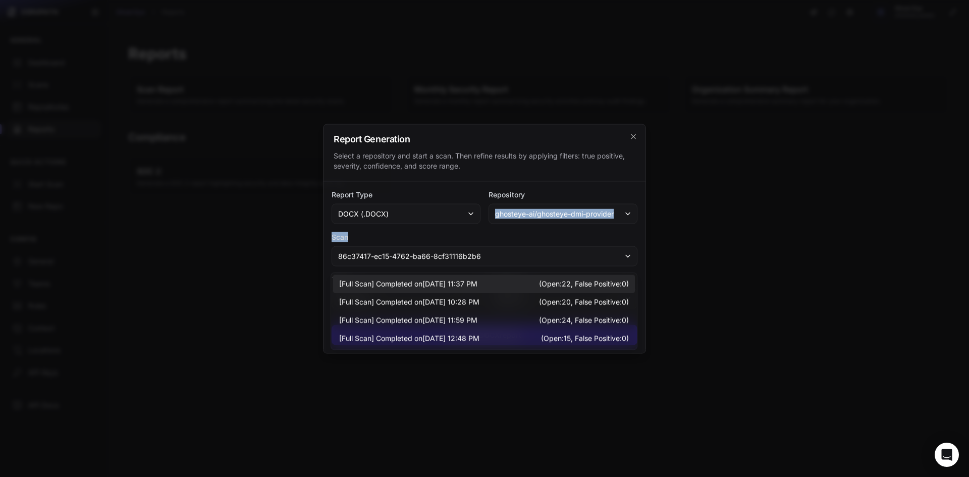
click at [460, 286] on span "Completed on 08/12/2025, 11:37 PM" at bounding box center [426, 283] width 101 height 10
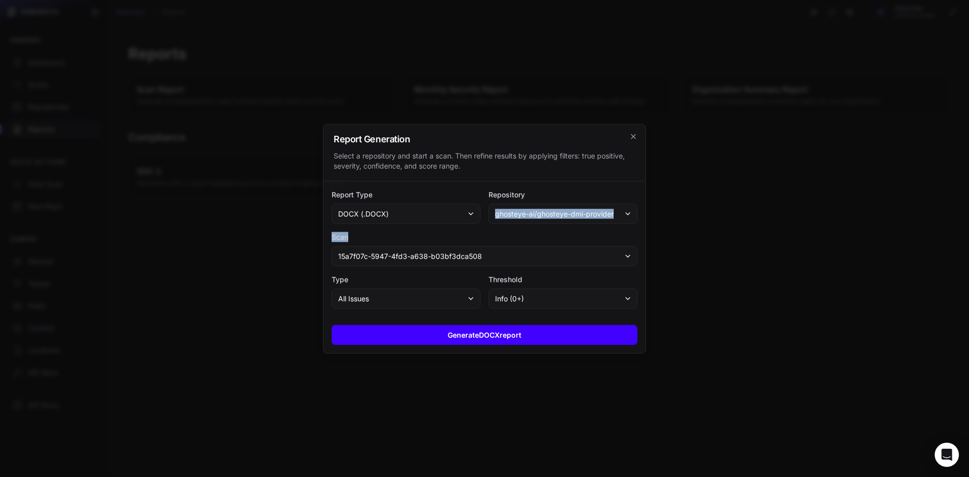
click at [483, 330] on button "Generate DOCX report" at bounding box center [484, 334] width 306 height 20
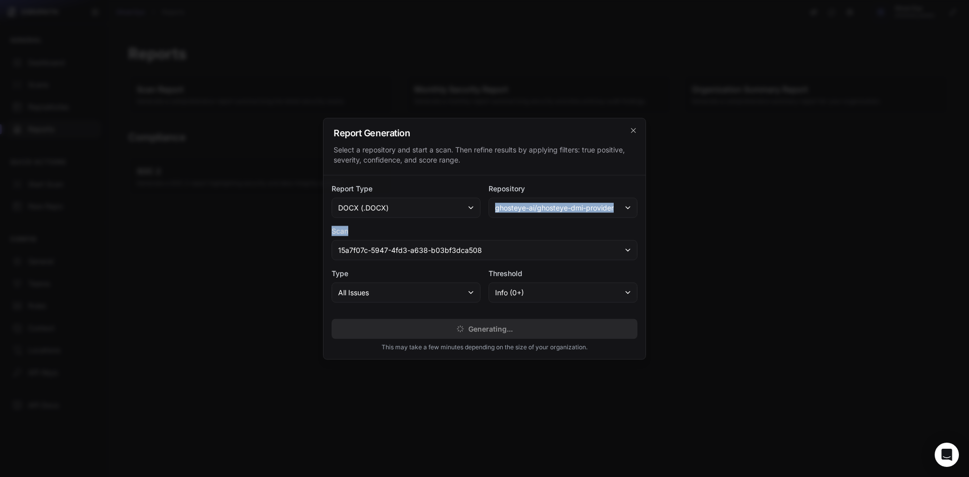
click at [570, 227] on label "Scan" at bounding box center [484, 231] width 306 height 10
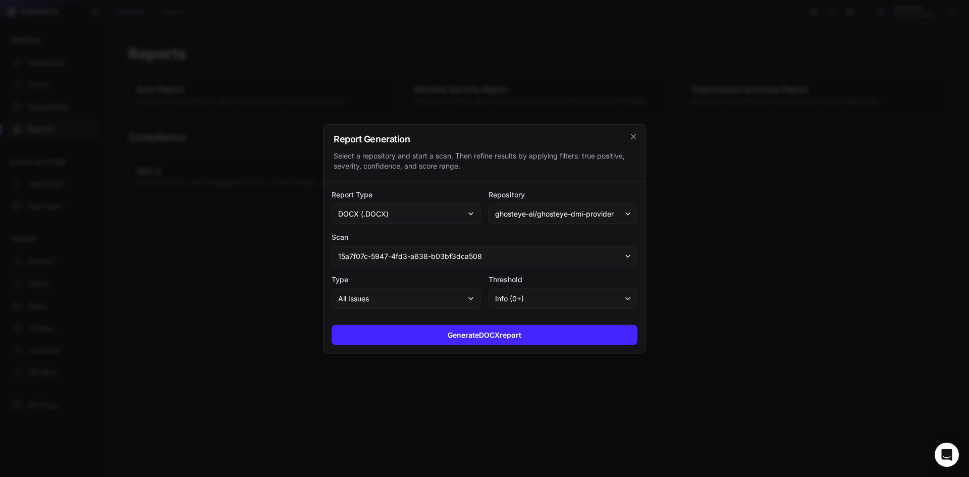
click at [517, 163] on div "Select a repository and start a scan. Then refine results by applying filters: …" at bounding box center [484, 160] width 302 height 20
click at [564, 207] on button "ghosteye-ai/ghosteye-dmi-provider" at bounding box center [562, 213] width 149 height 20
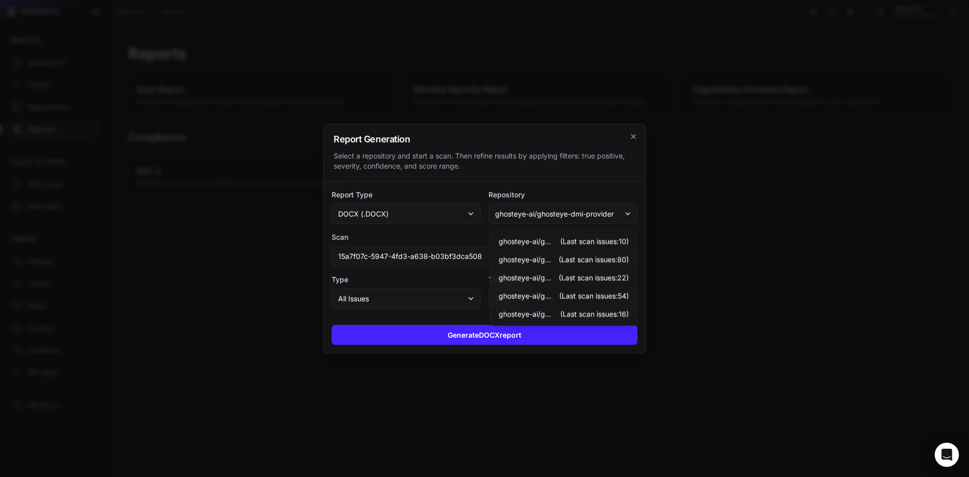
click at [402, 216] on button "docx (.docx)" at bounding box center [405, 213] width 149 height 20
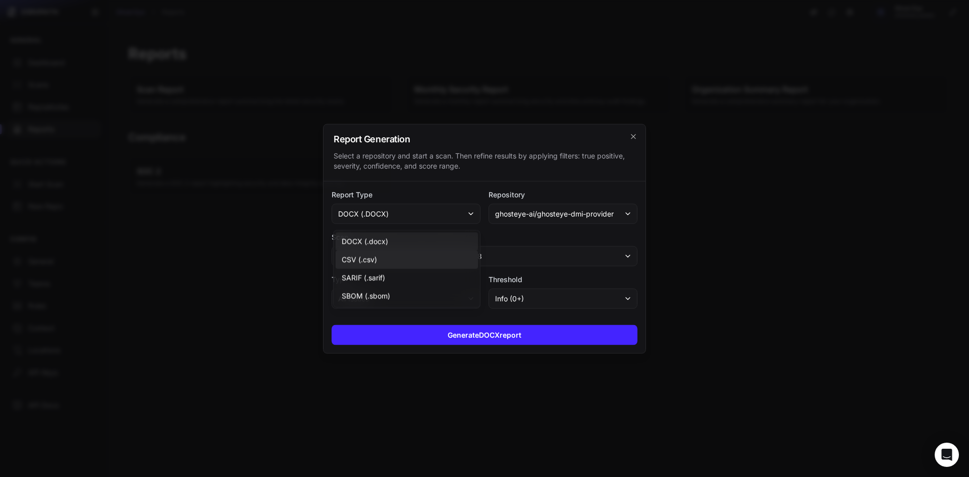
click at [419, 287] on div "CSV (.csv)" at bounding box center [407, 296] width 142 height 18
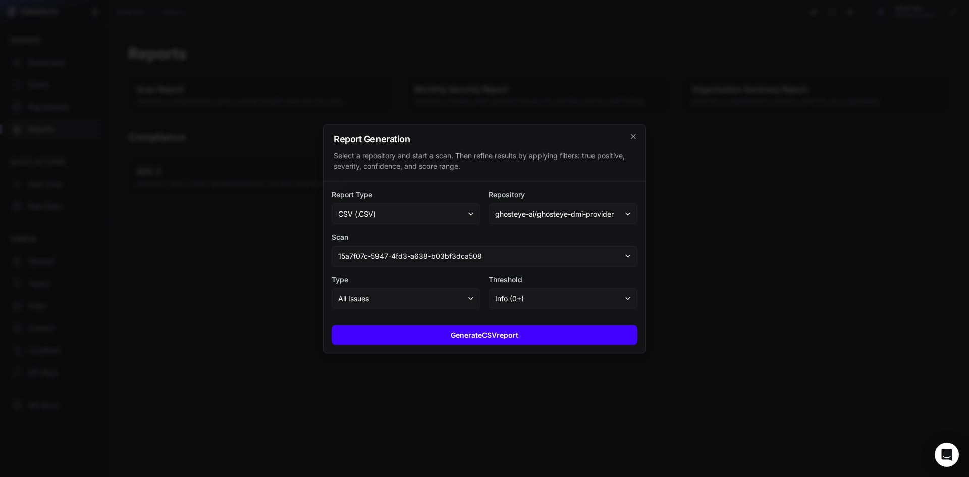
click at [497, 337] on button "Generate CSV report" at bounding box center [484, 334] width 306 height 20
click at [733, 218] on div at bounding box center [484, 238] width 969 height 477
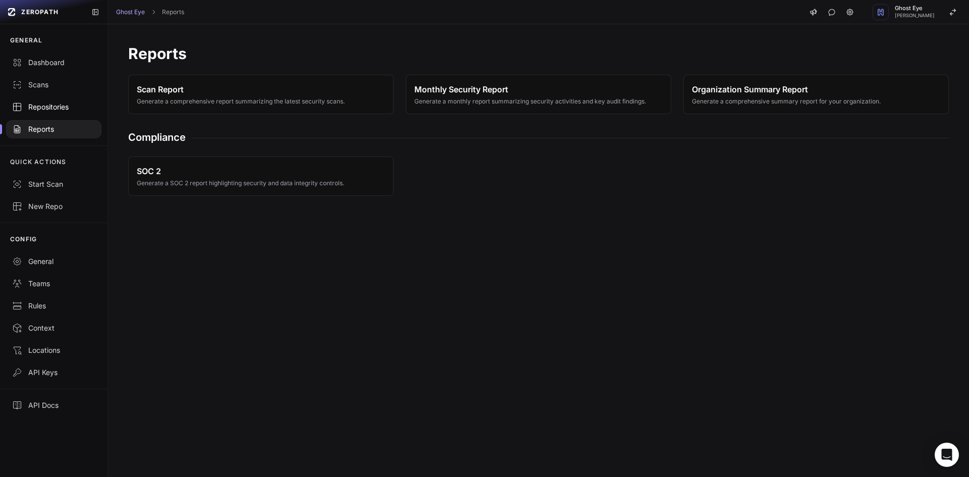
click at [74, 97] on link "Repositories" at bounding box center [53, 107] width 107 height 22
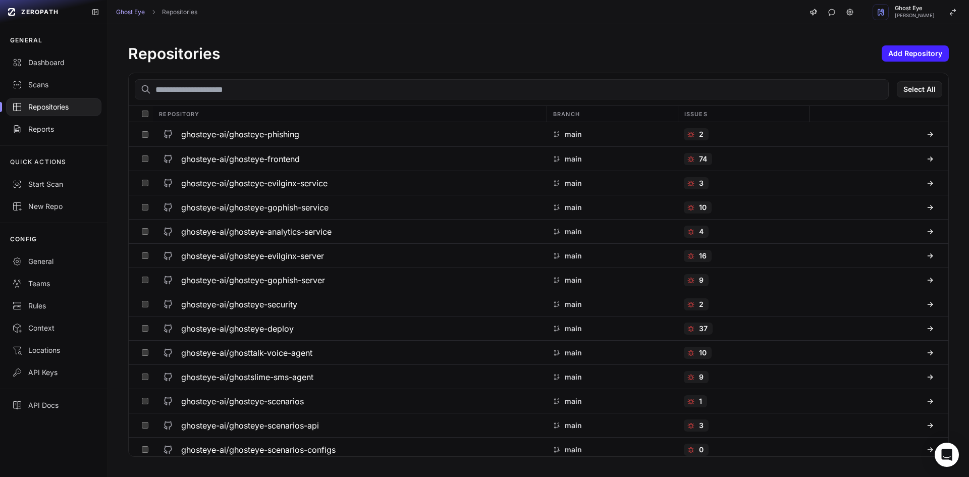
click at [71, 98] on div at bounding box center [53, 107] width 95 height 18
click at [74, 91] on link "Scans" at bounding box center [53, 85] width 107 height 22
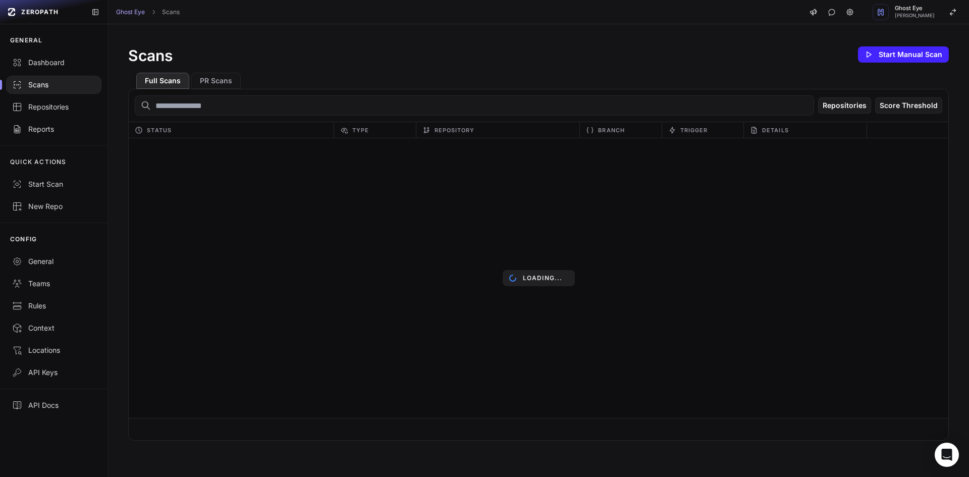
click at [672, 63] on div "Scans Start Manual Scan" at bounding box center [538, 54] width 820 height 20
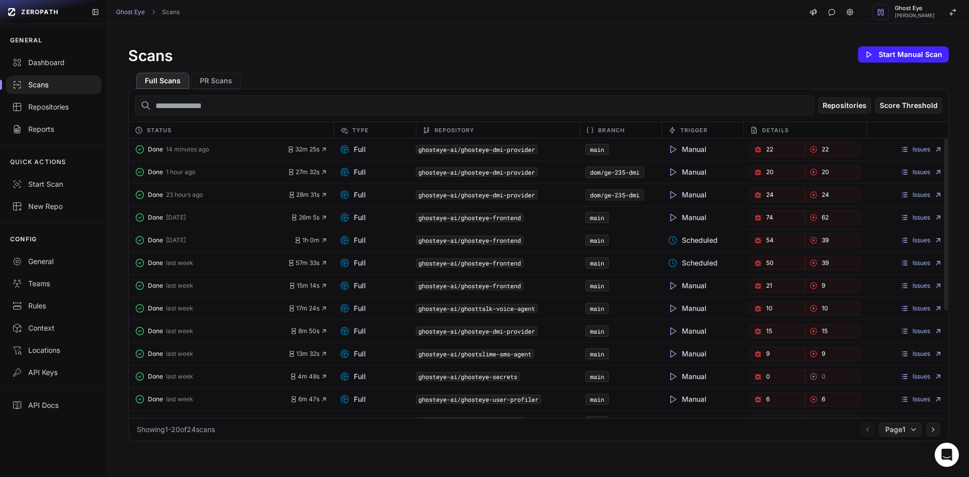
click at [723, 50] on div "Scans Start Manual Scan" at bounding box center [538, 54] width 820 height 20
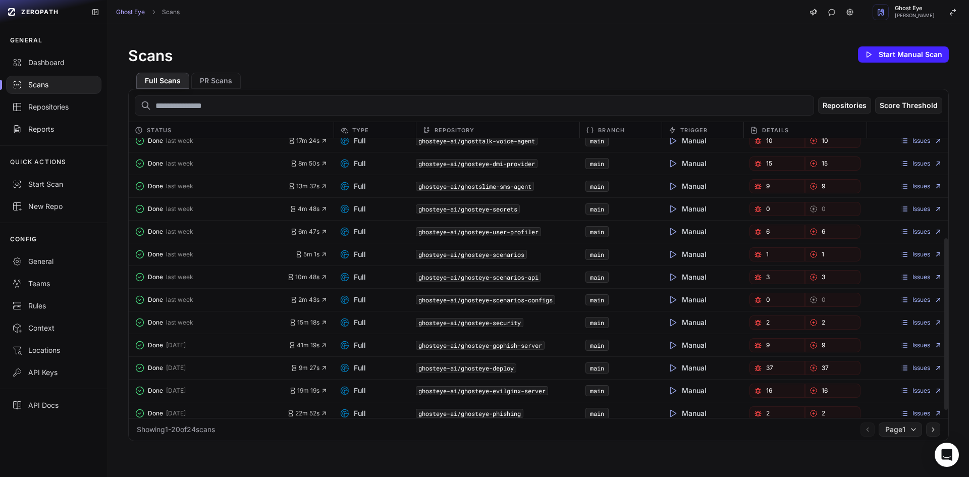
scroll to position [175, 0]
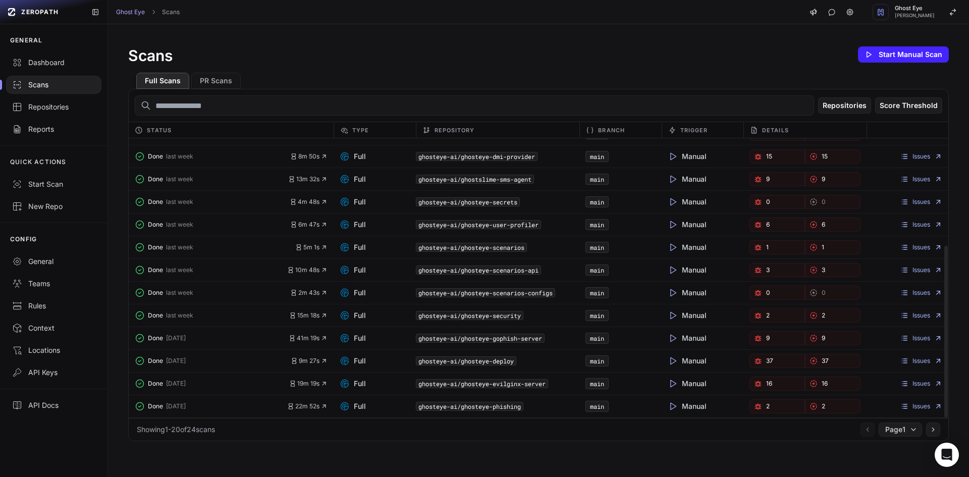
drag, startPoint x: 314, startPoint y: 344, endPoint x: 375, endPoint y: 345, distance: 61.6
click at [375, 345] on div "Done 2 weeks ago 41m 19s Full ghosteye-ai/ghosteye-gophish-server main Manual 9…" at bounding box center [538, 338] width 819 height 23
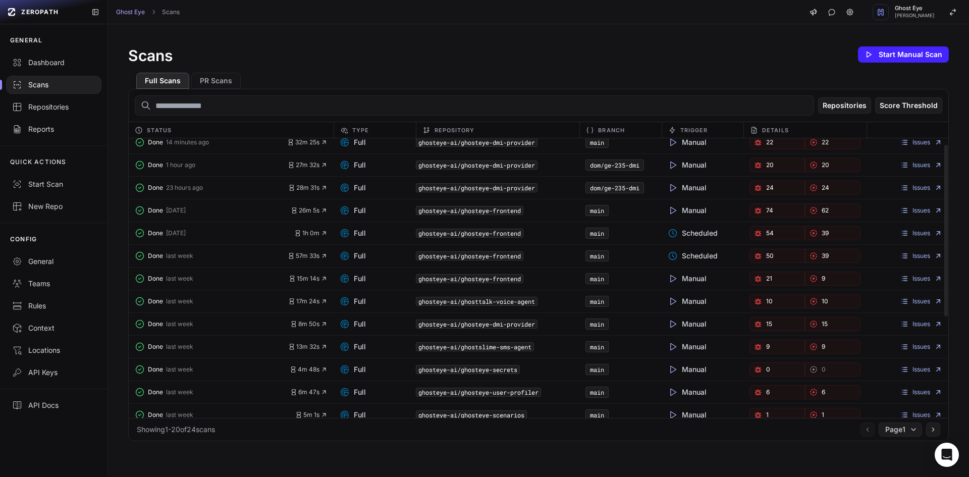
scroll to position [0, 0]
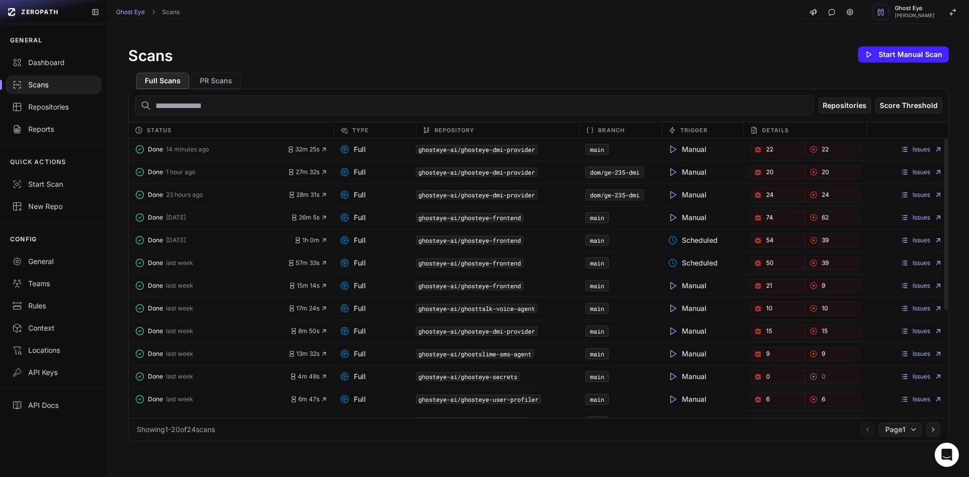
click at [443, 92] on div "Repositories Score Threshold" at bounding box center [538, 105] width 819 height 32
